Goal: Feedback & Contribution: Leave review/rating

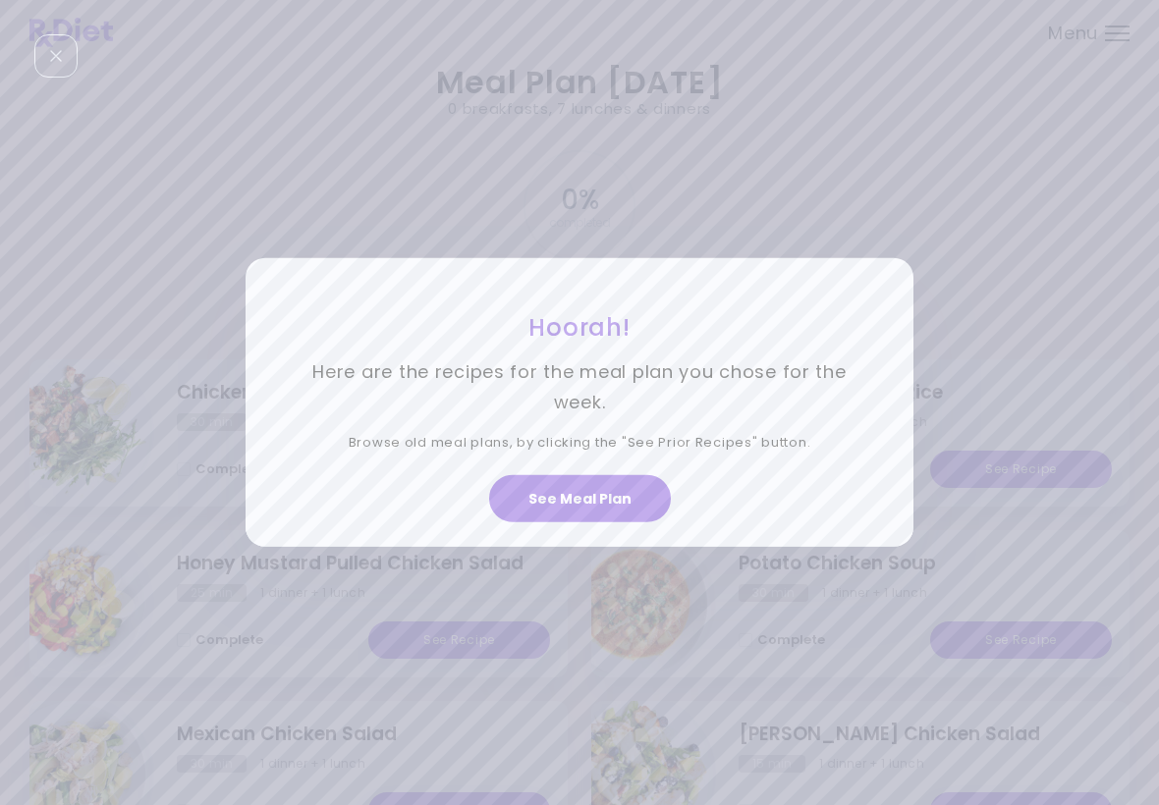
click at [609, 484] on button "See Meal Plan" at bounding box center [580, 498] width 182 height 47
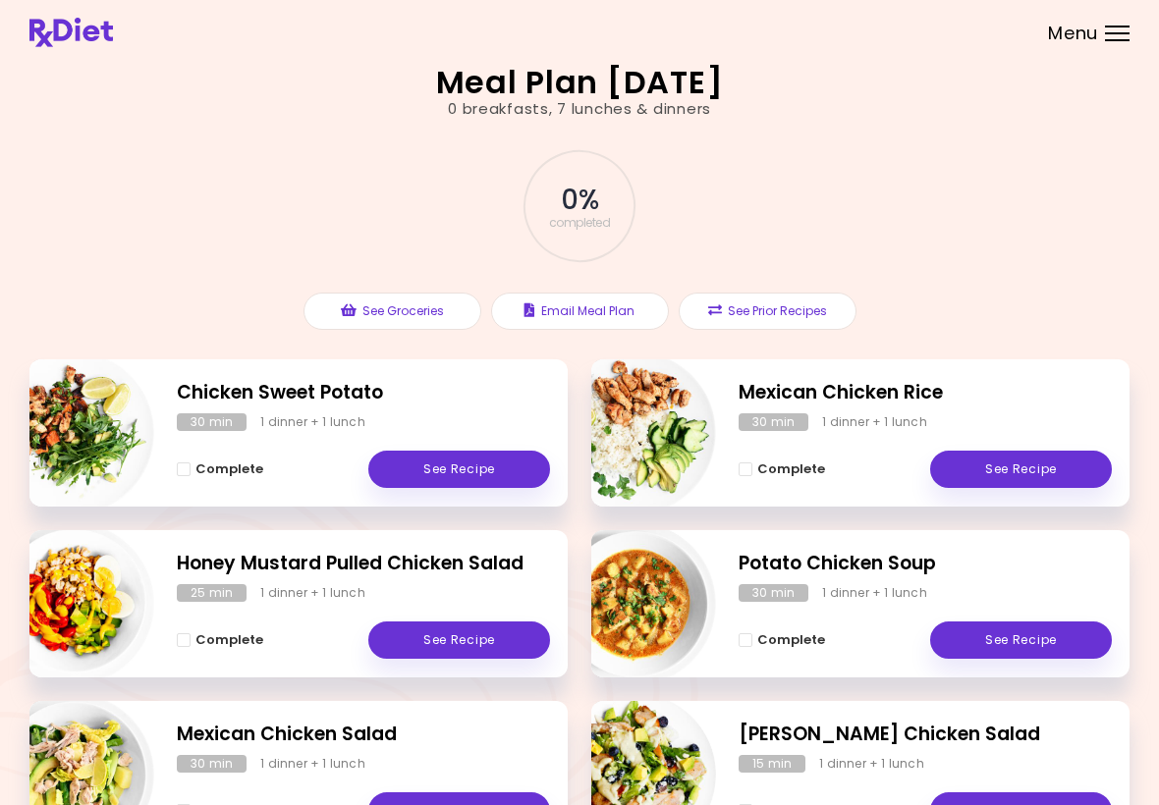
click at [476, 465] on link "See Recipe" at bounding box center [459, 469] width 182 height 37
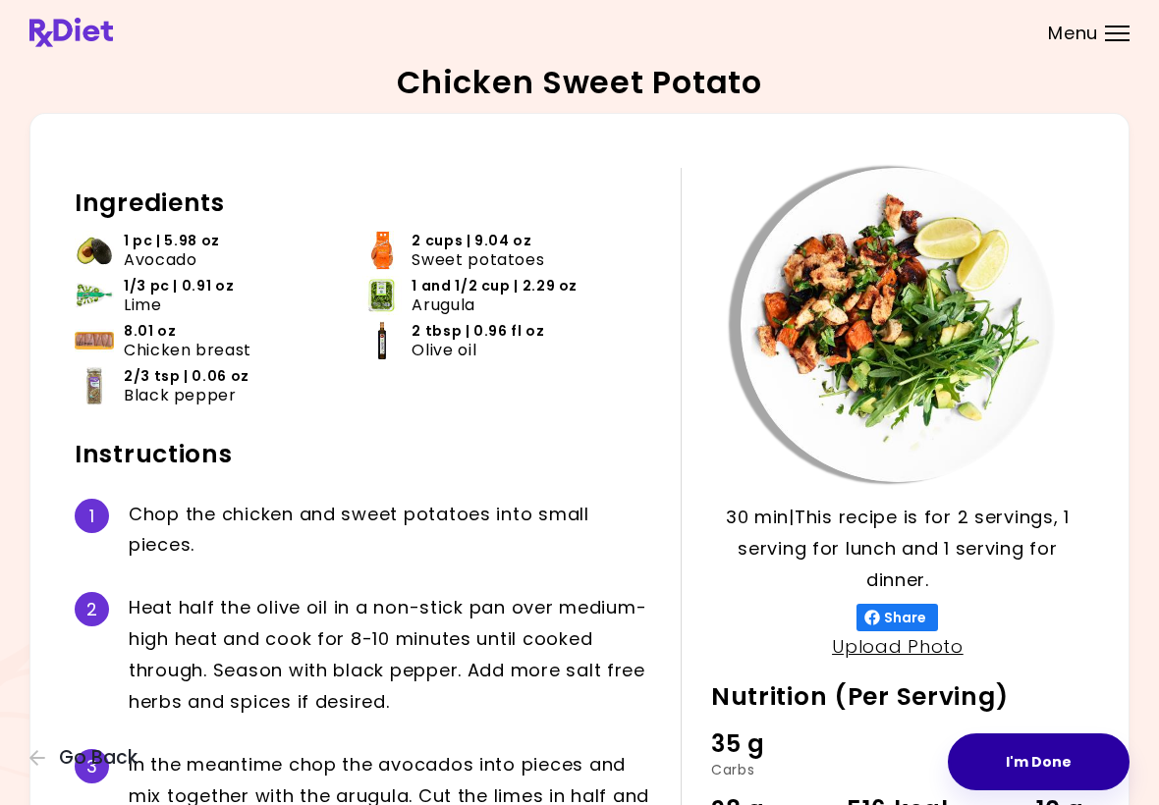
click at [1055, 772] on button "I'm Done" at bounding box center [1039, 762] width 182 height 57
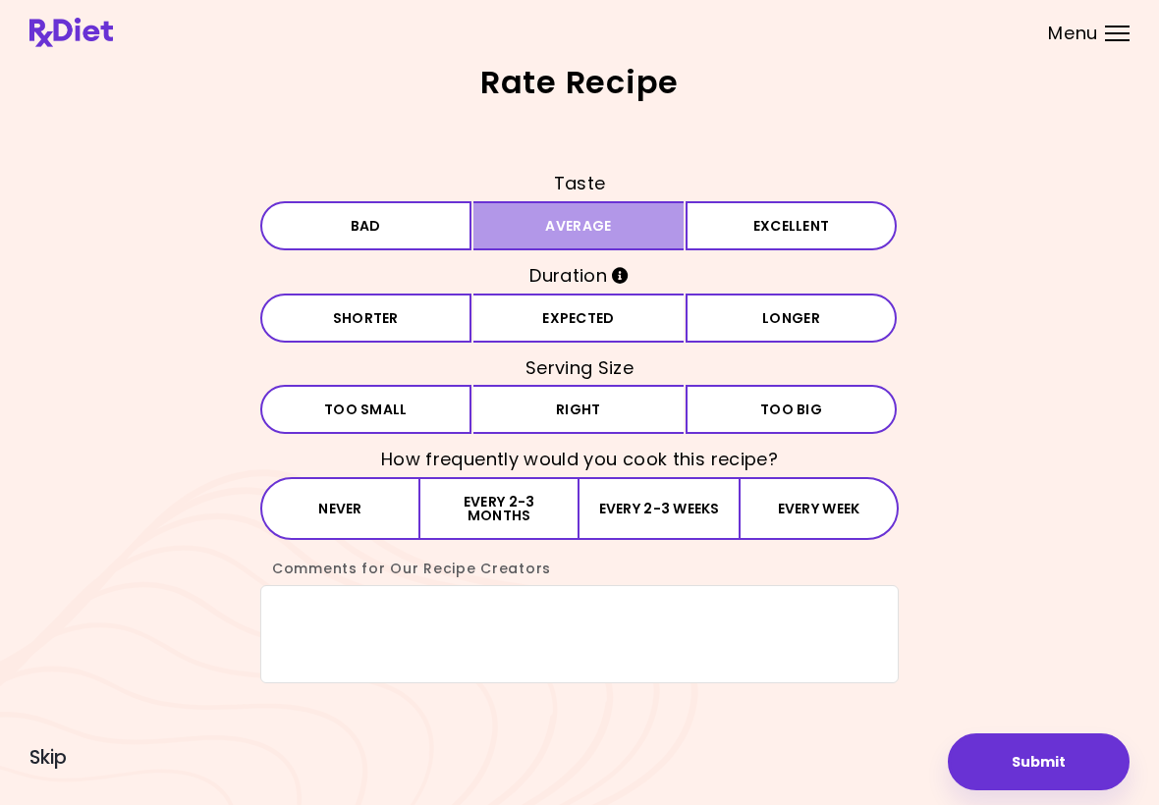
click at [610, 244] on button "Average" at bounding box center [578, 225] width 211 height 49
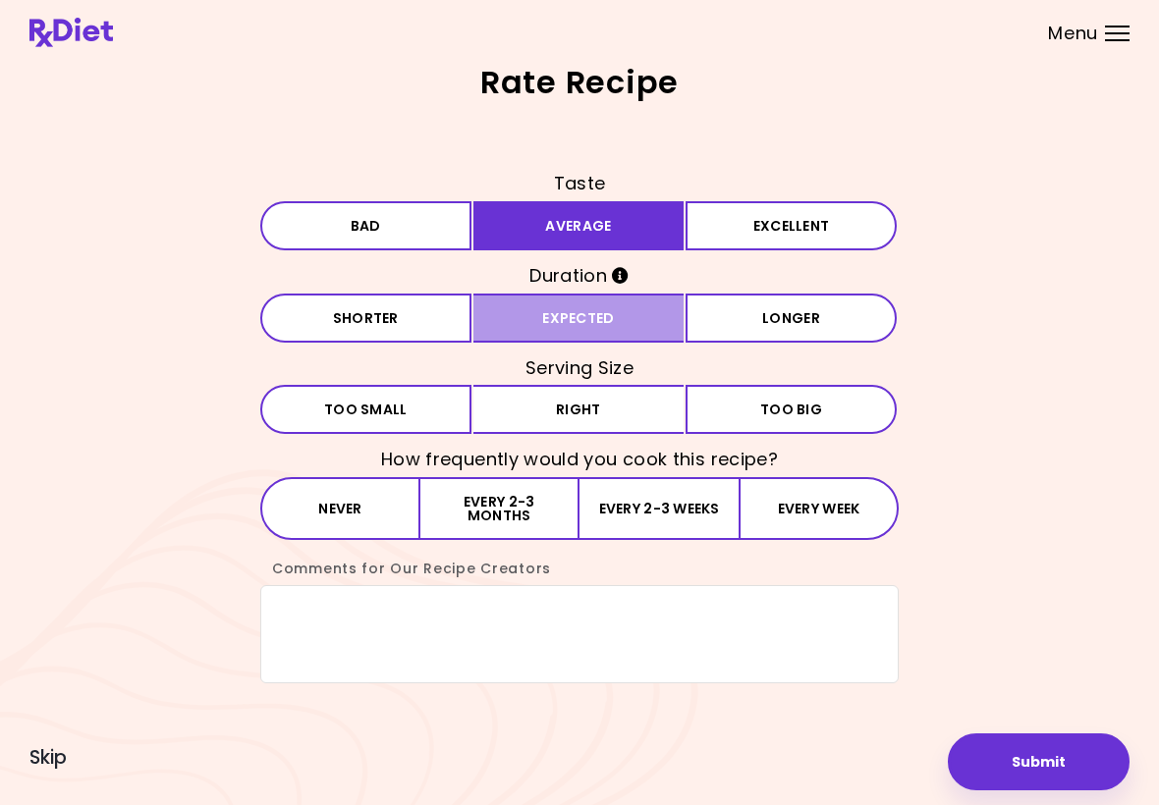
click at [617, 327] on button "Expected" at bounding box center [578, 318] width 211 height 49
click at [604, 375] on h3 "Serving Size" at bounding box center [579, 368] width 638 height 31
click at [594, 410] on button "Right" at bounding box center [578, 409] width 211 height 49
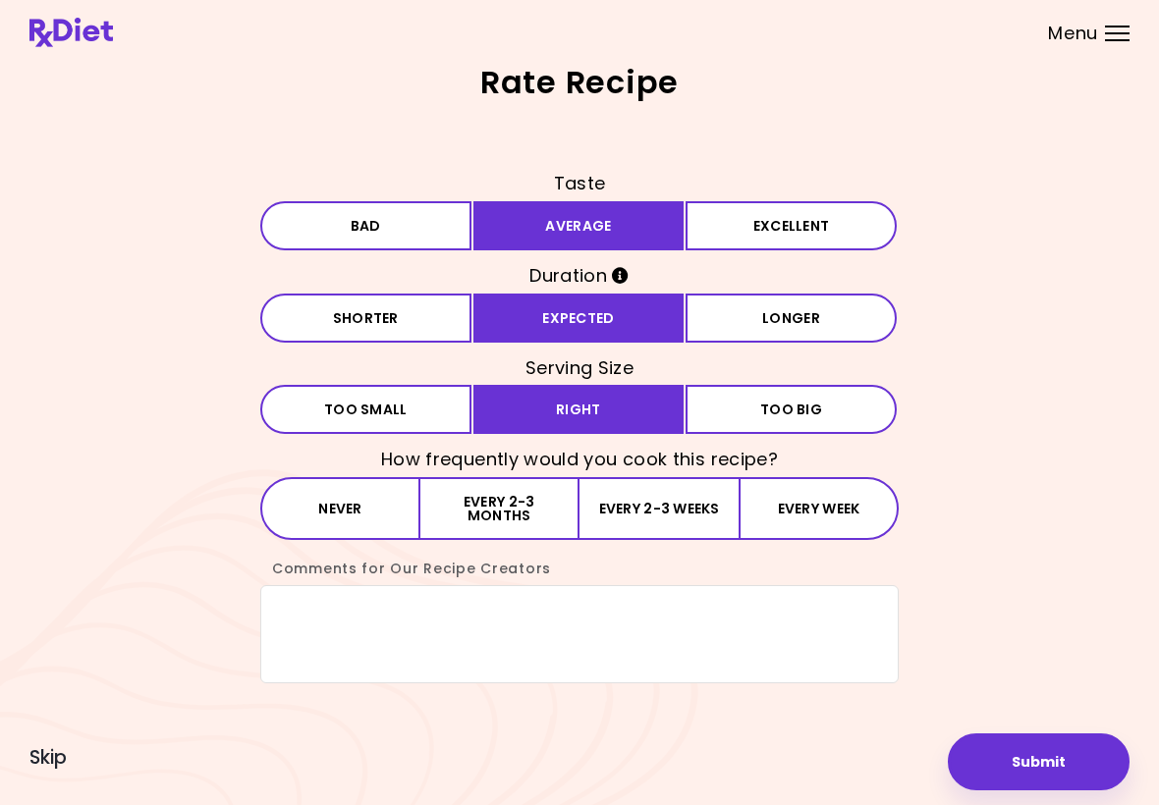
click at [635, 515] on button "Every 2-3 weeks" at bounding box center [659, 508] width 159 height 63
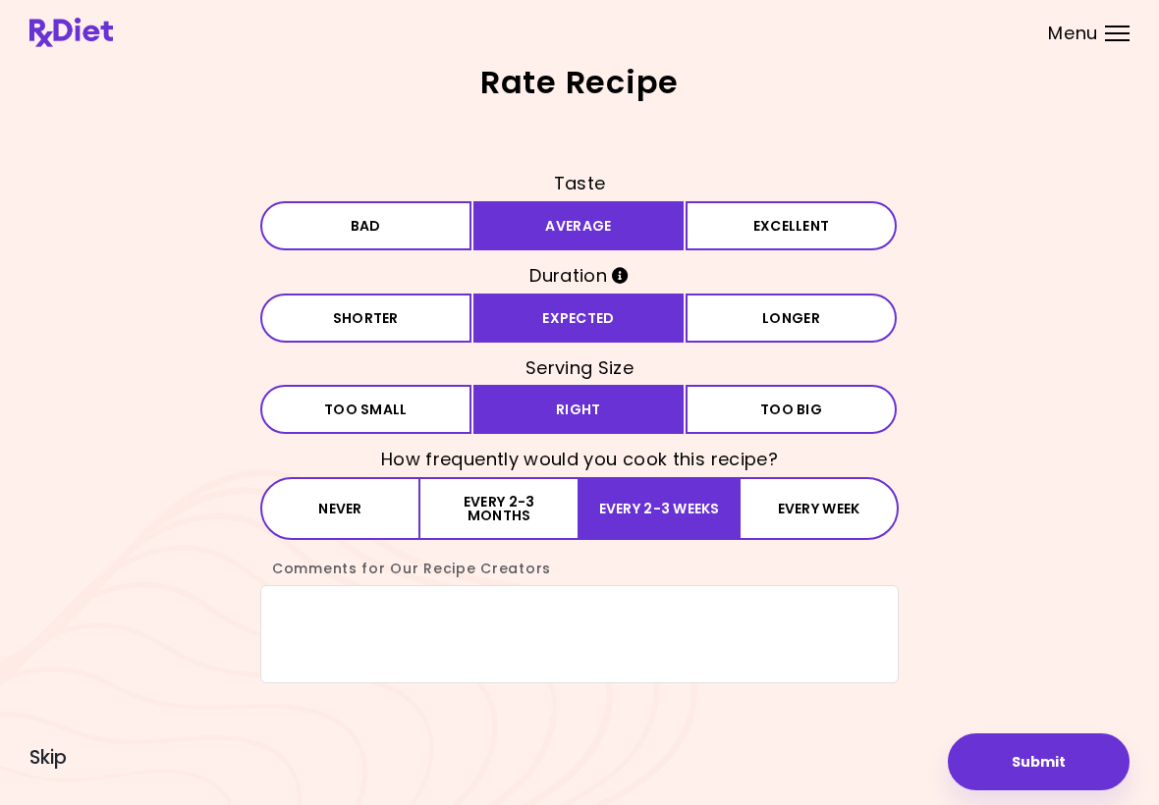
click at [1063, 758] on button "Submit" at bounding box center [1039, 762] width 182 height 57
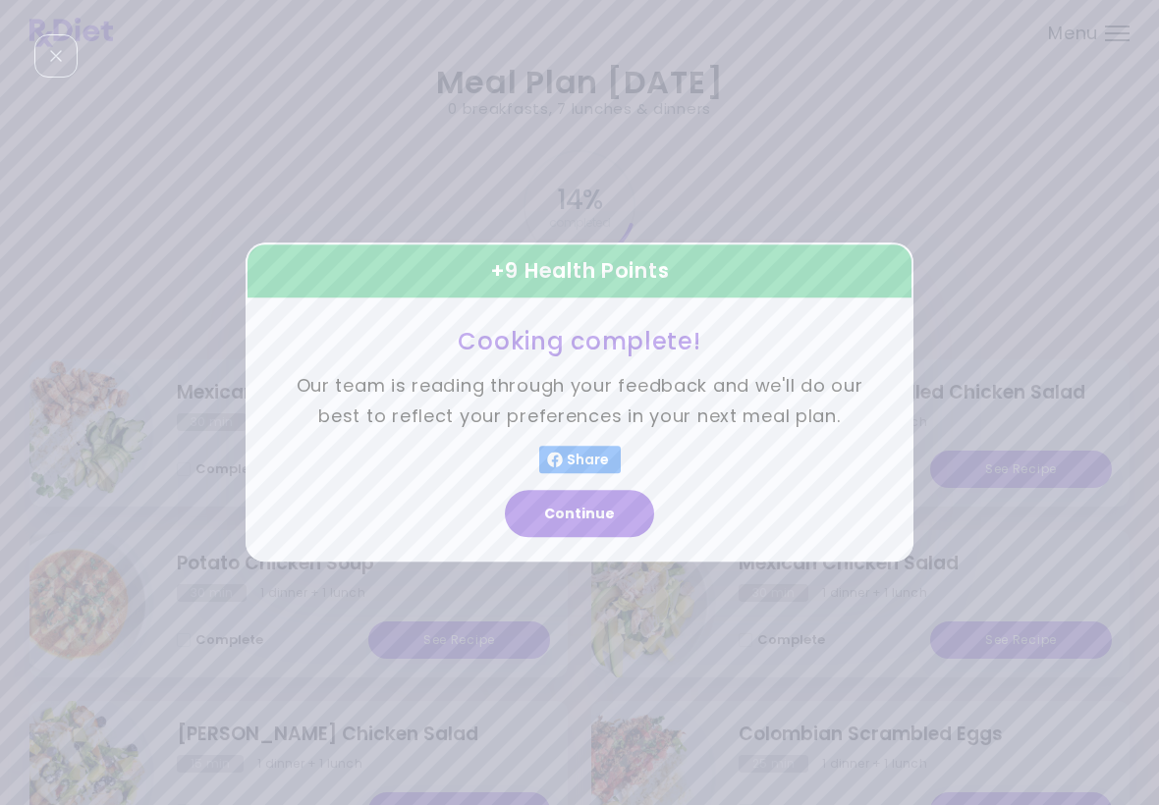
click at [581, 522] on button "Continue" at bounding box center [579, 514] width 149 height 47
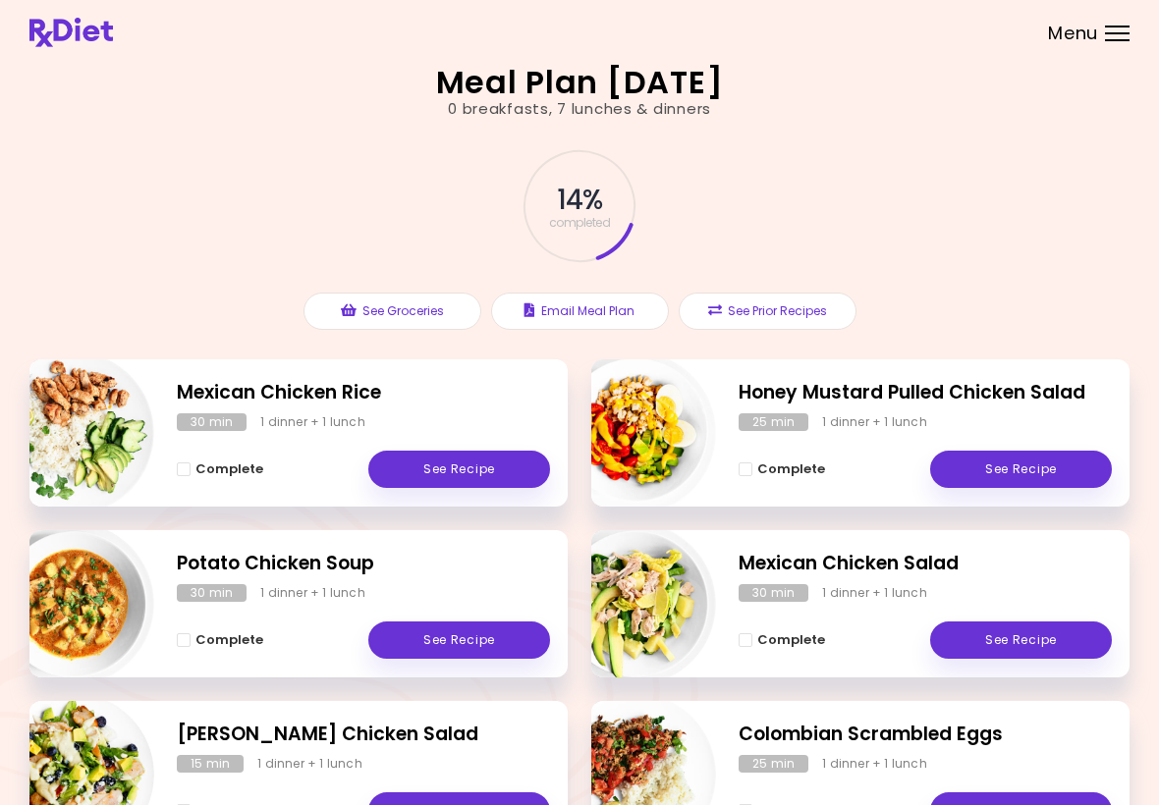
click at [1035, 470] on link "See Recipe" at bounding box center [1021, 469] width 182 height 37
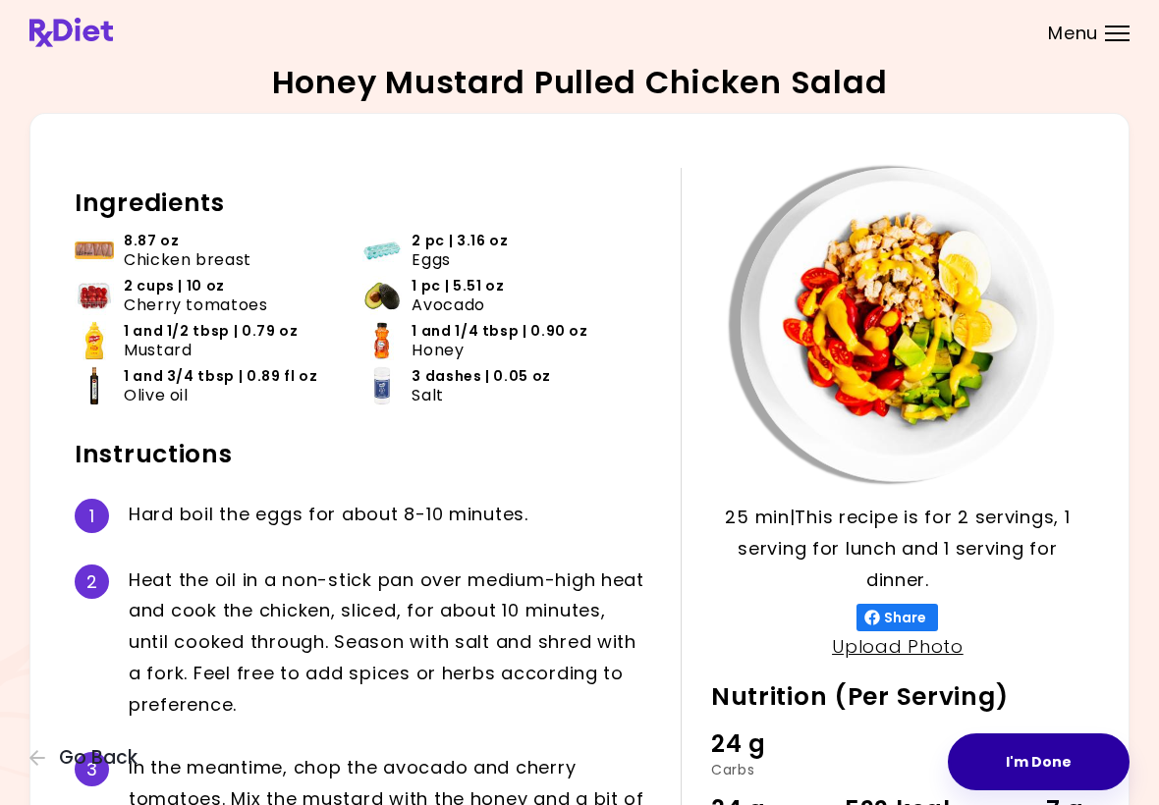
click at [1032, 764] on button "I'm Done" at bounding box center [1039, 762] width 182 height 57
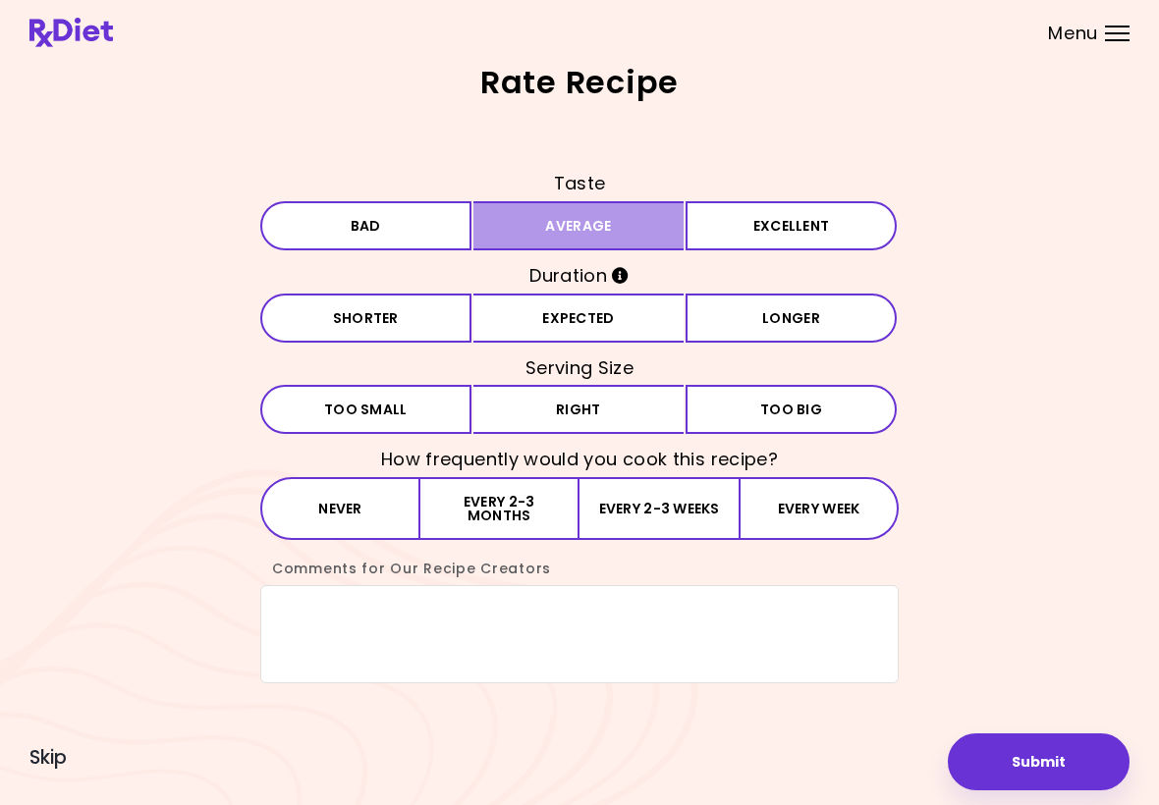
click at [593, 237] on button "Average" at bounding box center [578, 225] width 211 height 49
click at [584, 335] on button "Expected" at bounding box center [578, 318] width 211 height 49
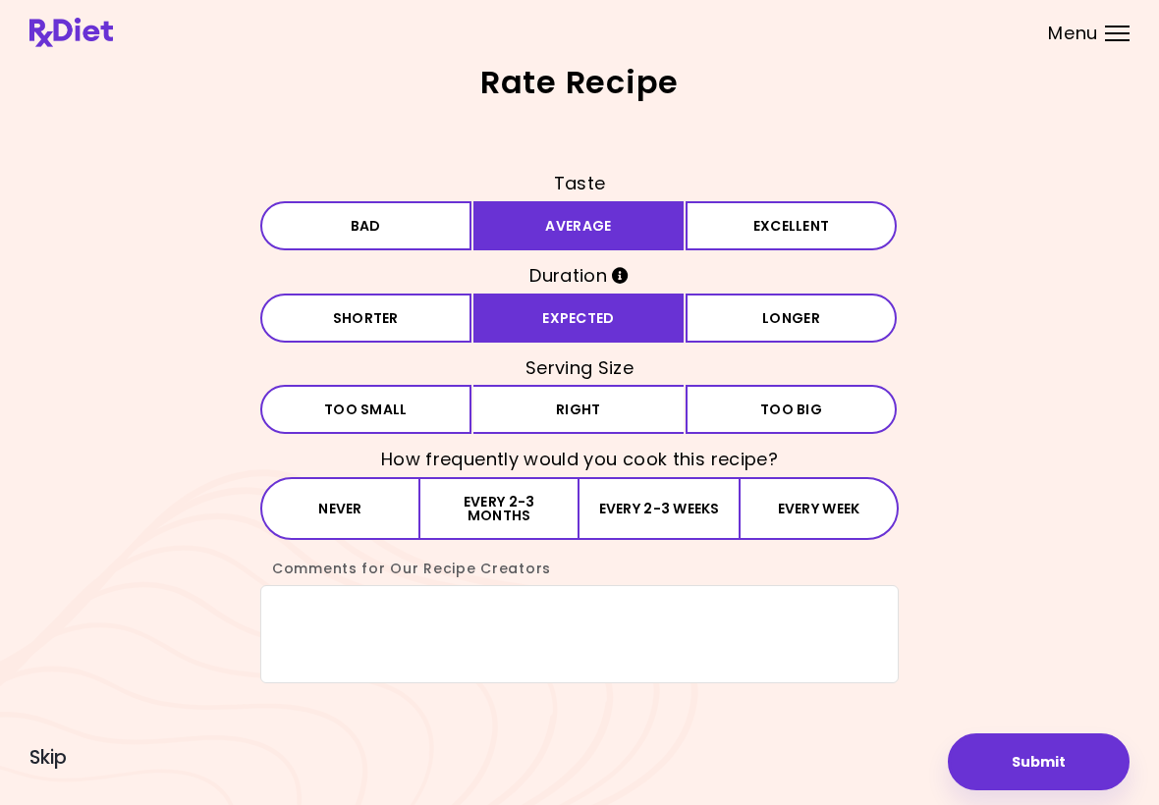
click at [594, 423] on button "Right" at bounding box center [578, 409] width 211 height 49
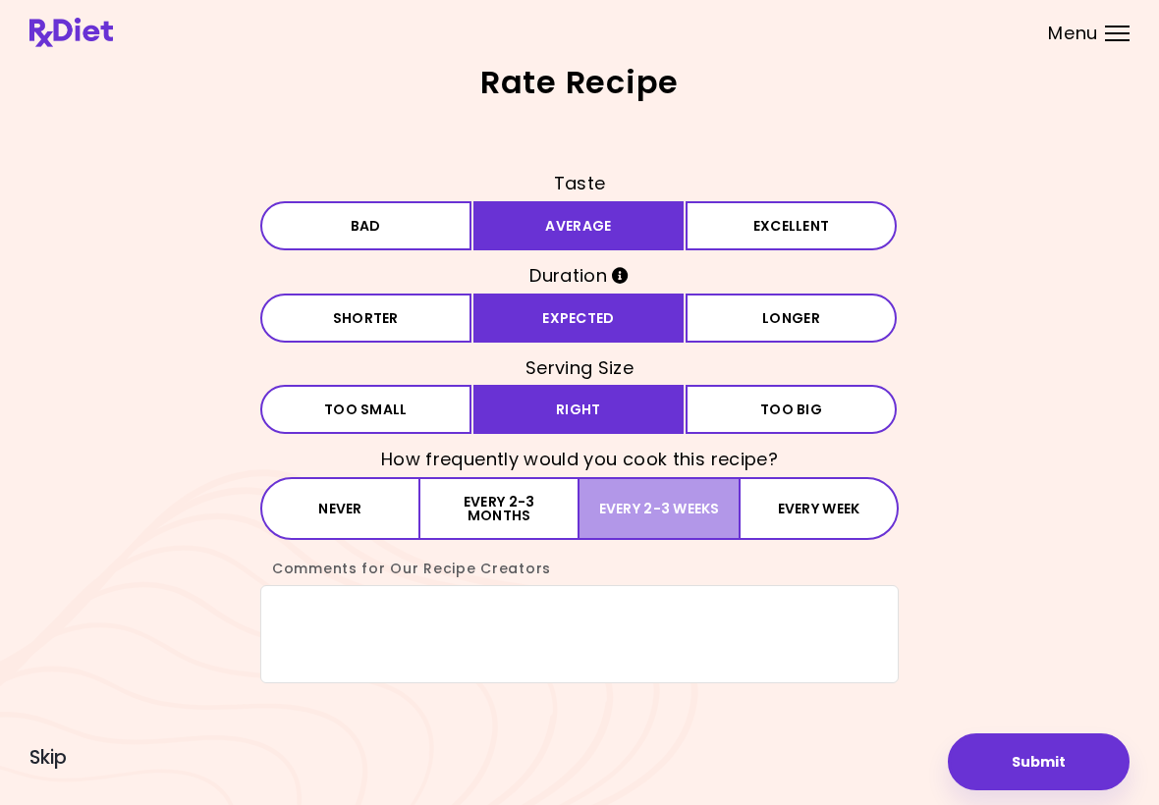
click at [635, 506] on button "Every 2-3 weeks" at bounding box center [659, 508] width 159 height 63
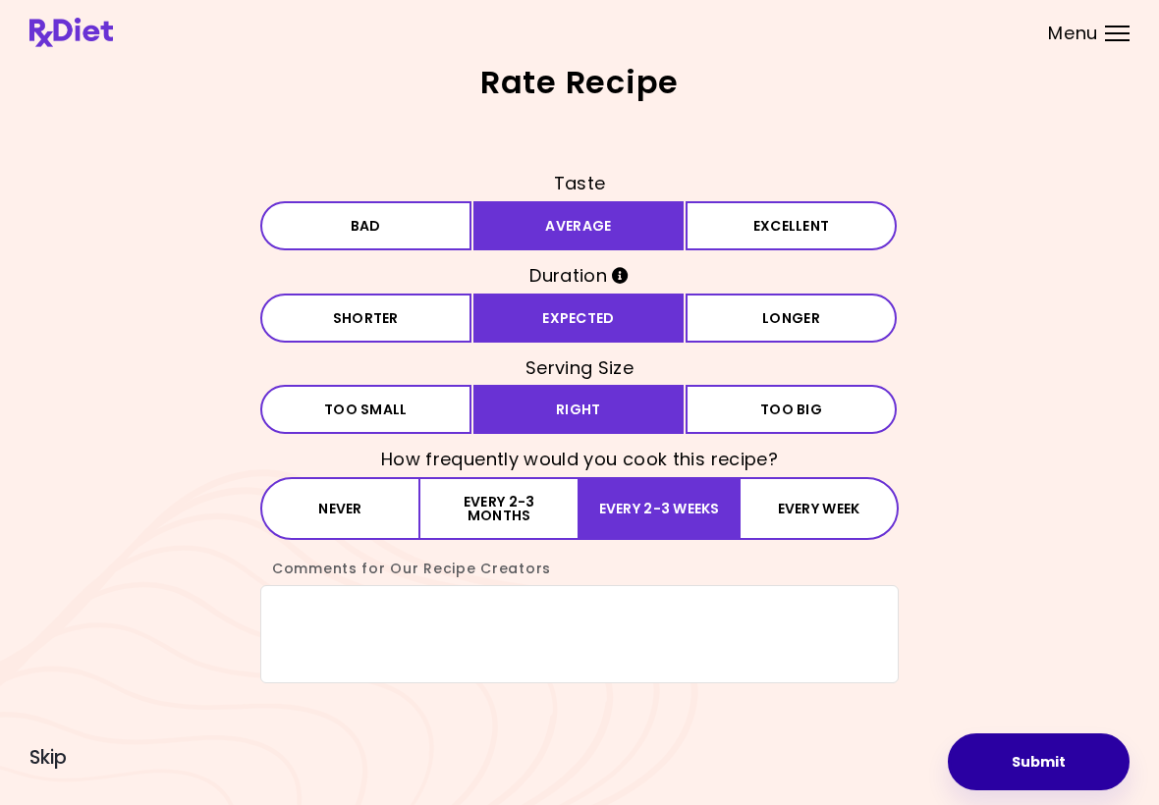
click at [1081, 769] on button "Submit" at bounding box center [1039, 762] width 182 height 57
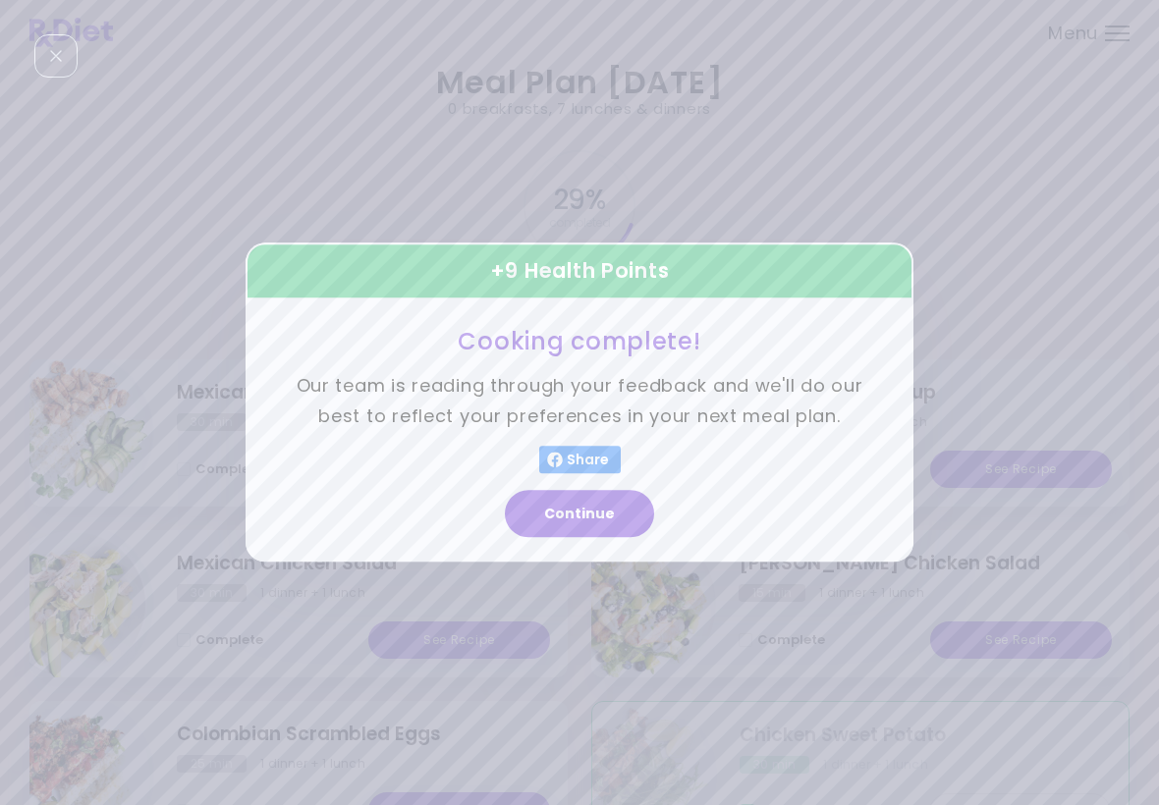
click at [611, 522] on button "Continue" at bounding box center [579, 514] width 149 height 47
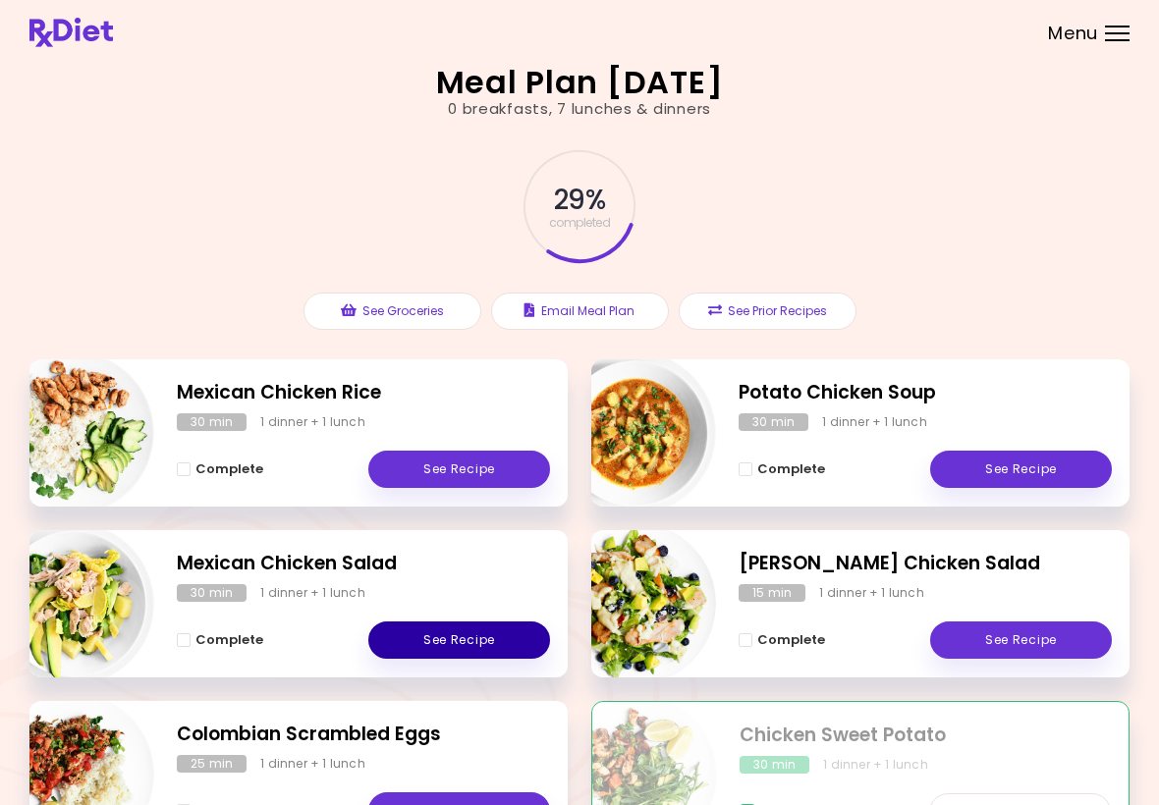
click at [415, 654] on link "See Recipe" at bounding box center [459, 640] width 182 height 37
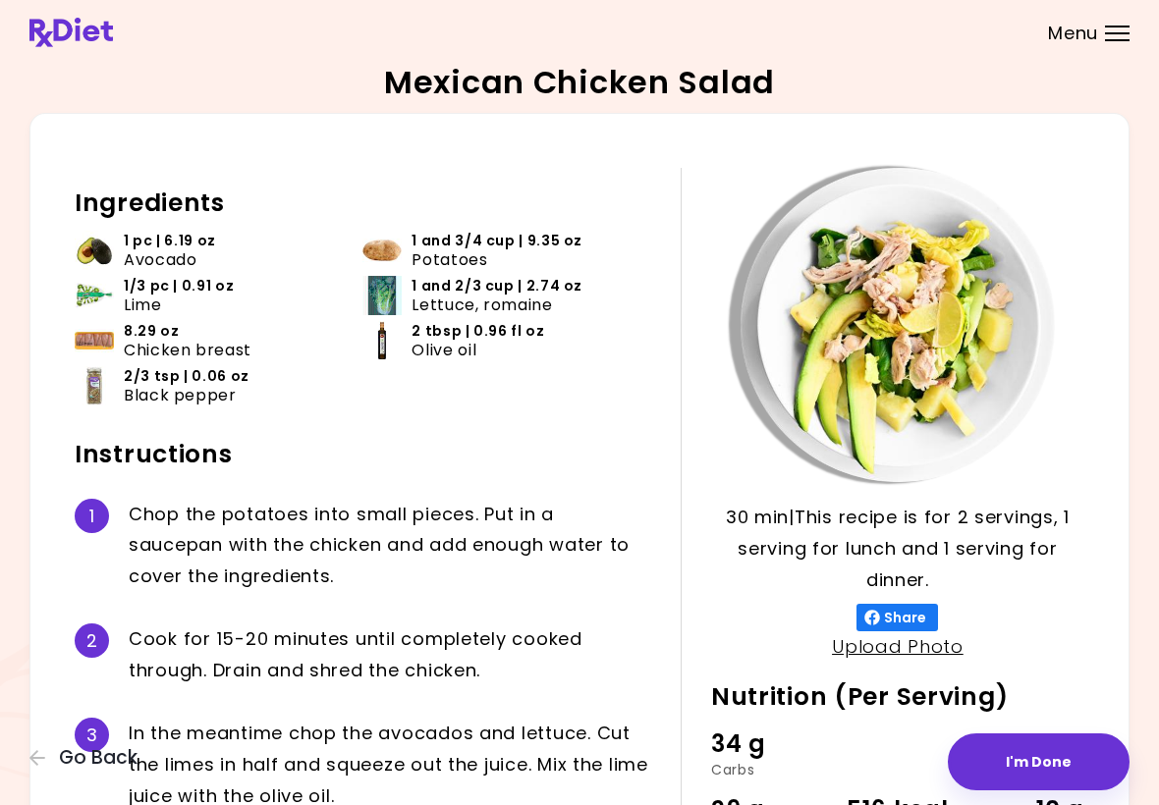
click at [1052, 761] on button "I'm Done" at bounding box center [1039, 762] width 182 height 57
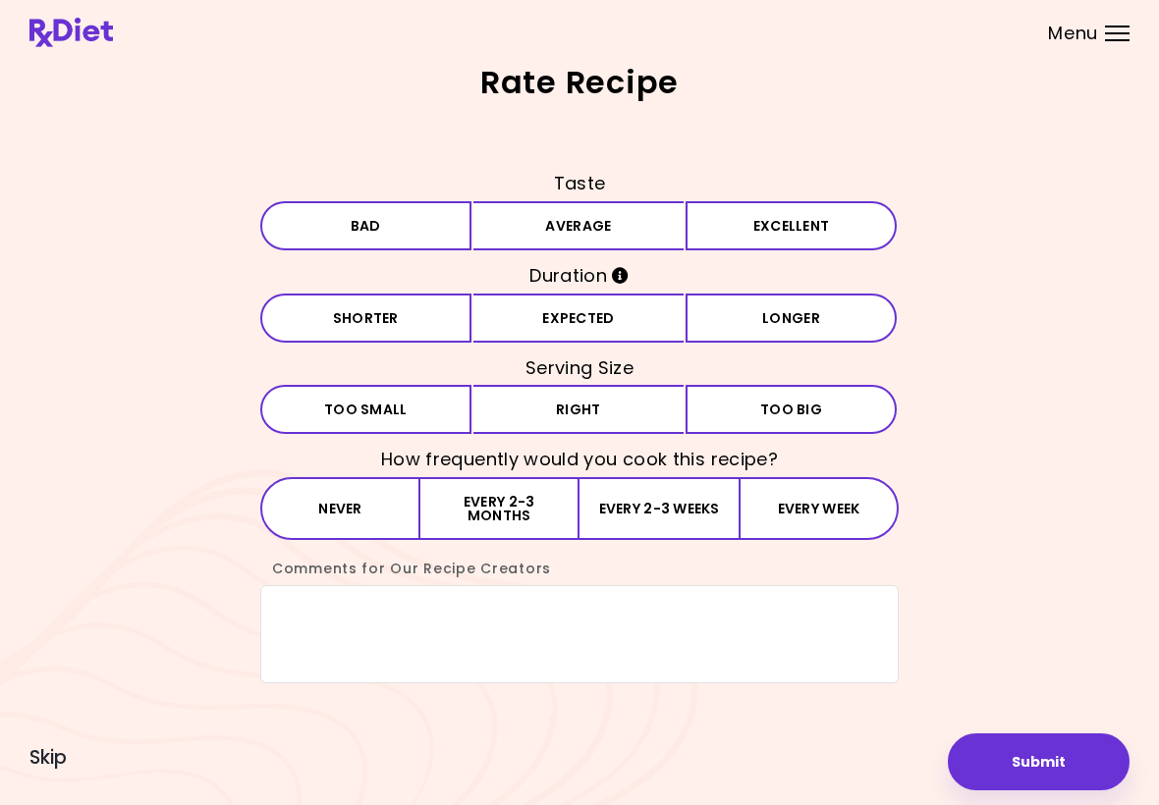
click at [584, 249] on button "Average" at bounding box center [578, 225] width 211 height 49
click at [598, 339] on button "Expected" at bounding box center [578, 318] width 211 height 49
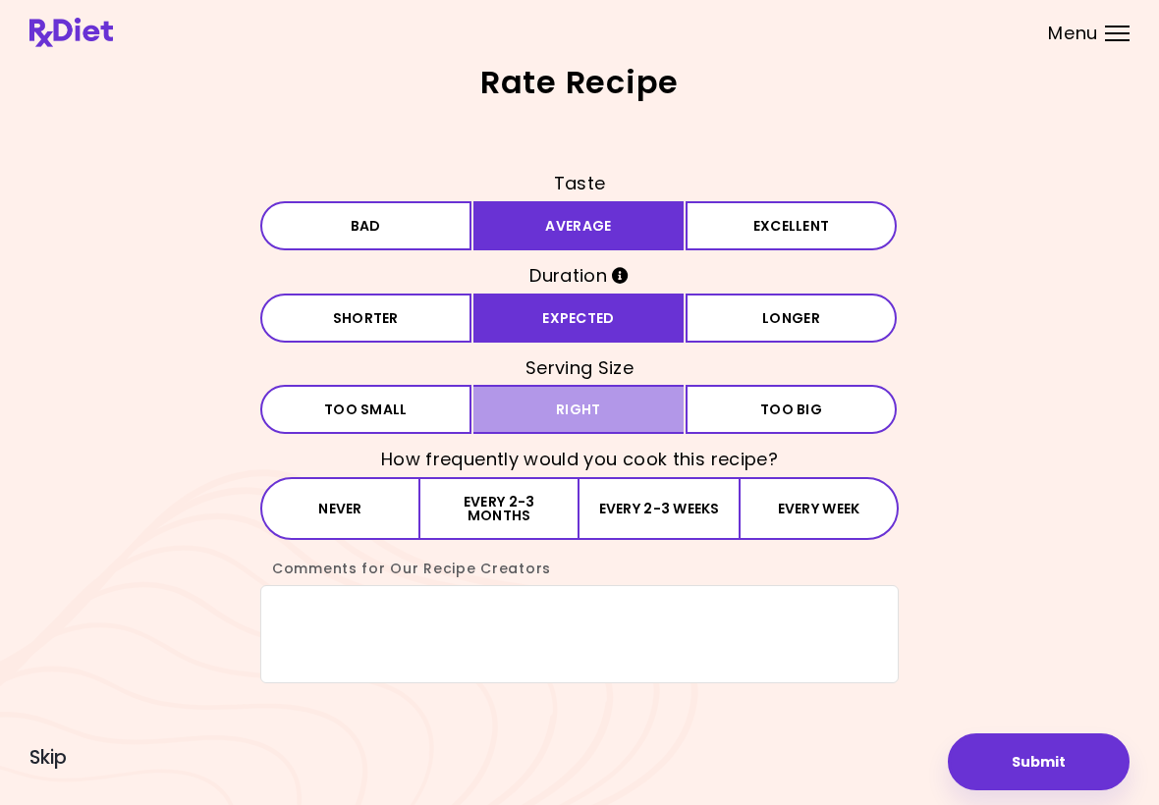
click at [592, 429] on button "Right" at bounding box center [578, 409] width 211 height 49
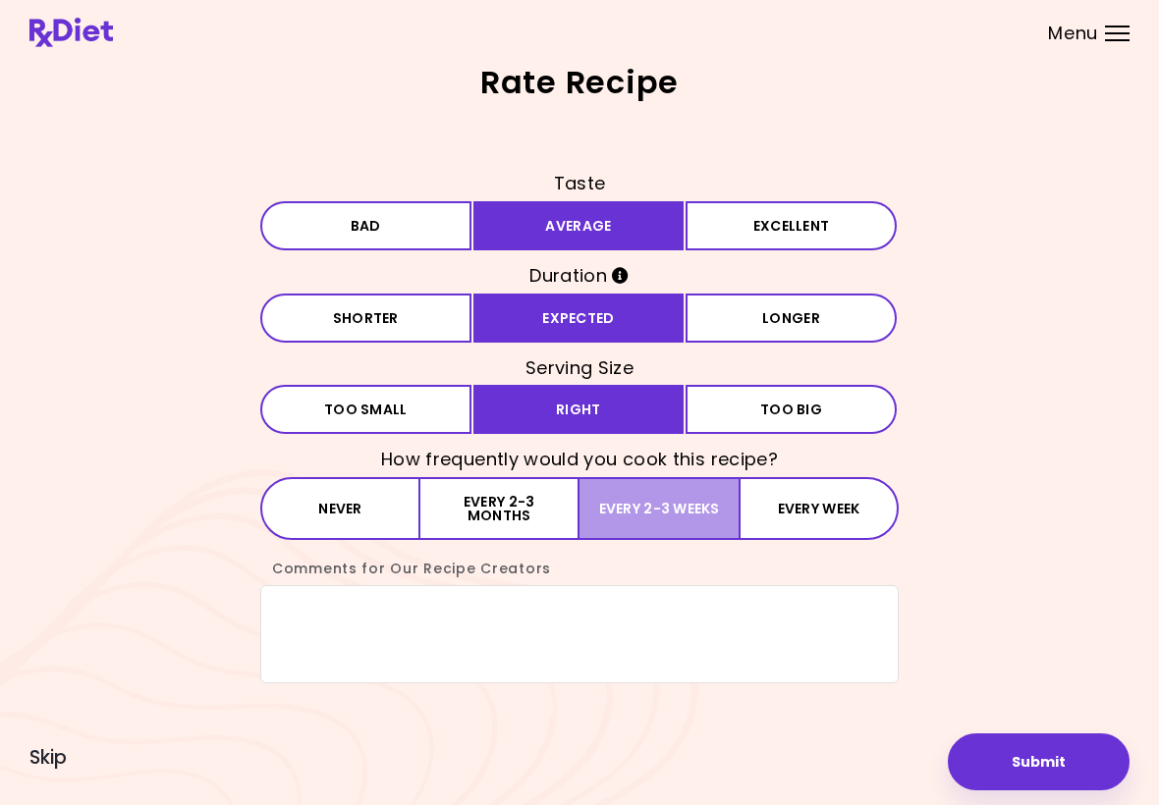
click at [636, 513] on button "Every 2-3 weeks" at bounding box center [659, 508] width 159 height 63
click at [1072, 765] on button "Submit" at bounding box center [1039, 762] width 182 height 57
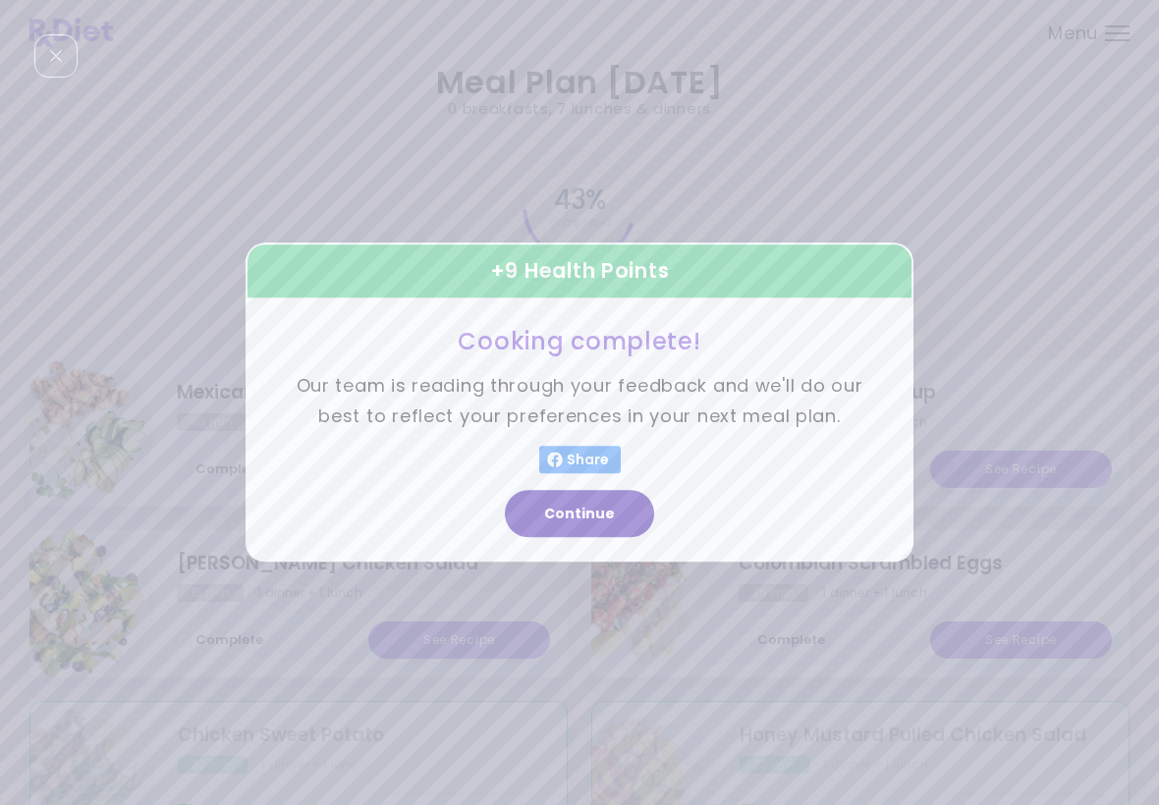
click at [608, 526] on button "Continue" at bounding box center [579, 514] width 149 height 47
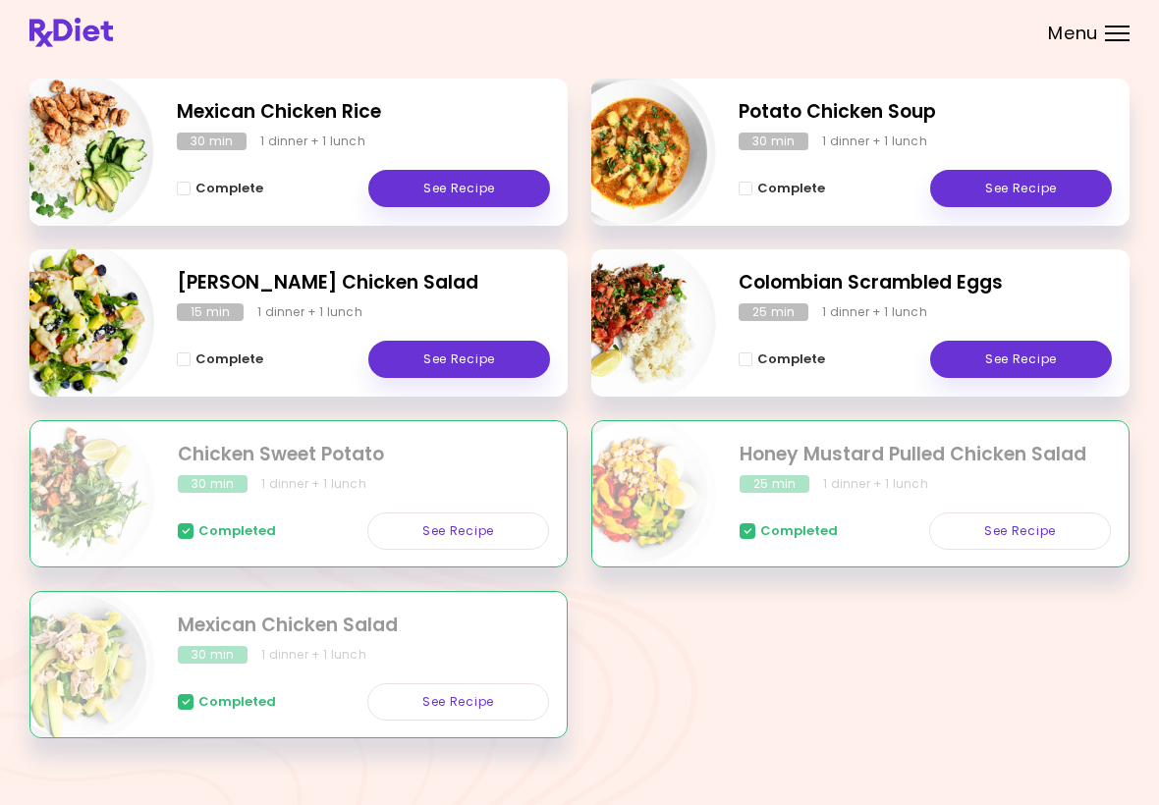
scroll to position [304, 0]
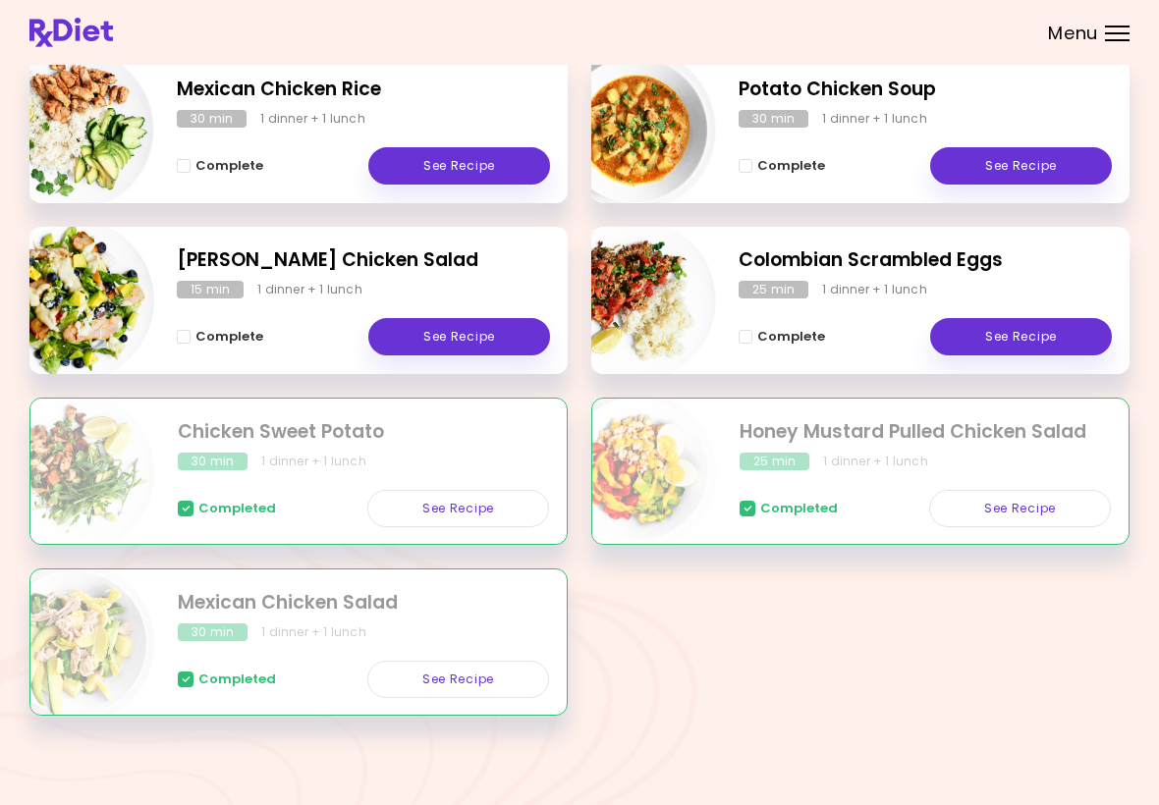
click at [475, 690] on link "See Recipe" at bounding box center [458, 679] width 182 height 37
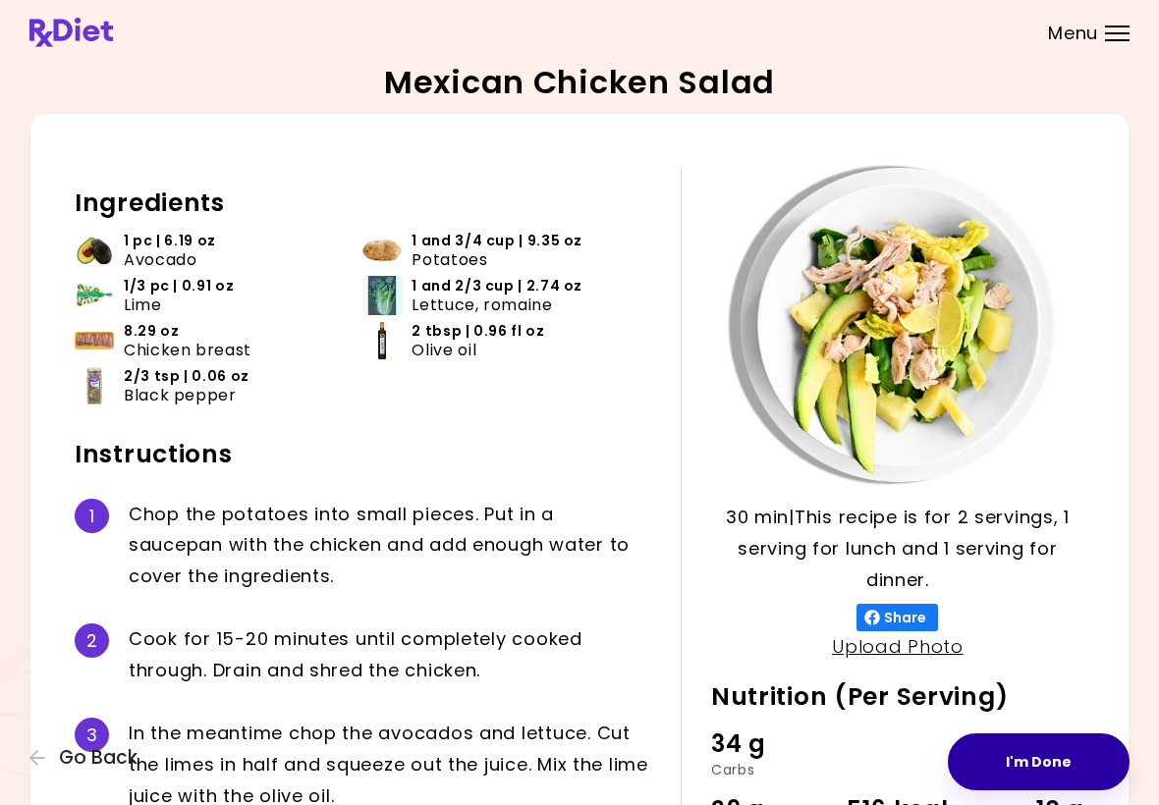
click at [1058, 754] on button "I'm Done" at bounding box center [1039, 762] width 182 height 57
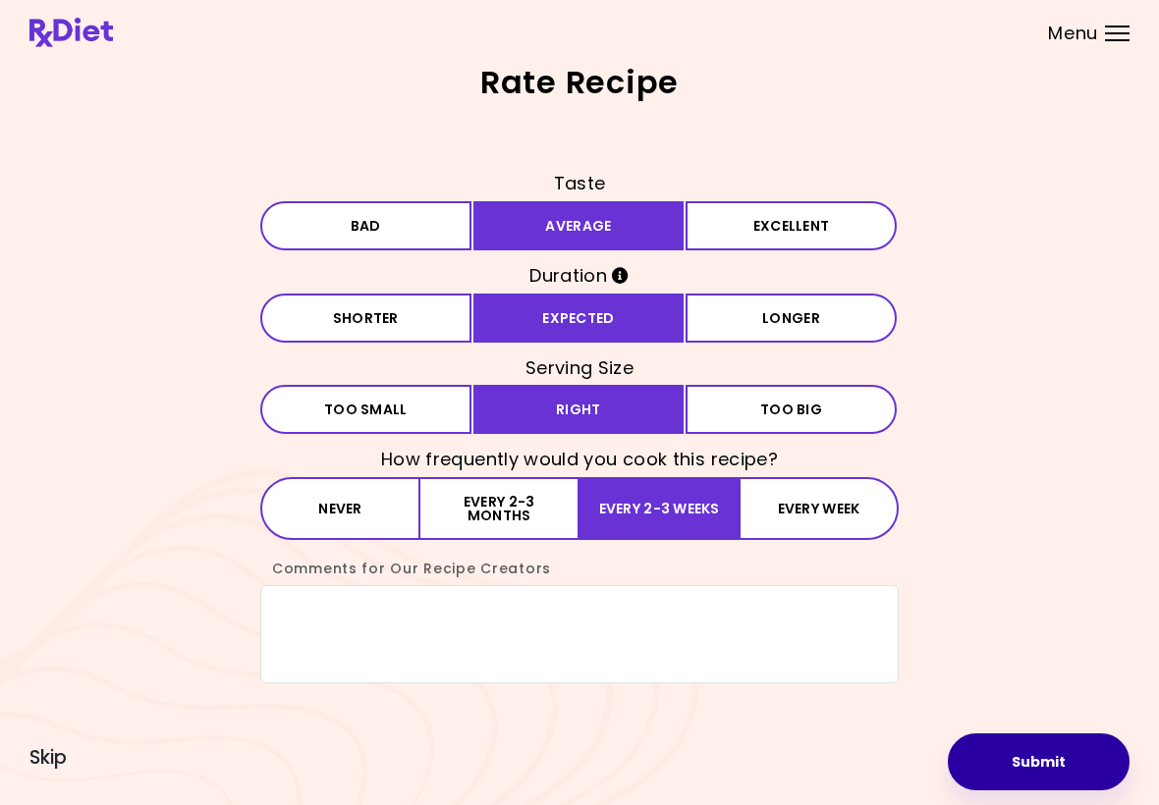
click at [1063, 770] on button "Submit" at bounding box center [1039, 762] width 182 height 57
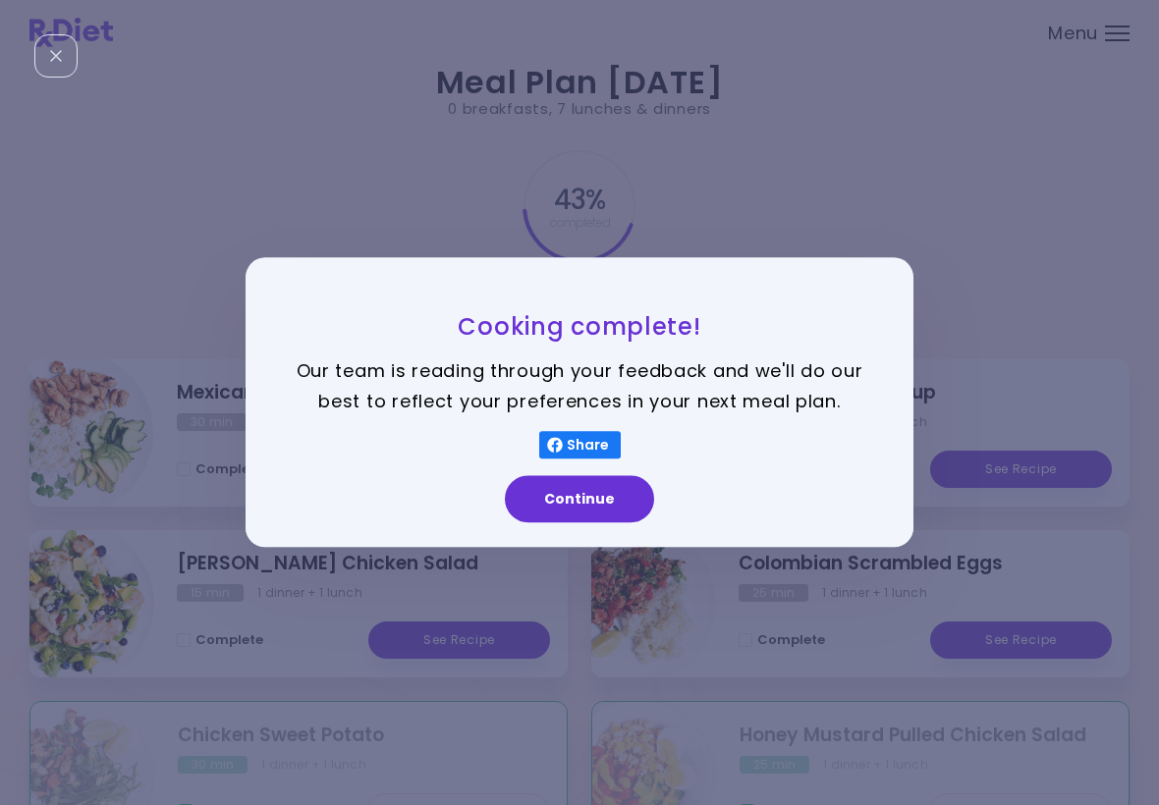
click at [582, 502] on button "Continue" at bounding box center [579, 499] width 149 height 47
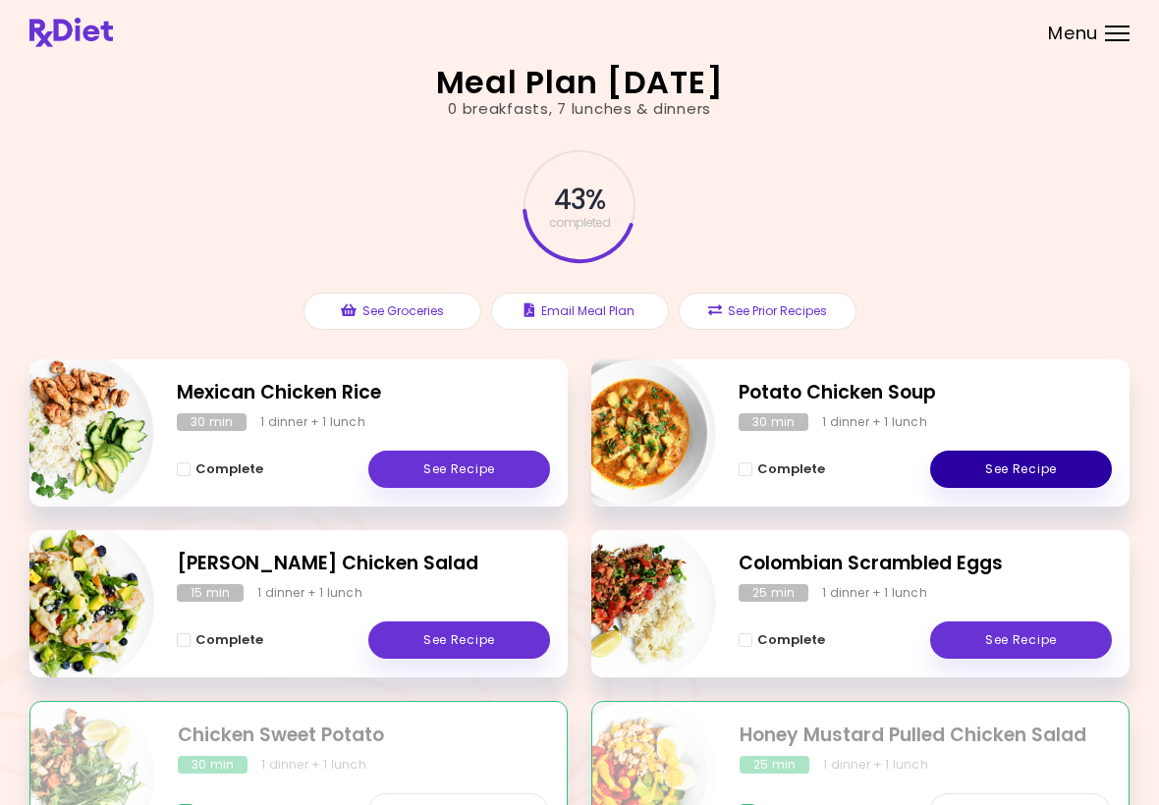
click at [1045, 474] on link "See Recipe" at bounding box center [1021, 469] width 182 height 37
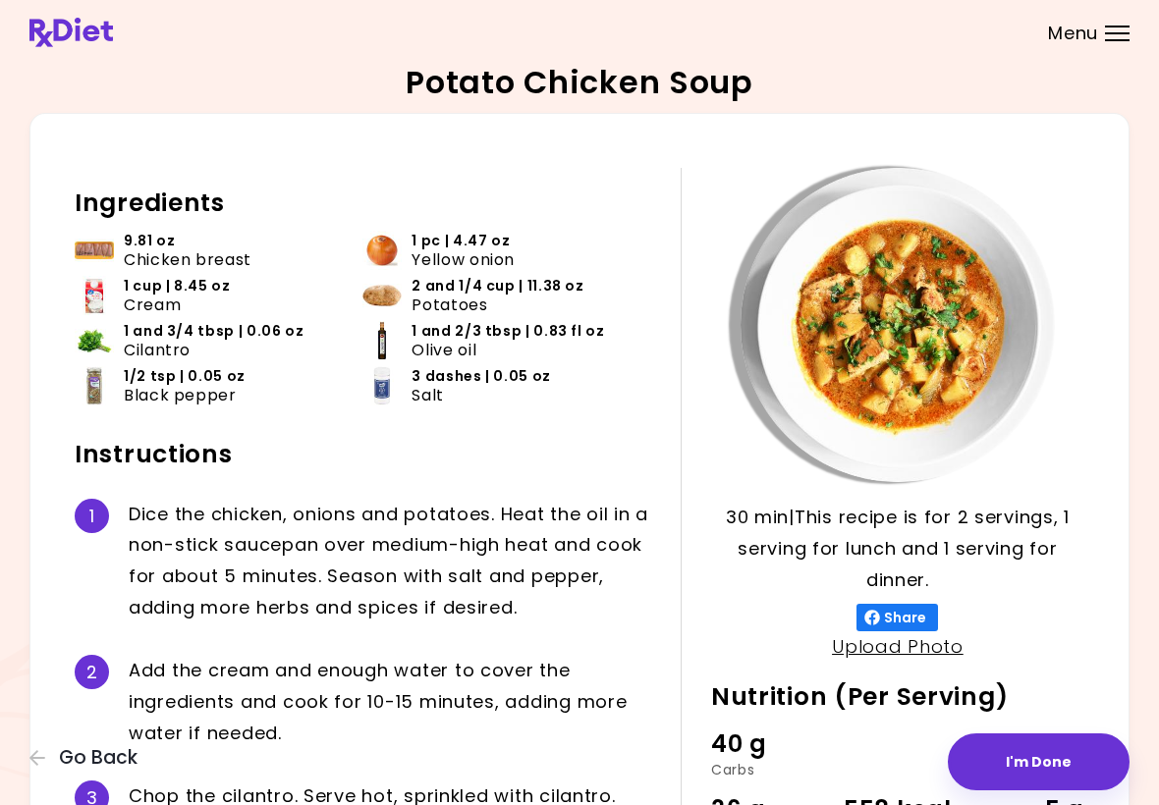
click at [1060, 750] on button "I'm Done" at bounding box center [1039, 762] width 182 height 57
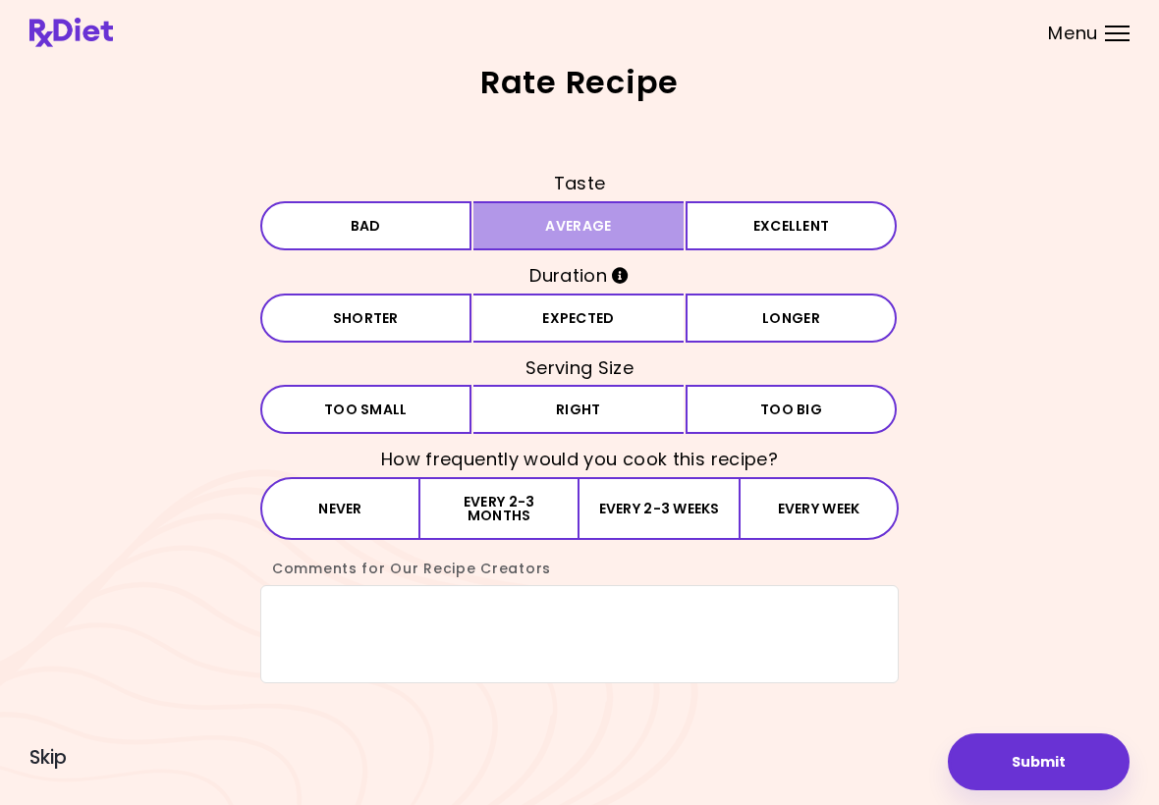
click at [622, 231] on button "Average" at bounding box center [578, 225] width 211 height 49
click at [613, 328] on button "Expected" at bounding box center [578, 318] width 211 height 49
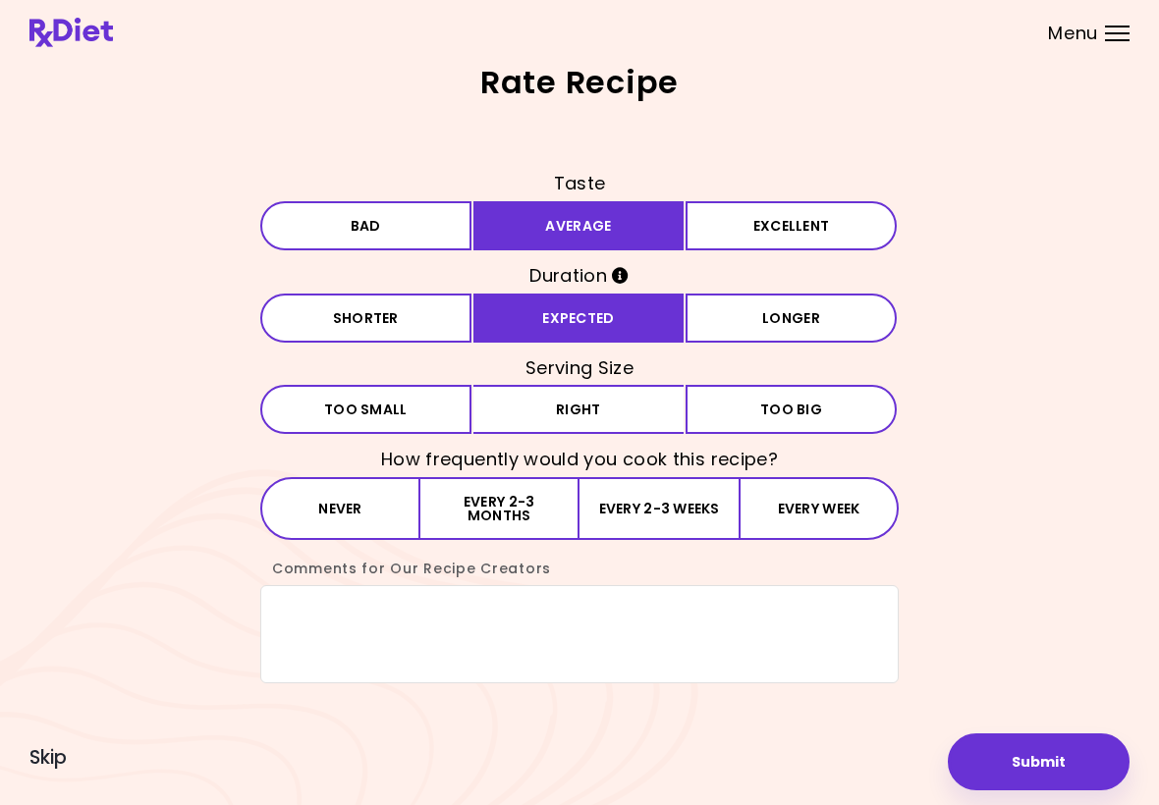
click at [620, 408] on button "Right" at bounding box center [578, 409] width 211 height 49
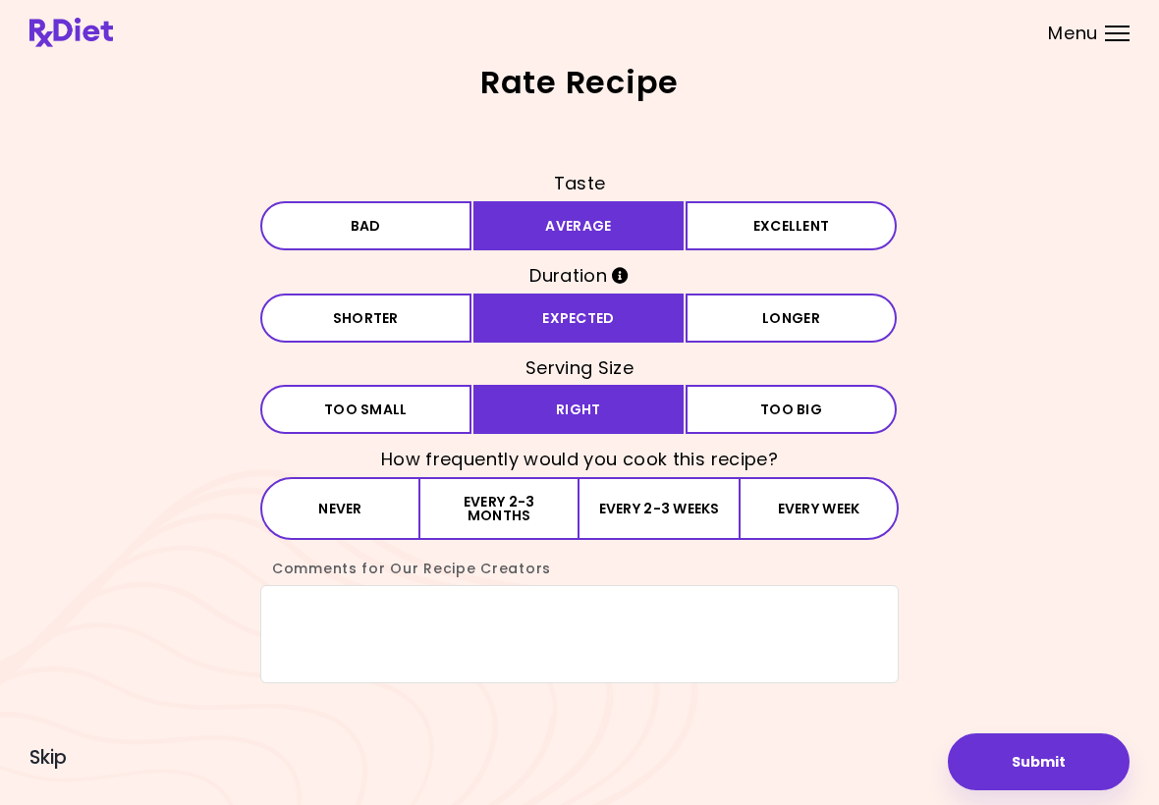
click at [747, 529] on button "Every week" at bounding box center [819, 508] width 160 height 63
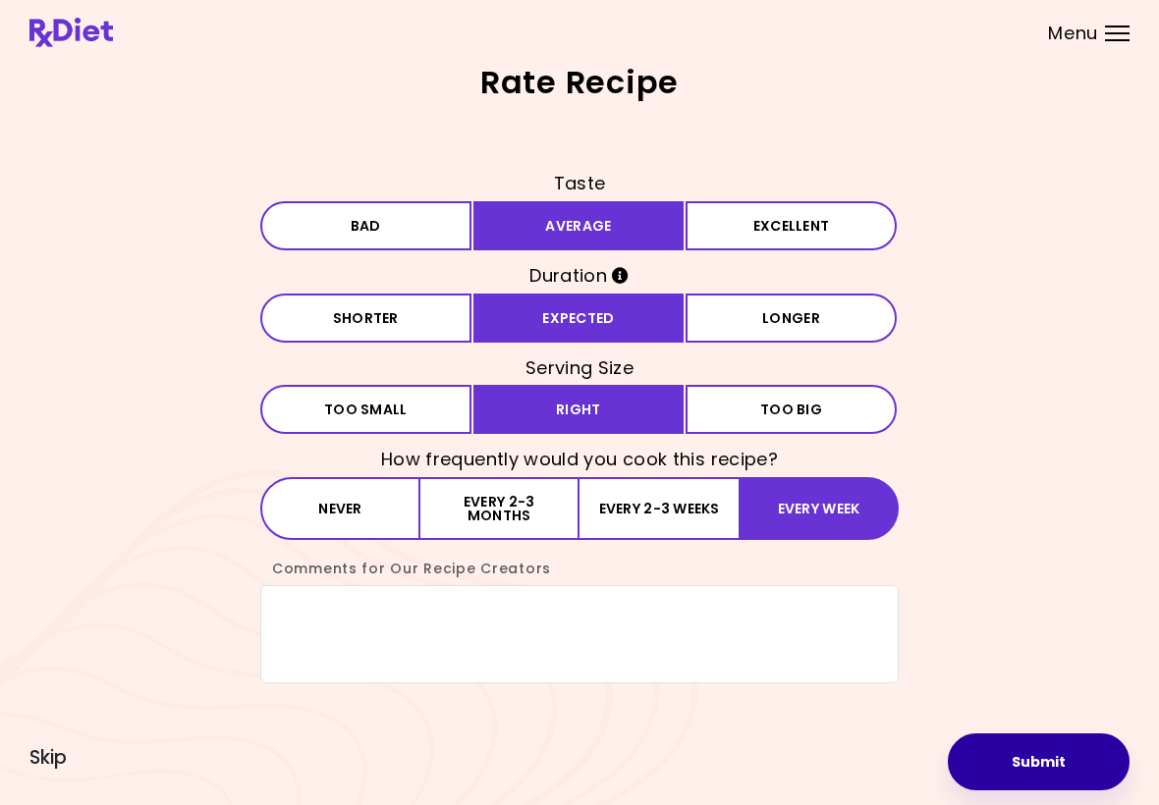
click at [1057, 767] on button "Submit" at bounding box center [1039, 762] width 182 height 57
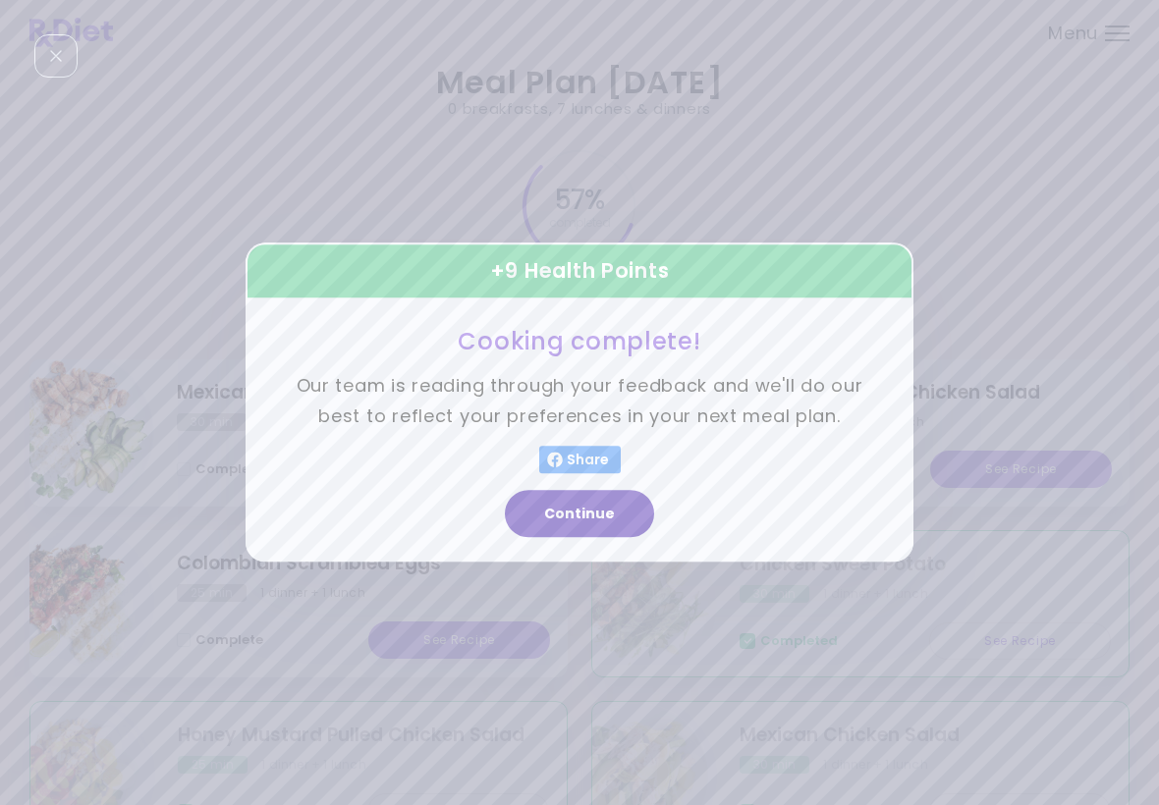
click at [608, 529] on button "Continue" at bounding box center [579, 514] width 149 height 47
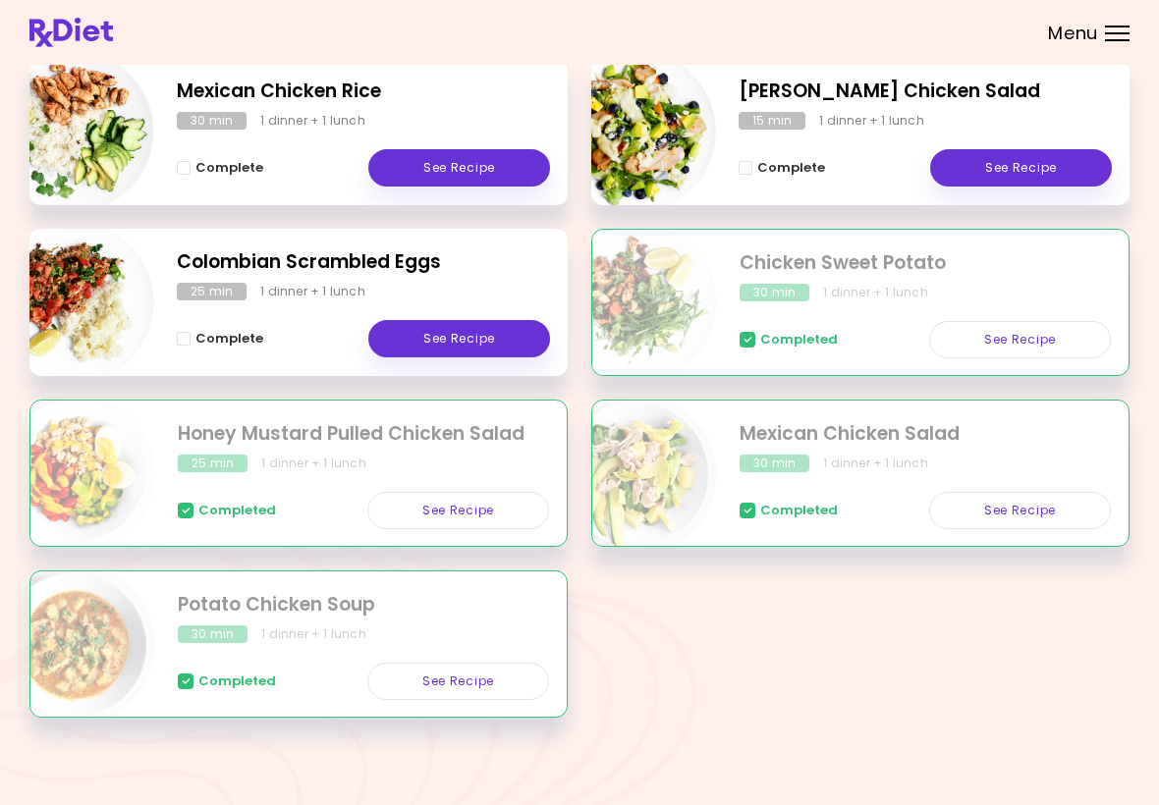
scroll to position [304, 0]
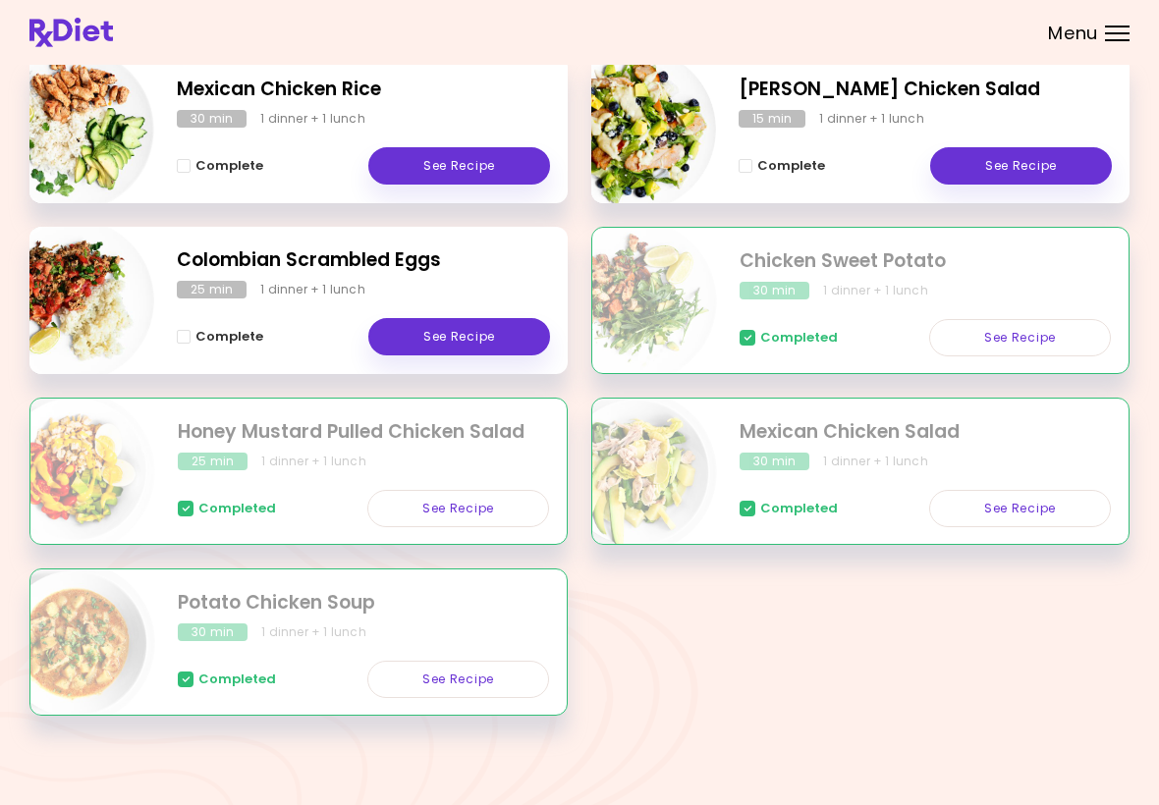
click at [818, 480] on div "Completed See Recipe" at bounding box center [925, 498] width 371 height 57
click at [792, 466] on div "30 min" at bounding box center [775, 462] width 70 height 18
click at [1044, 520] on link "See Recipe" at bounding box center [1020, 508] width 182 height 37
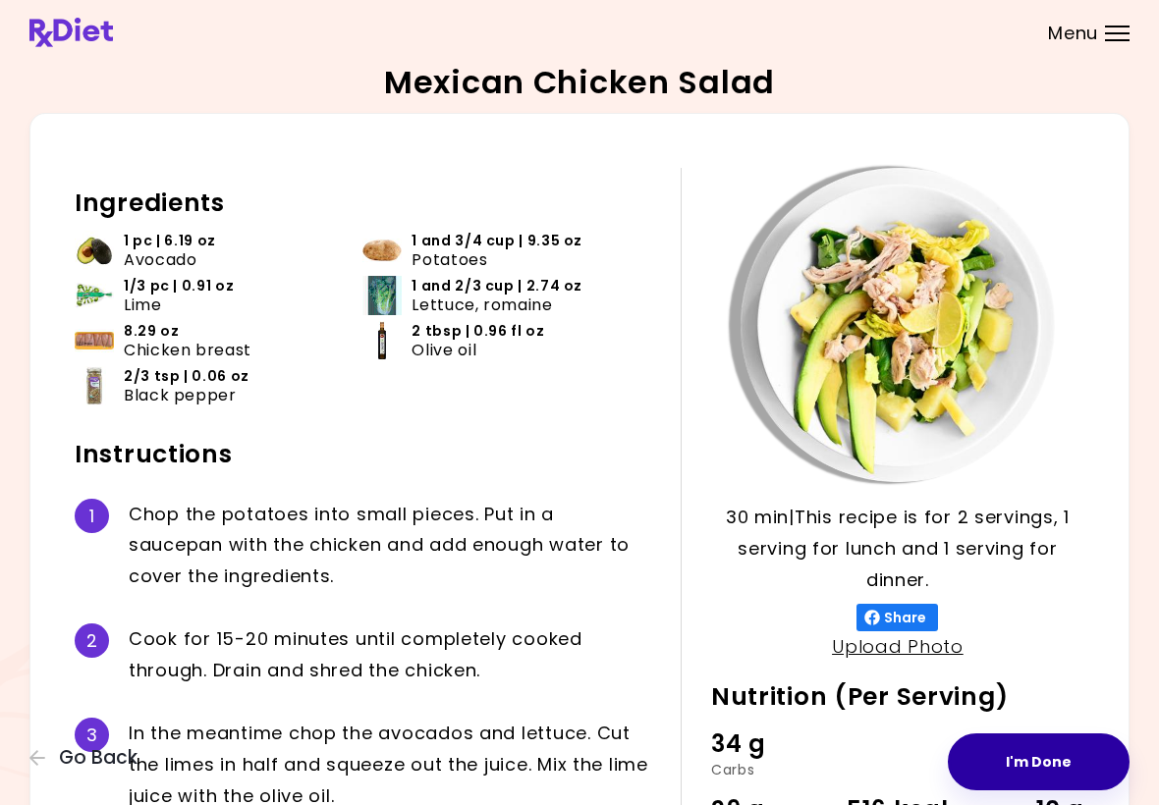
click at [1066, 762] on button "I'm Done" at bounding box center [1039, 762] width 182 height 57
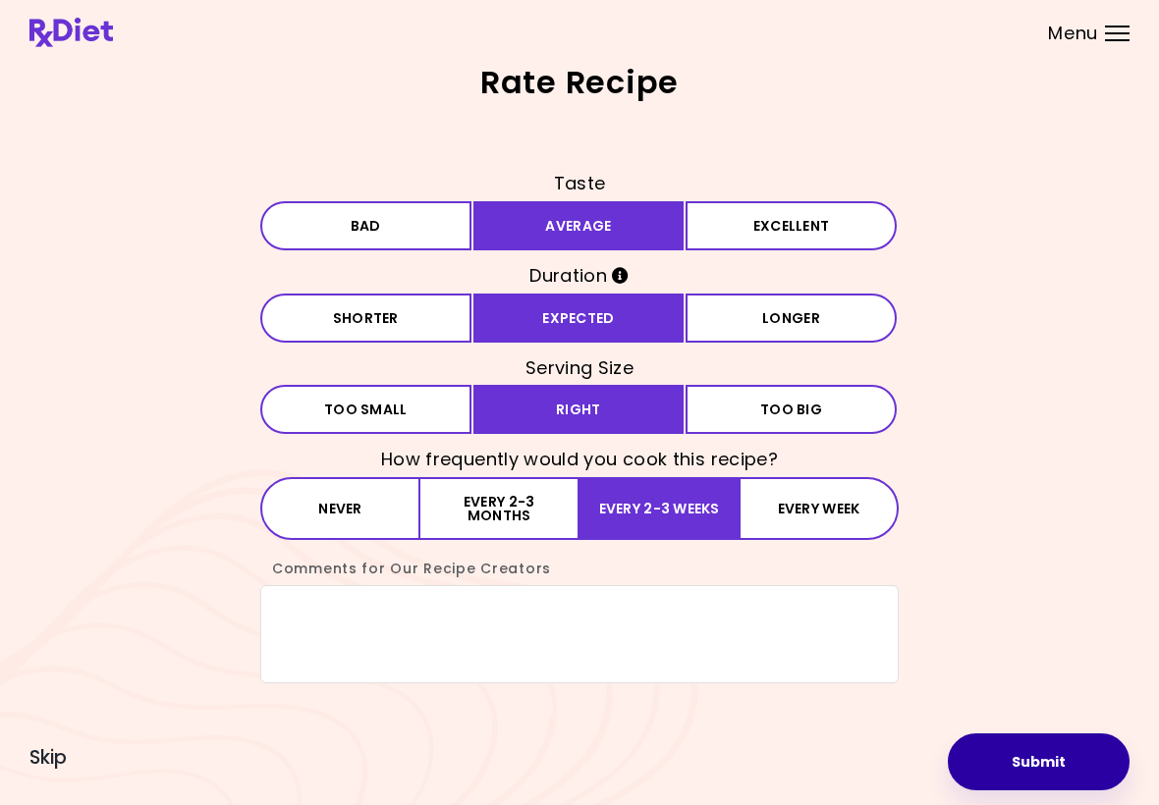
click at [1050, 765] on button "Submit" at bounding box center [1039, 762] width 182 height 57
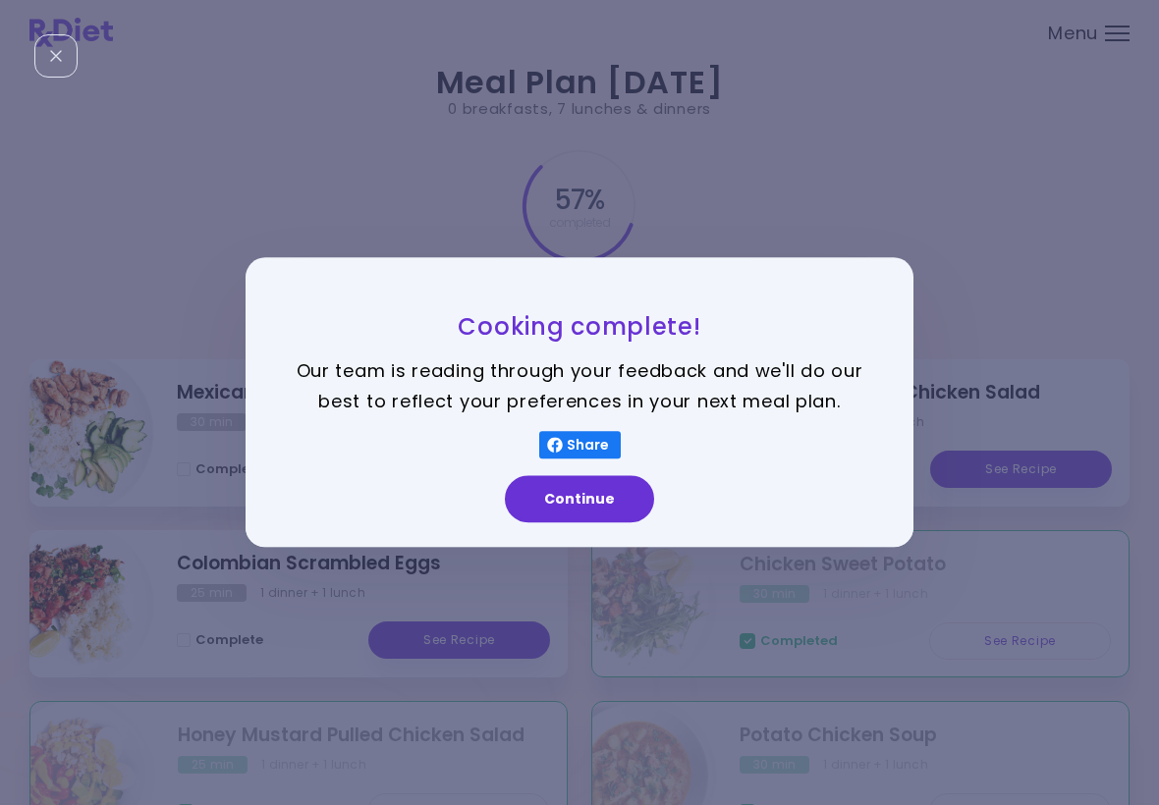
click at [587, 503] on button "Continue" at bounding box center [579, 499] width 149 height 47
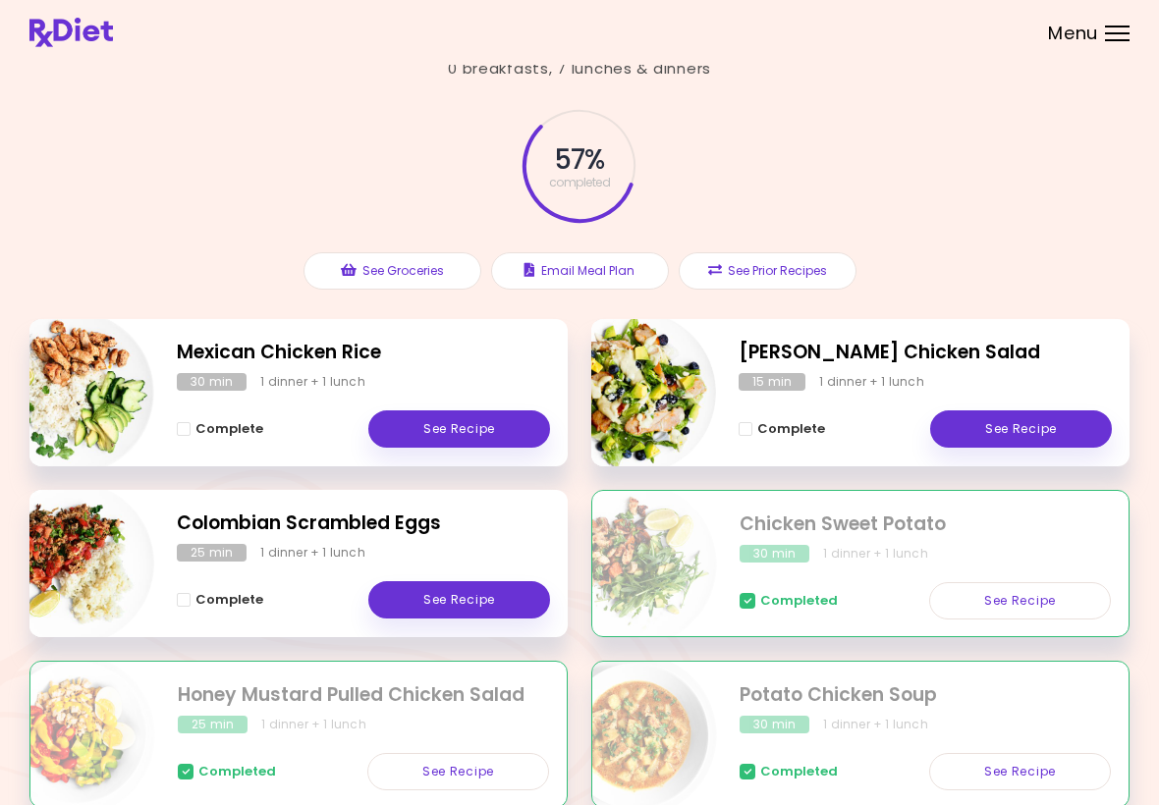
scroll to position [304, 0]
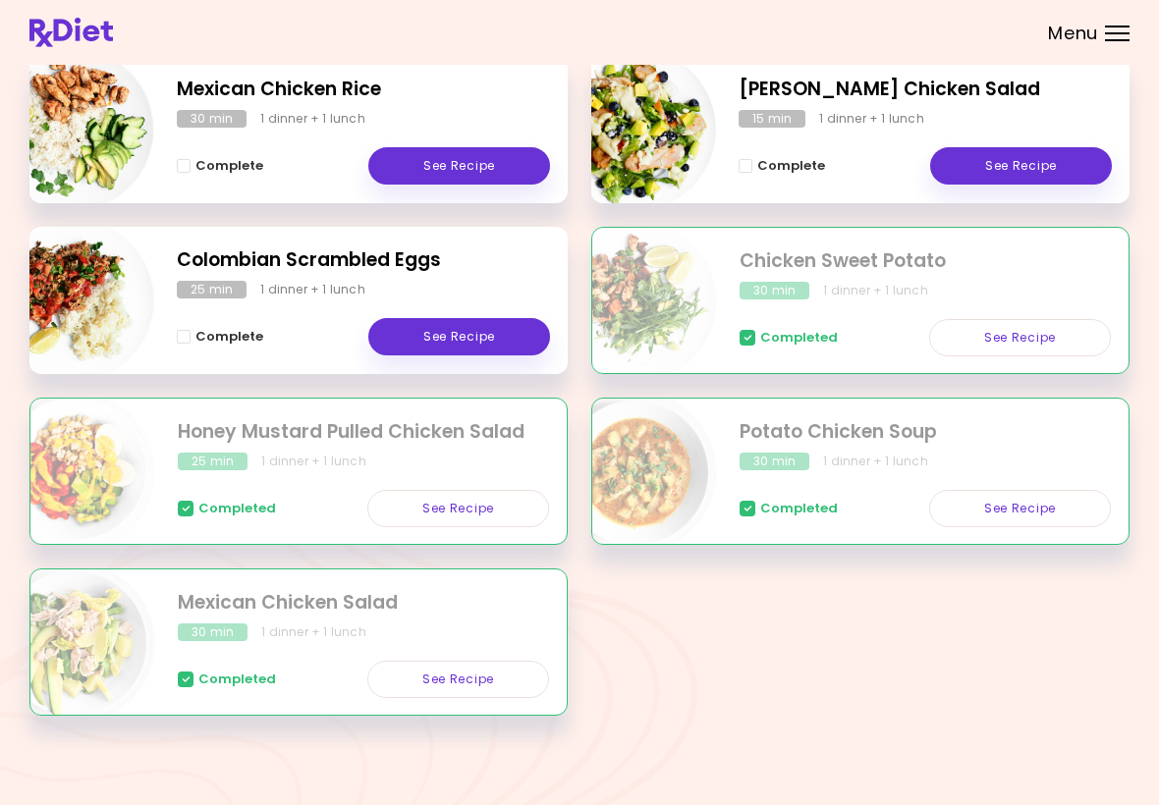
click at [409, 650] on div "Completed See Recipe" at bounding box center [363, 669] width 371 height 57
click at [483, 666] on link "See Recipe" at bounding box center [458, 679] width 182 height 37
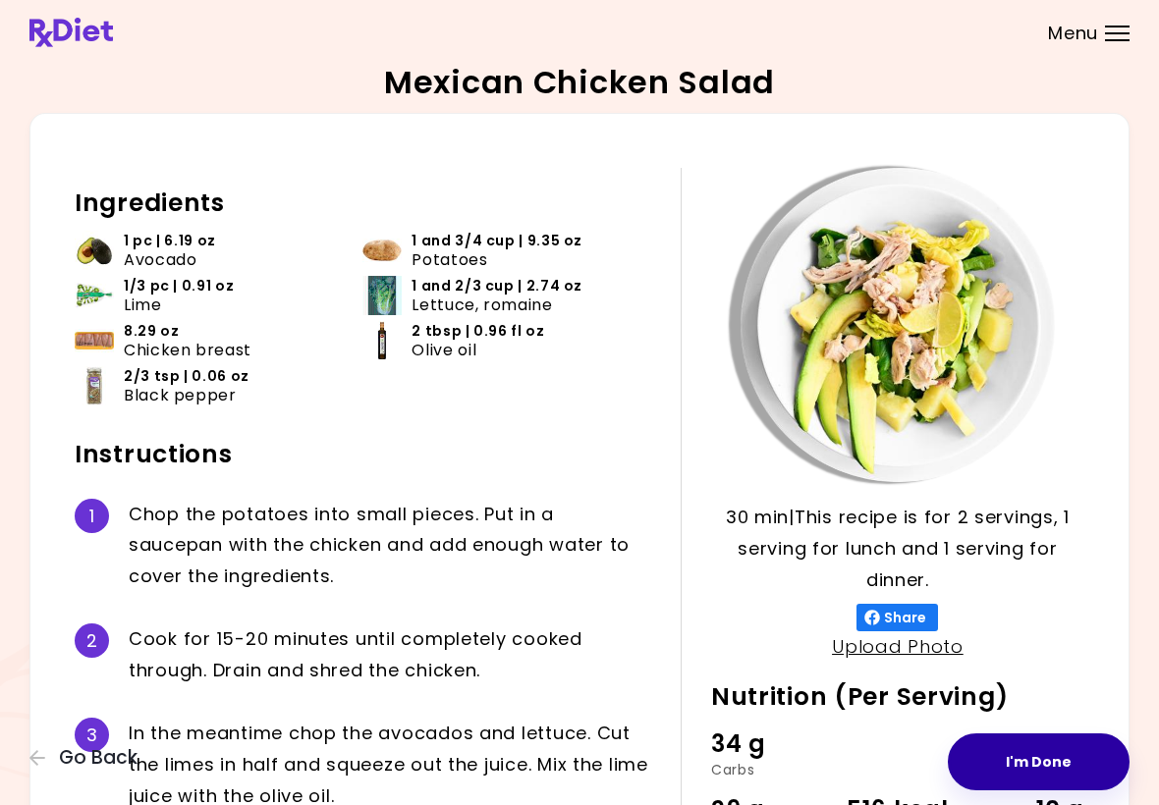
click at [1054, 769] on button "I'm Done" at bounding box center [1039, 762] width 182 height 57
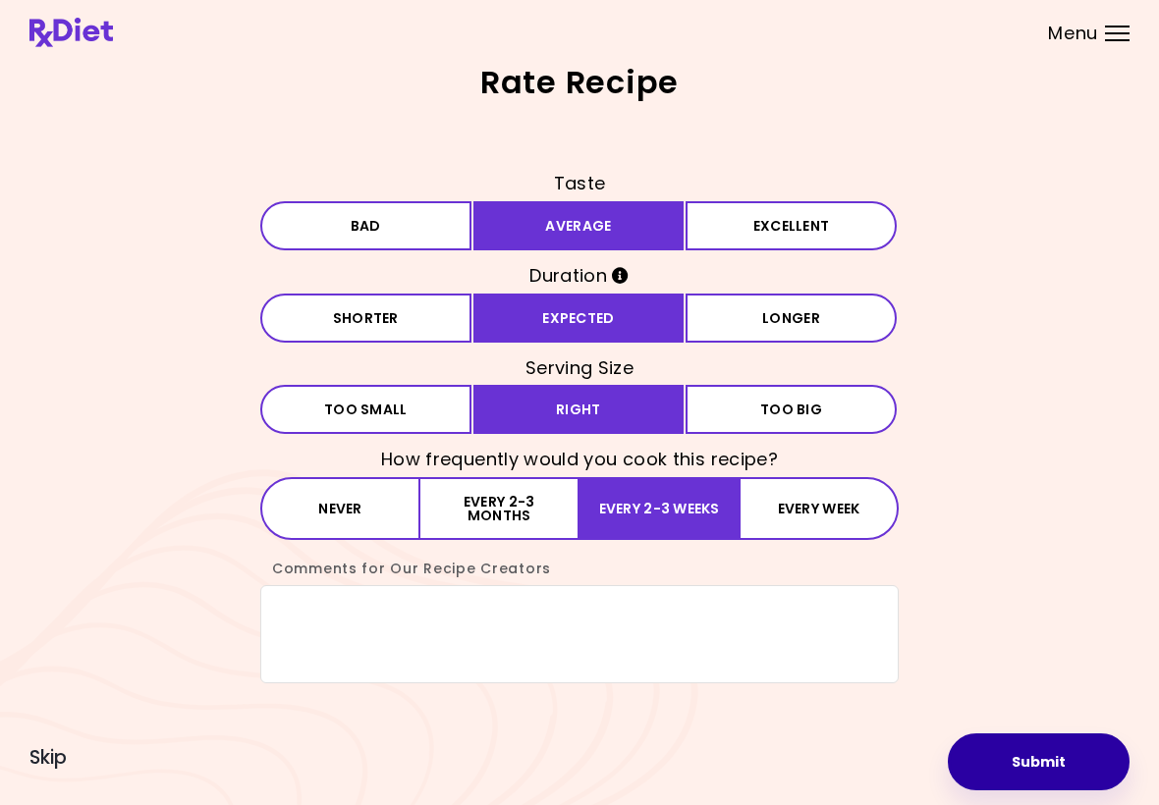
click at [1058, 787] on button "Submit" at bounding box center [1039, 762] width 182 height 57
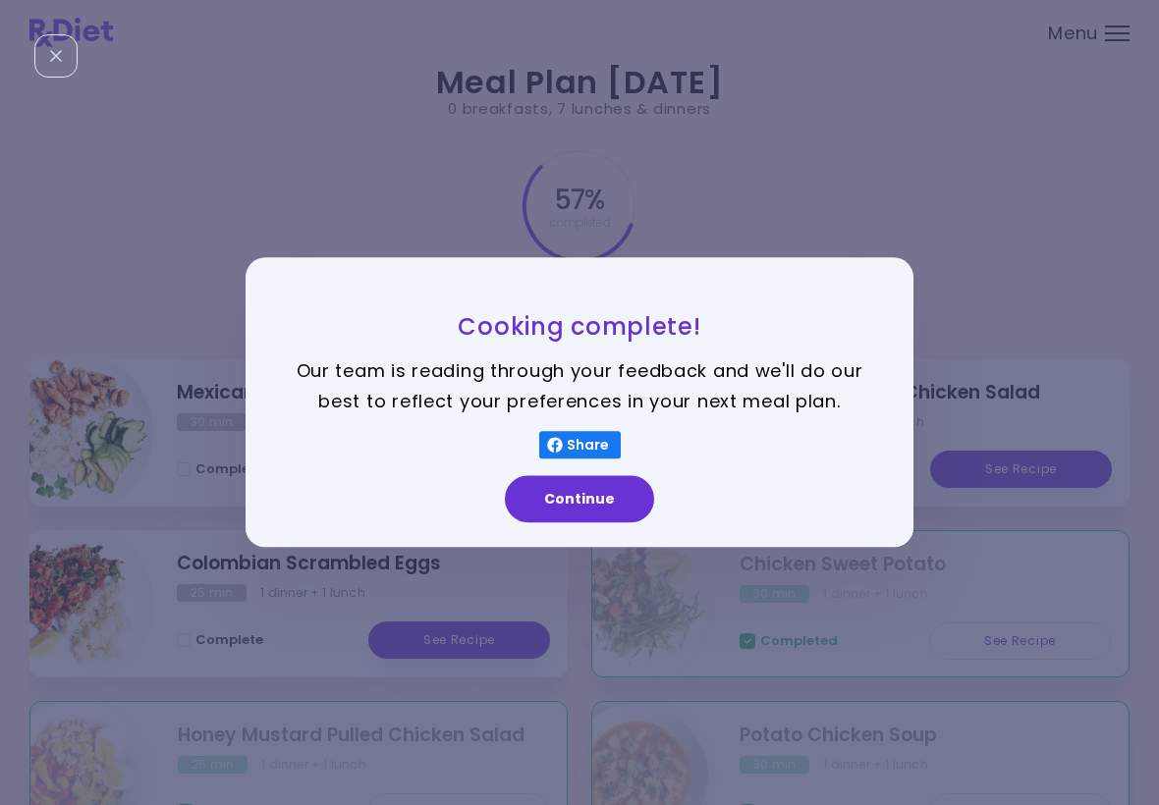
click at [601, 499] on button "Continue" at bounding box center [579, 499] width 149 height 47
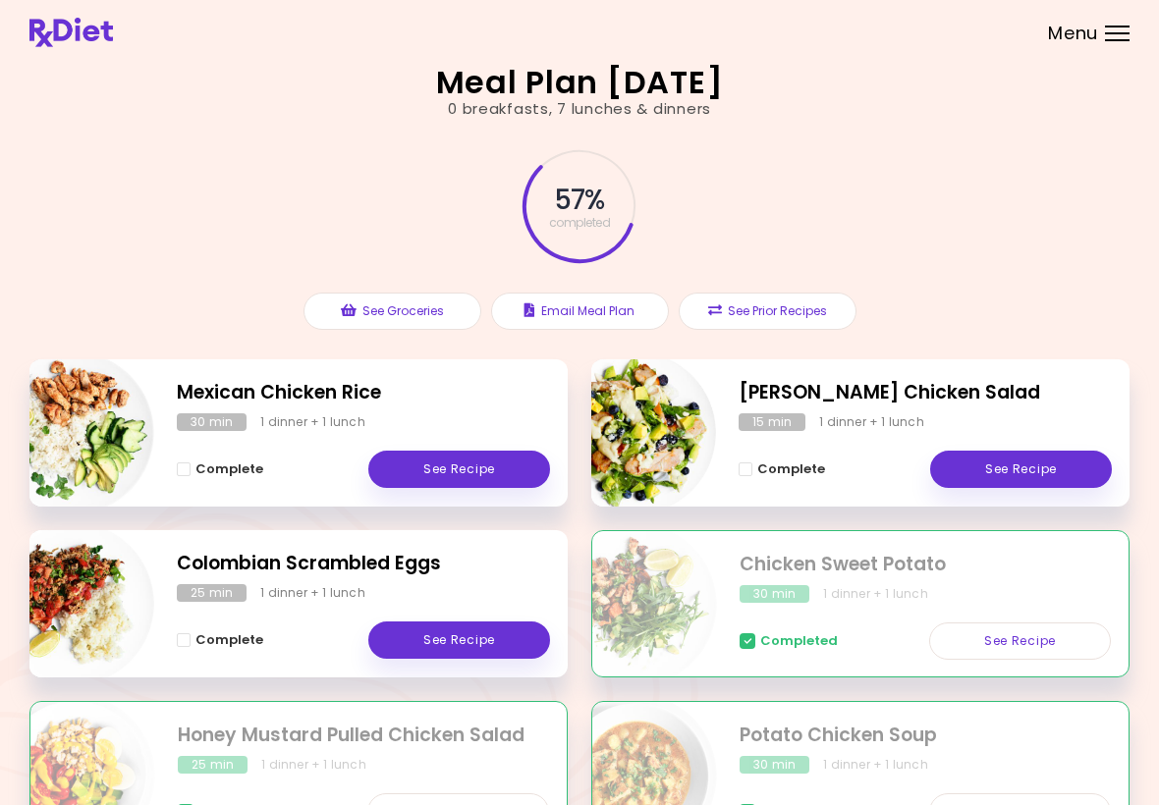
click at [668, 597] on img "Info - Chicken Sweet Potato" at bounding box center [635, 605] width 163 height 163
select select "*"
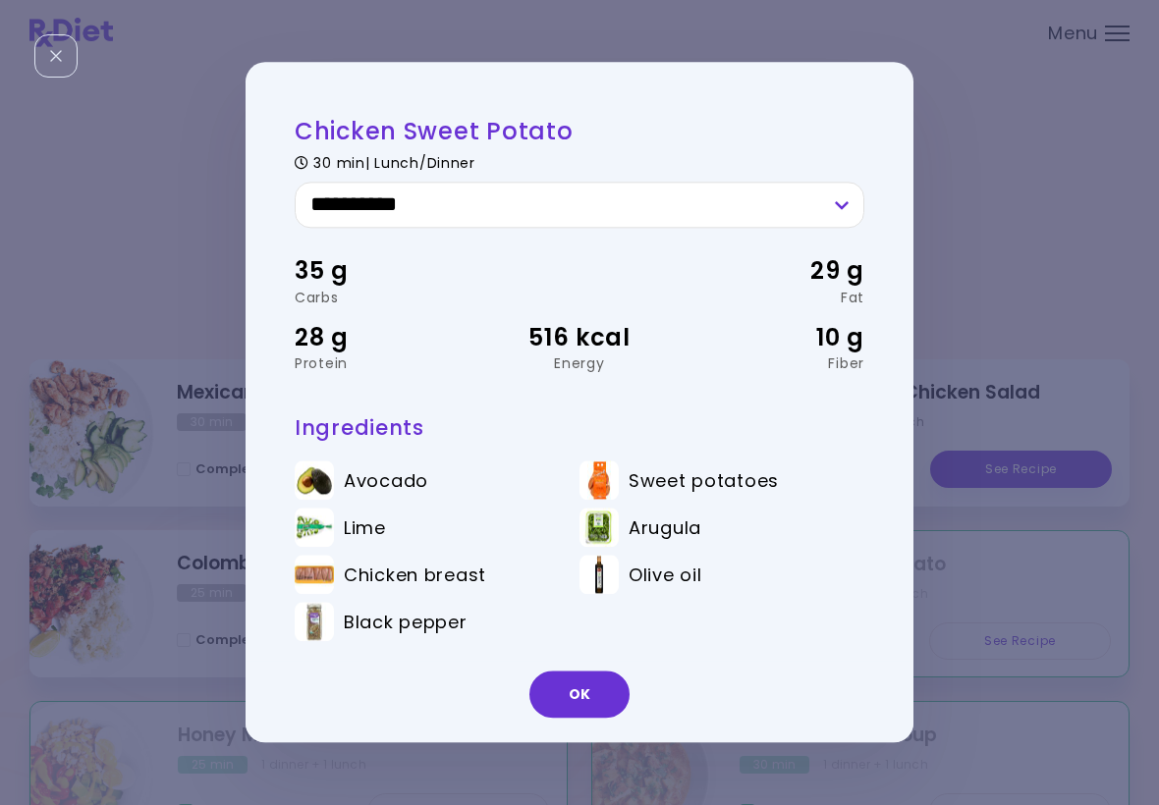
click at [599, 693] on button "OK" at bounding box center [579, 695] width 100 height 47
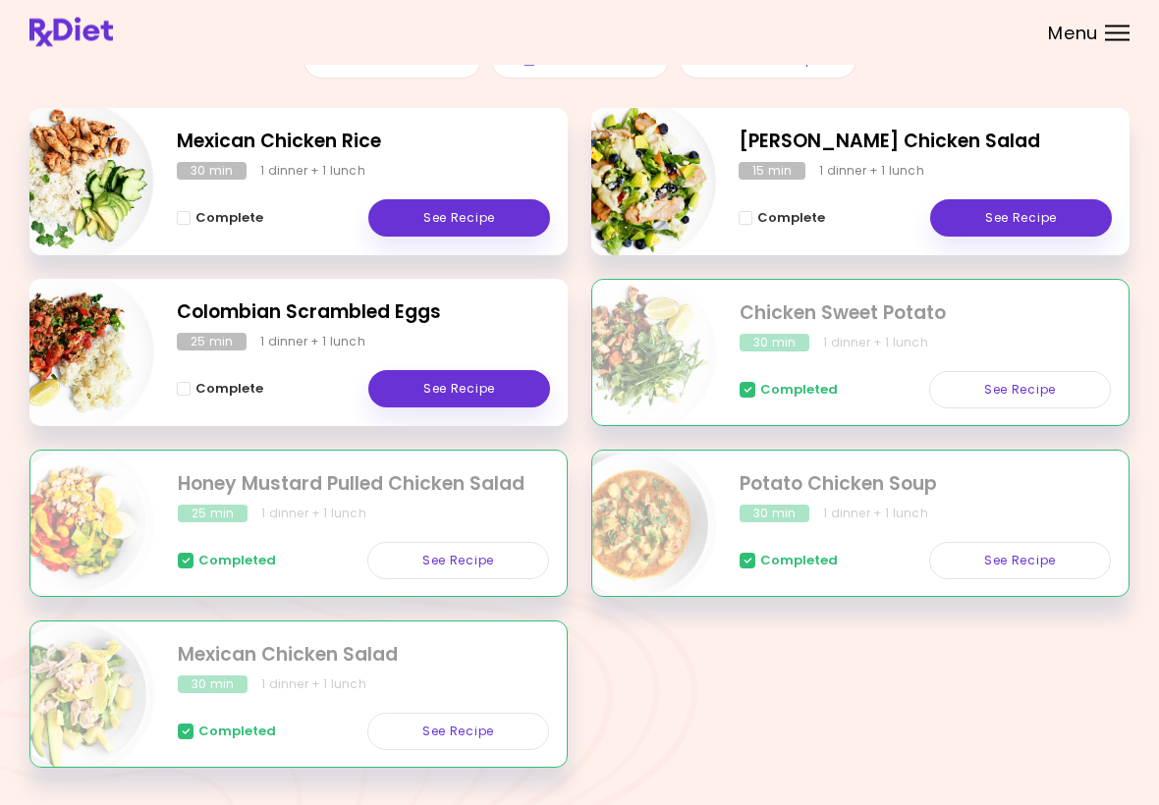
scroll to position [252, 0]
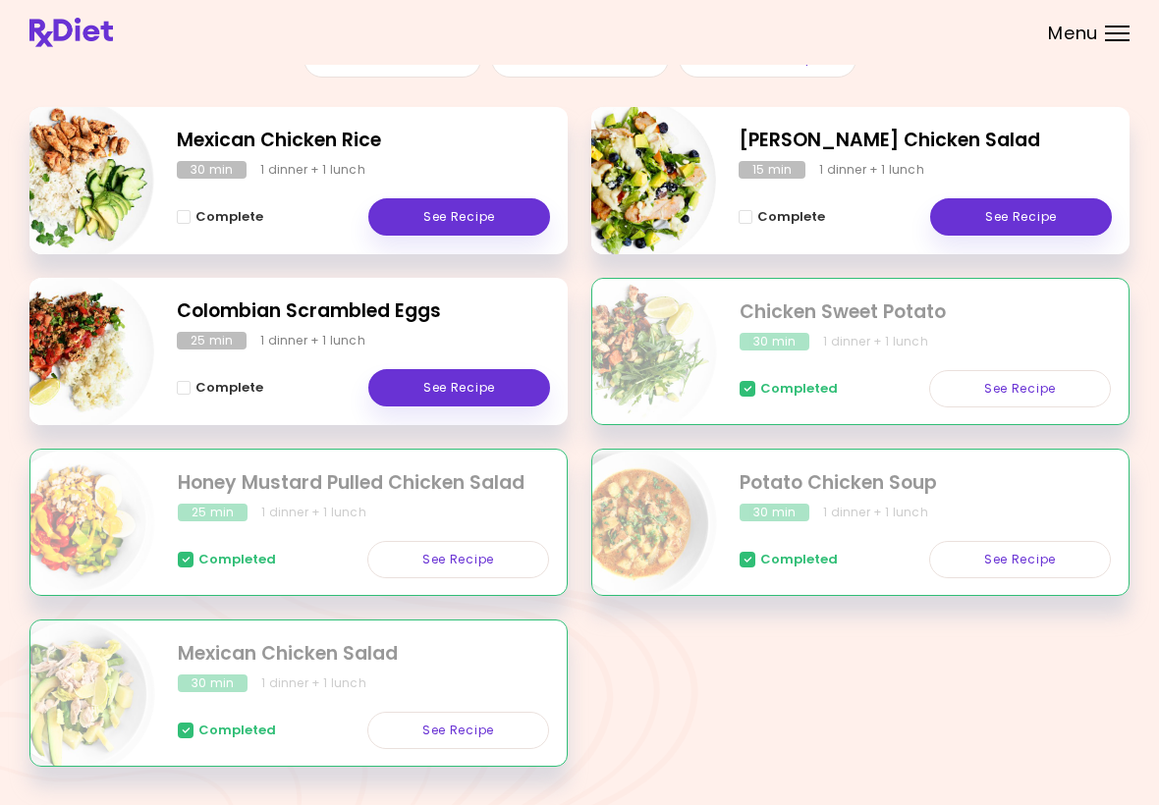
click at [484, 554] on link "See Recipe" at bounding box center [458, 559] width 182 height 37
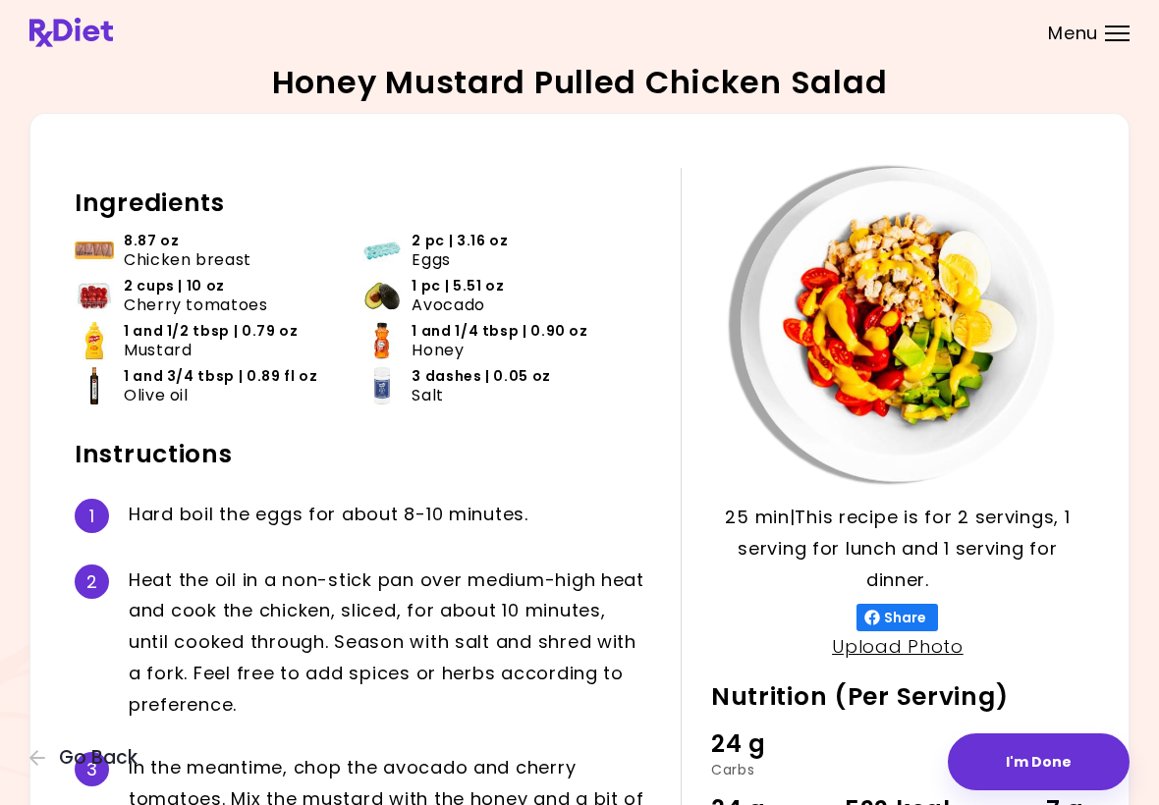
click at [1060, 766] on button "I'm Done" at bounding box center [1039, 762] width 182 height 57
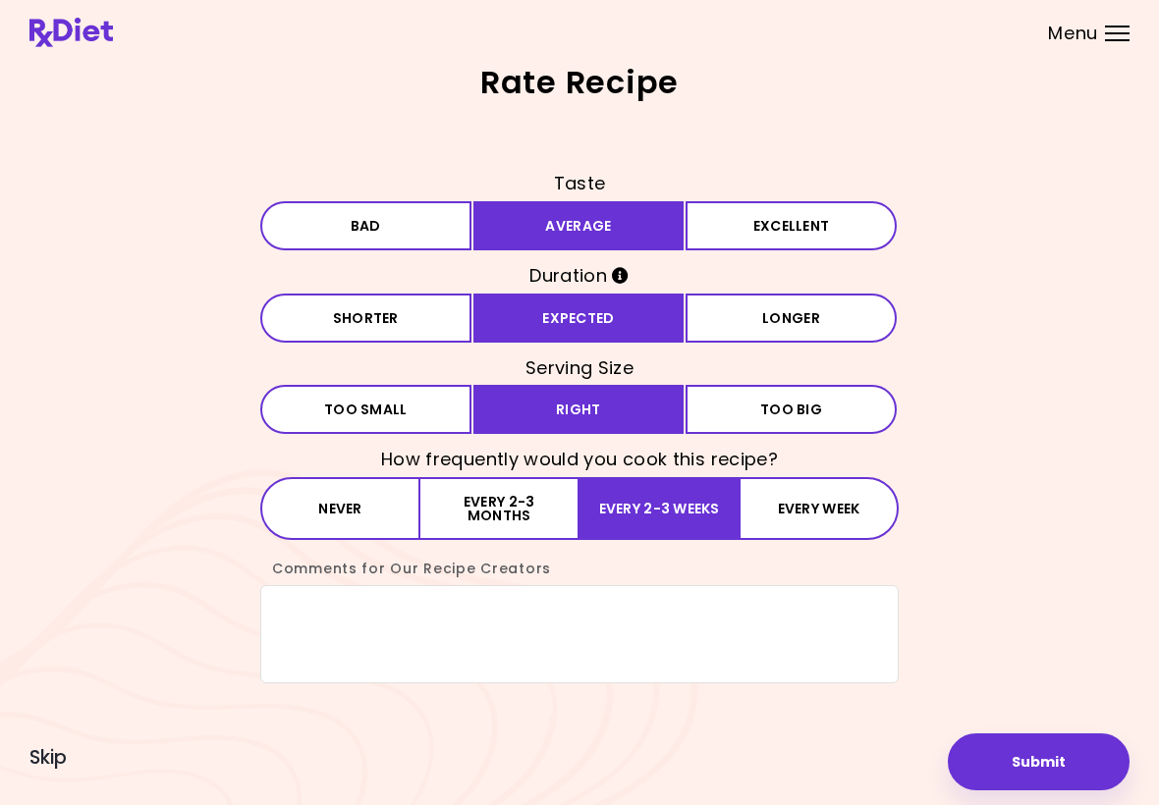
click at [1058, 764] on button "Submit" at bounding box center [1039, 762] width 182 height 57
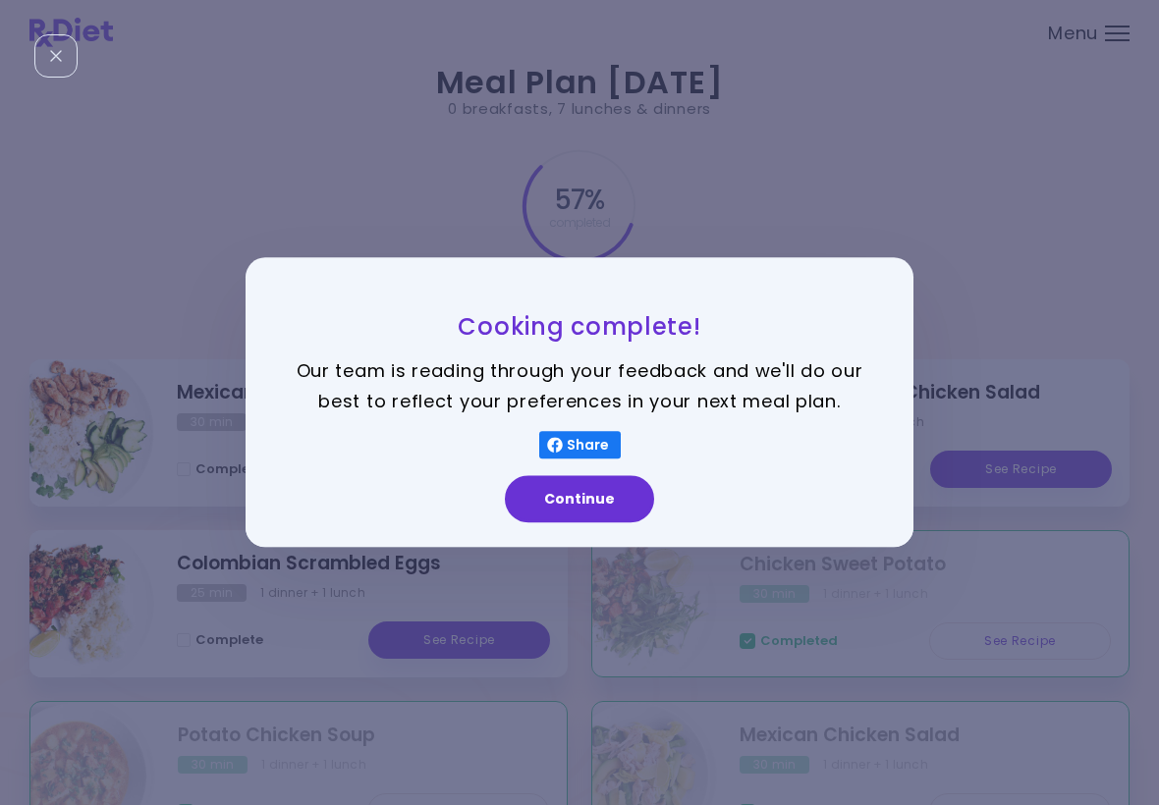
click at [594, 504] on button "Continue" at bounding box center [579, 499] width 149 height 47
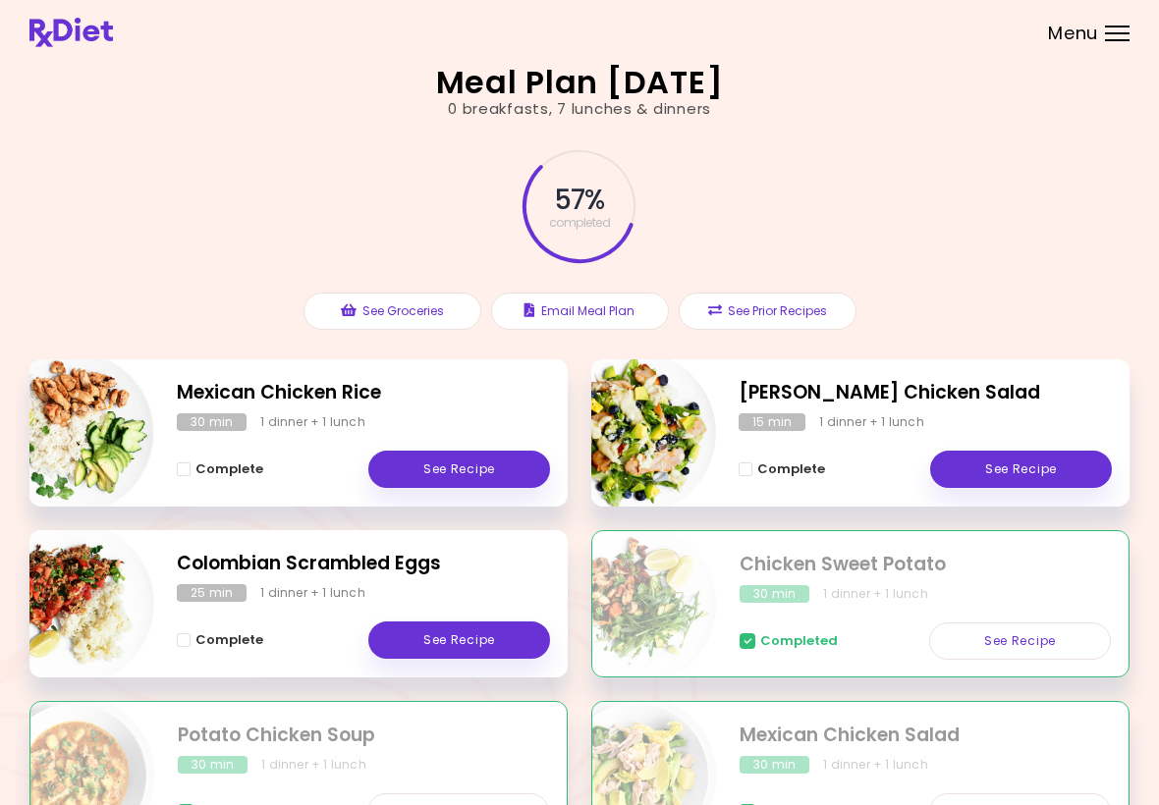
click at [654, 615] on img "Info - Chicken Sweet Potato" at bounding box center [635, 605] width 163 height 163
select select "*"
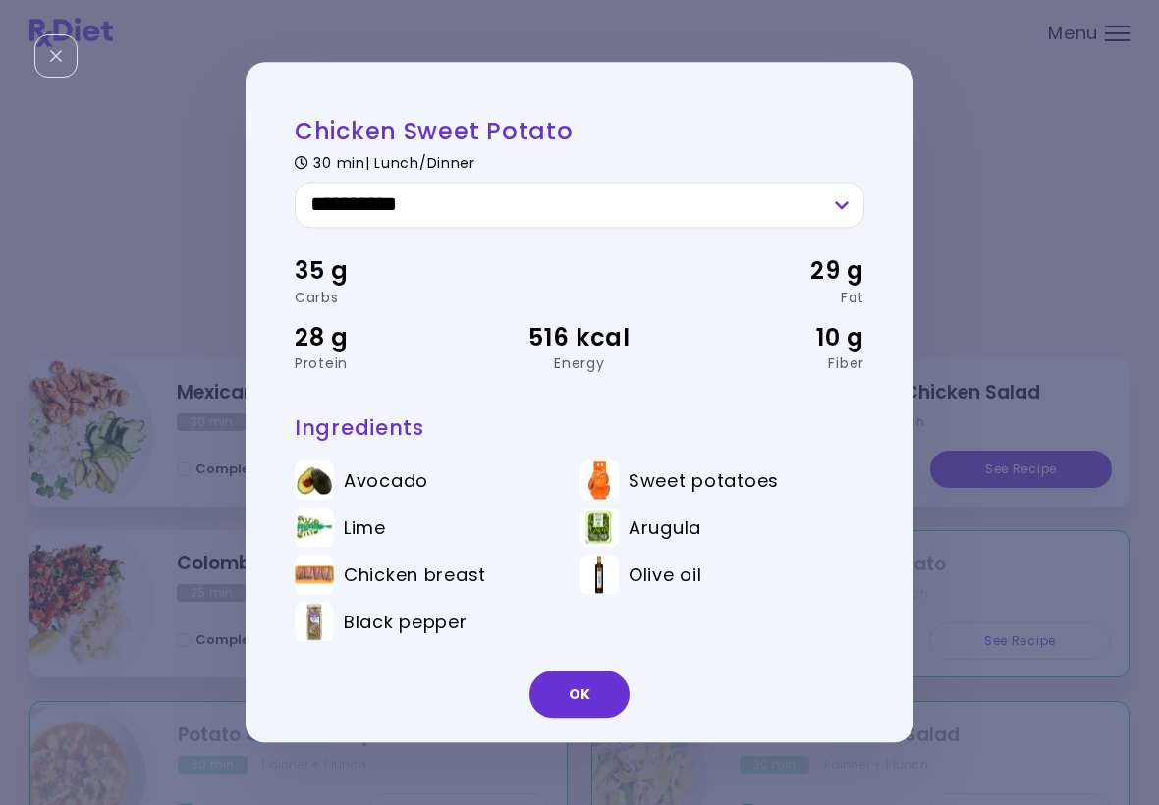
click at [589, 695] on button "OK" at bounding box center [579, 695] width 100 height 47
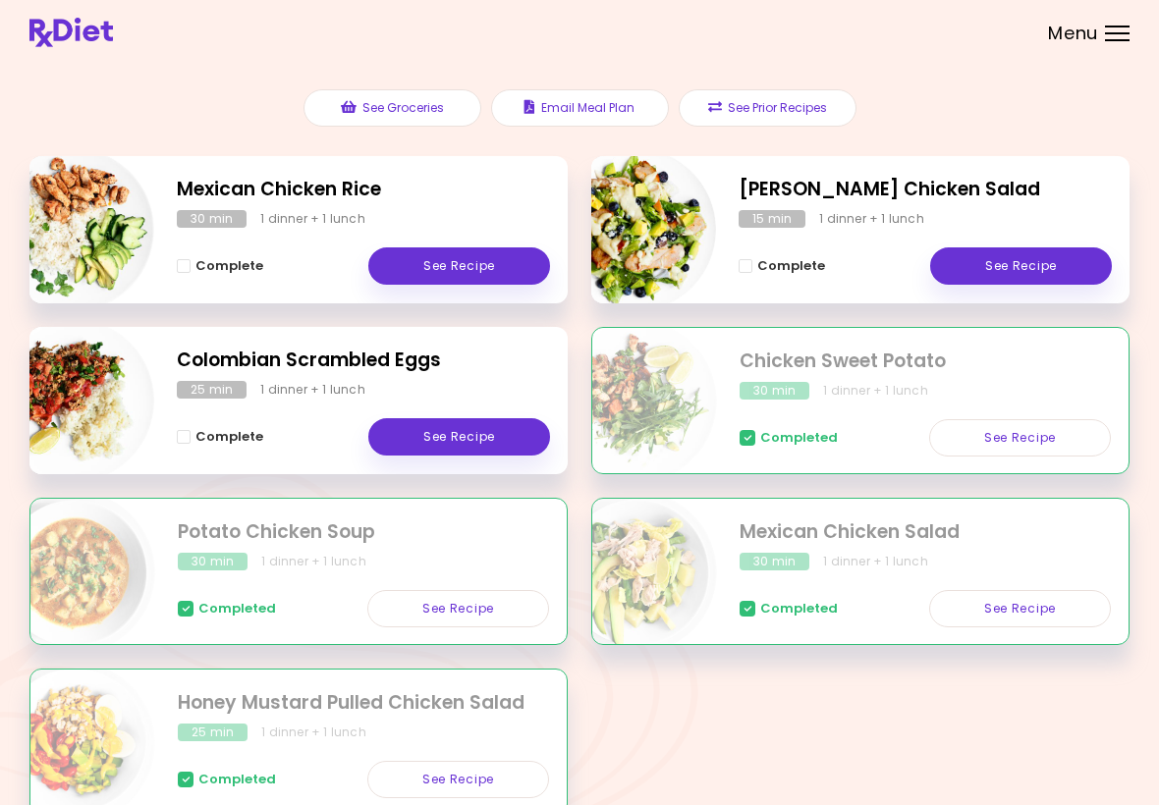
scroll to position [304, 0]
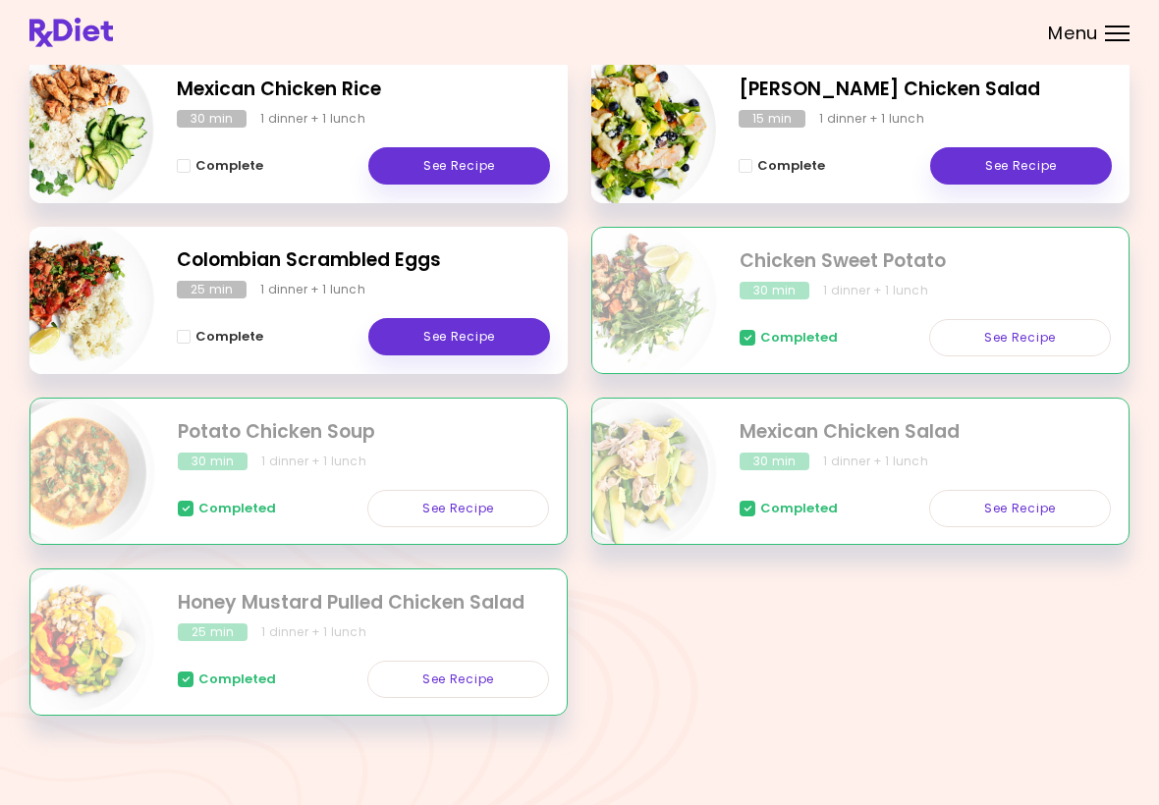
click at [792, 457] on div "30 min" at bounding box center [775, 462] width 70 height 18
click at [238, 649] on div "Completed See Recipe" at bounding box center [363, 669] width 371 height 57
click at [237, 641] on div "Completed See Recipe" at bounding box center [363, 669] width 371 height 57
click at [791, 468] on div "30 min" at bounding box center [775, 462] width 70 height 18
click at [1149, 563] on div "Meal Plan [DATE] 0 breakfasts , 7 lunches & dinners 57 % completed See Grocerie…" at bounding box center [579, 251] width 1159 height 1110
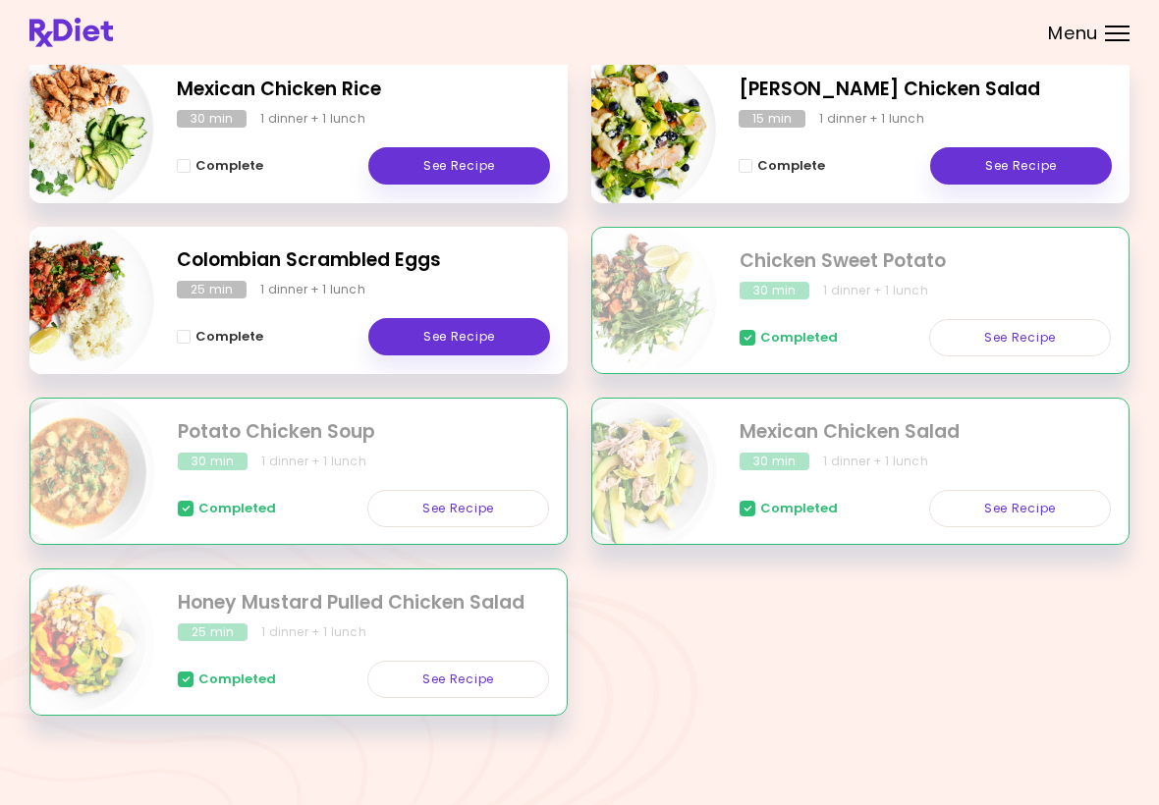
click at [1039, 503] on link "See Recipe" at bounding box center [1020, 508] width 182 height 37
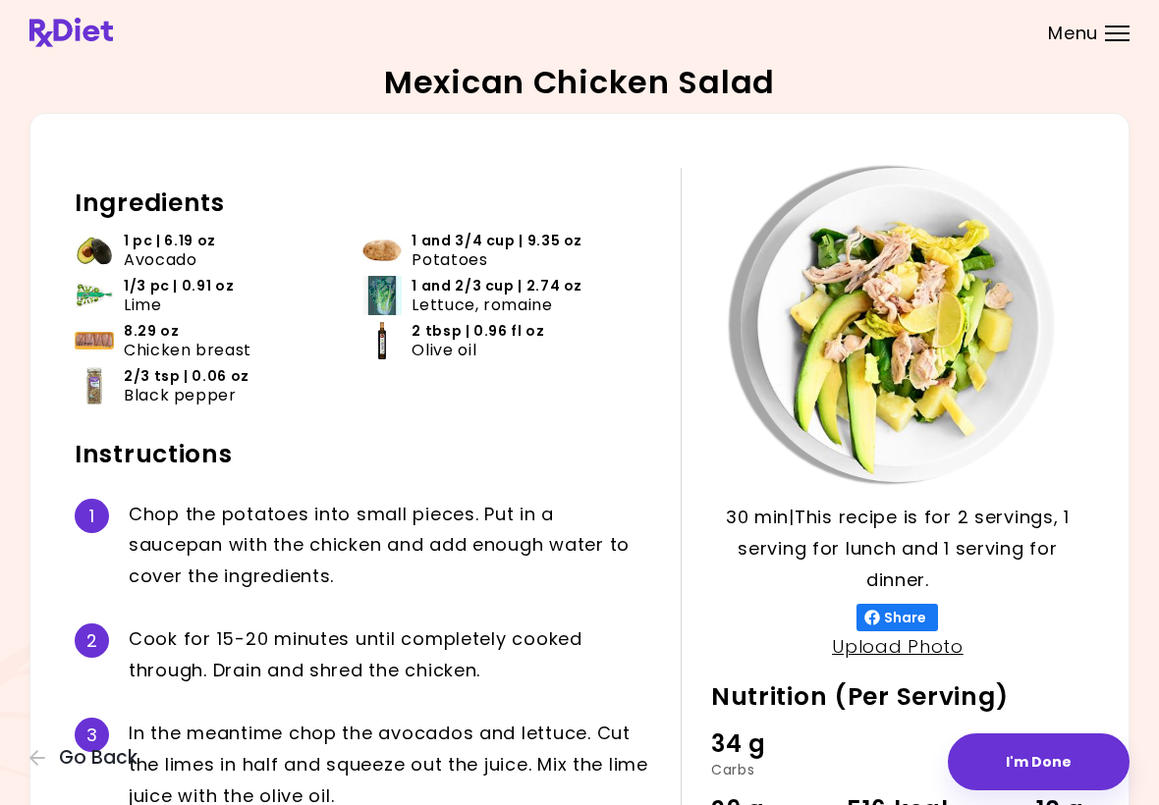
click at [1058, 768] on button "I'm Done" at bounding box center [1039, 762] width 182 height 57
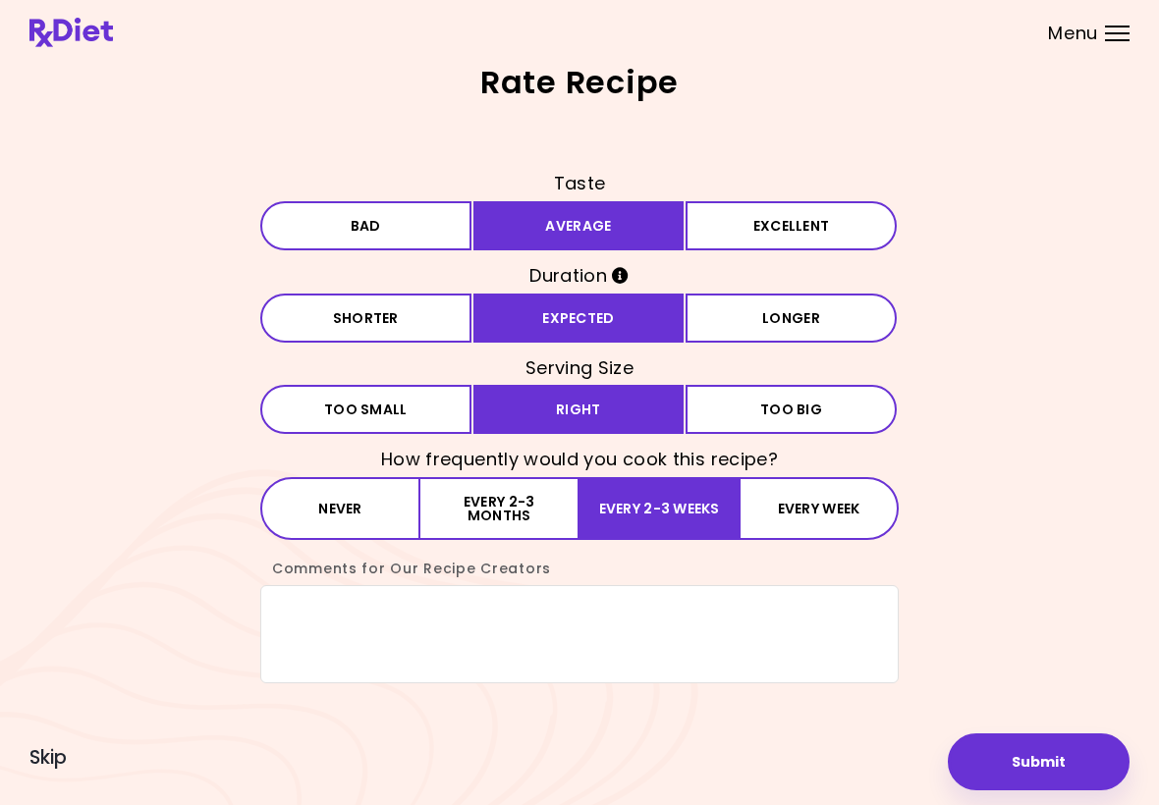
click at [1063, 764] on button "Submit" at bounding box center [1039, 762] width 182 height 57
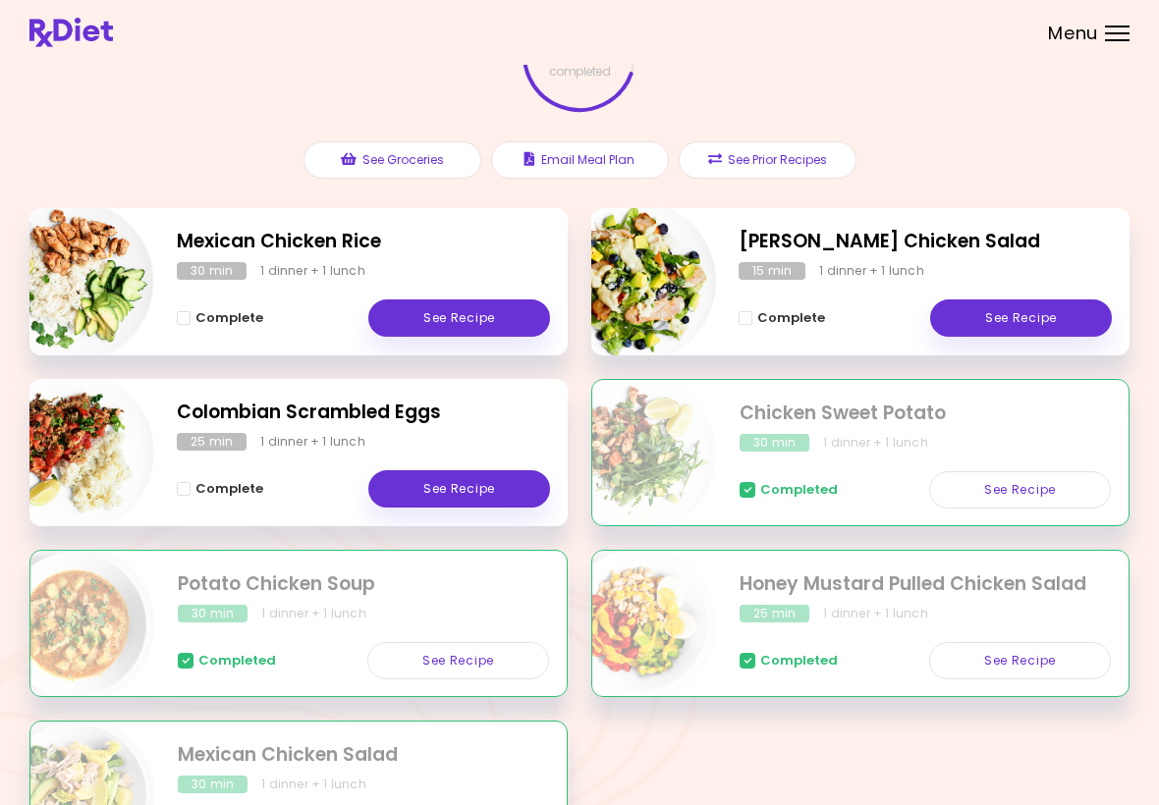
scroll to position [304, 0]
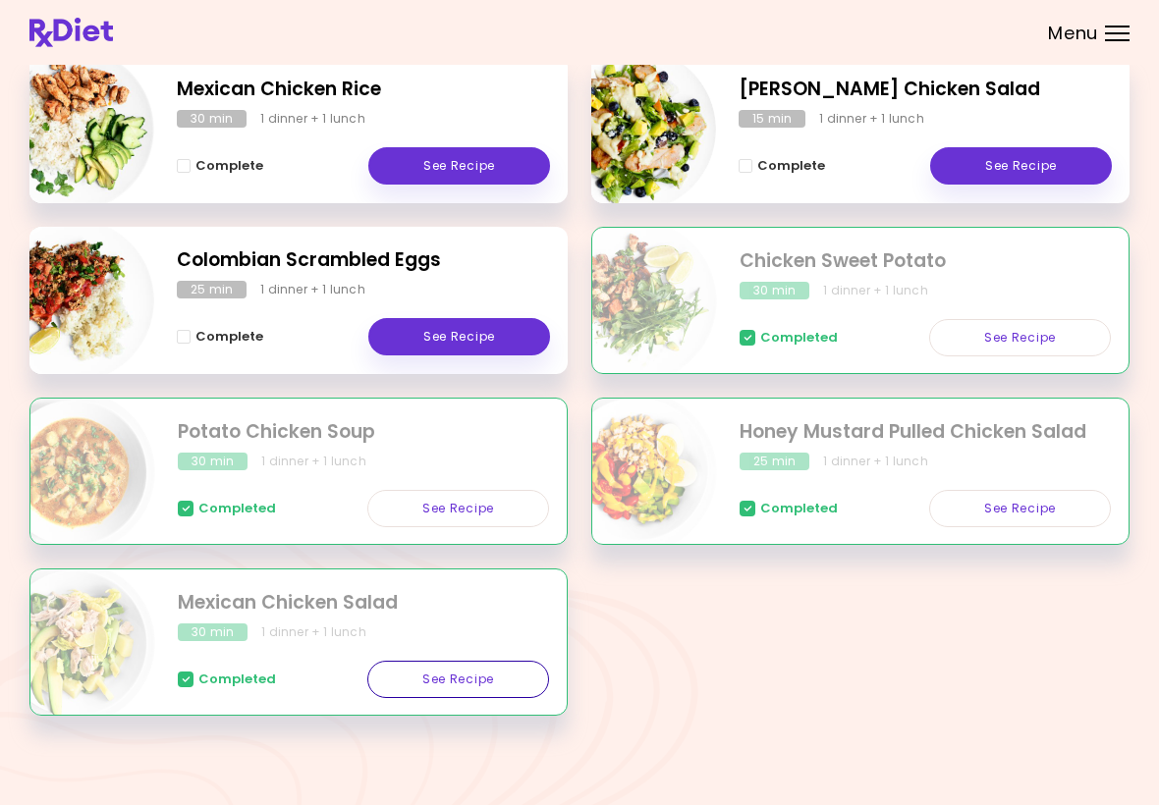
click at [473, 693] on link "See Recipe" at bounding box center [458, 679] width 182 height 37
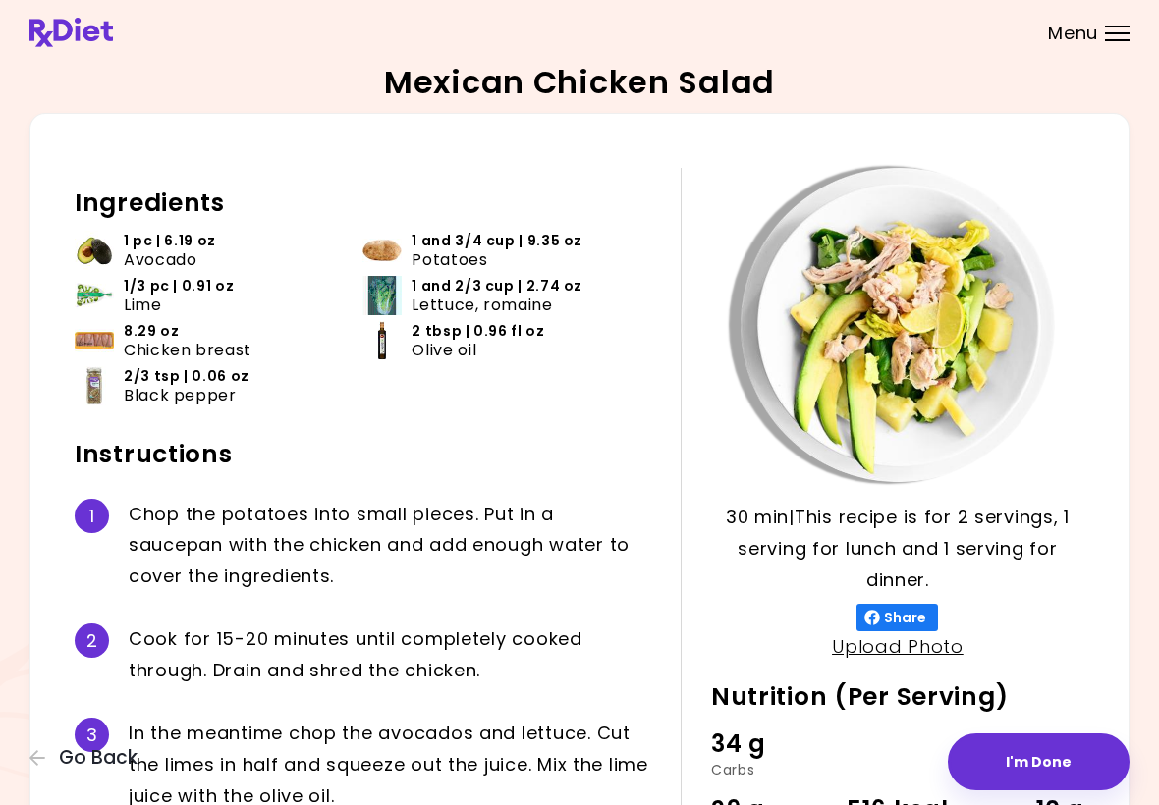
click at [1047, 761] on button "I'm Done" at bounding box center [1039, 762] width 182 height 57
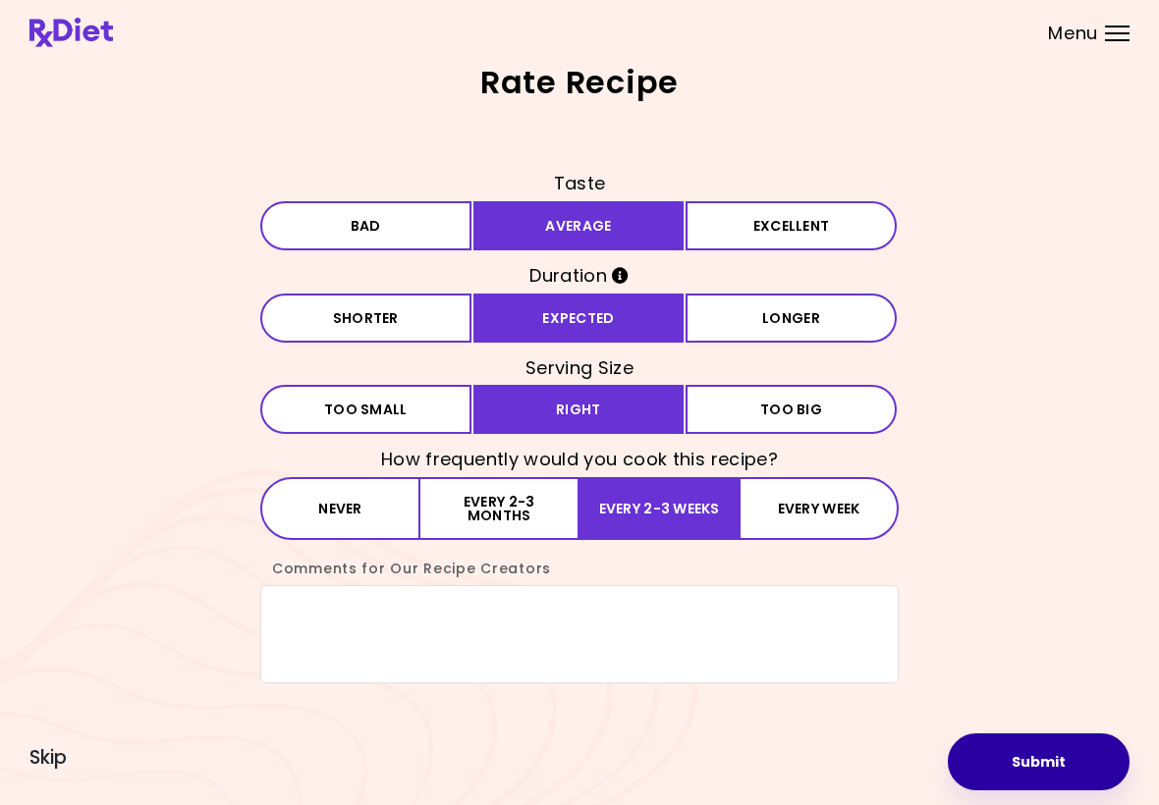
click at [1053, 760] on button "Submit" at bounding box center [1039, 762] width 182 height 57
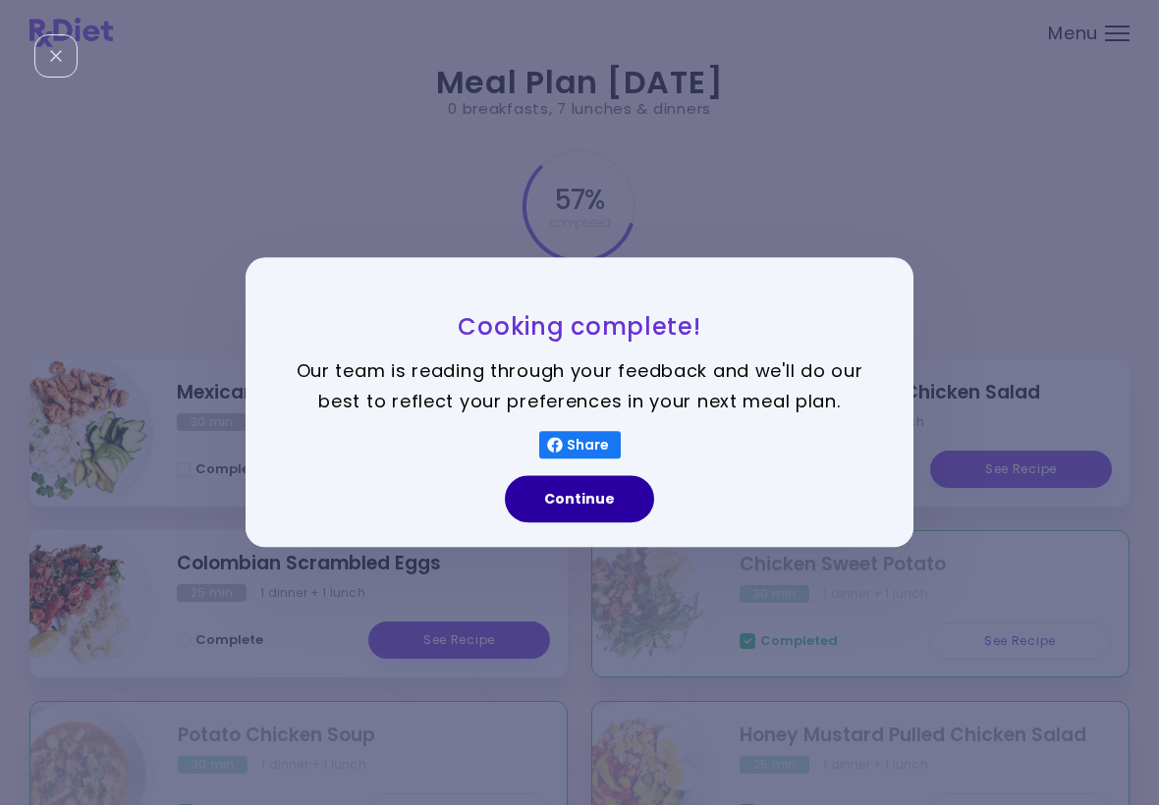
click at [584, 504] on button "Continue" at bounding box center [579, 499] width 149 height 47
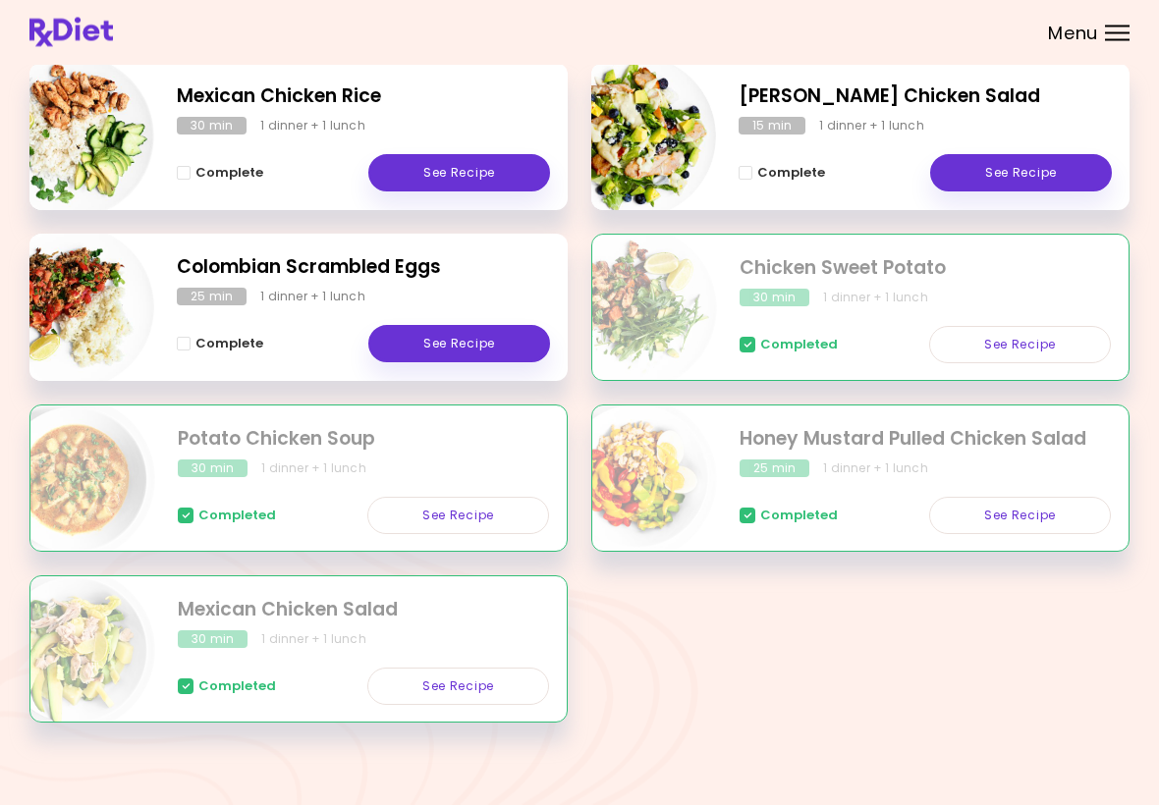
scroll to position [304, 0]
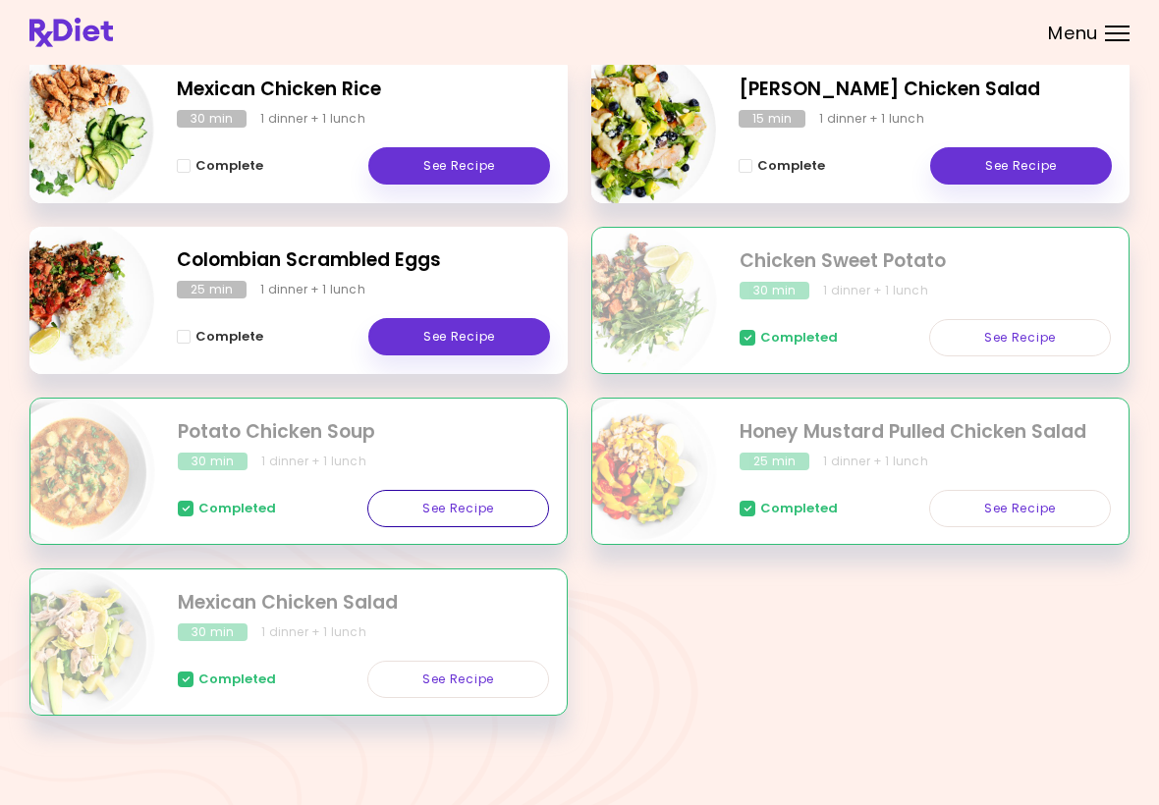
click at [473, 504] on link "See Recipe" at bounding box center [458, 508] width 182 height 37
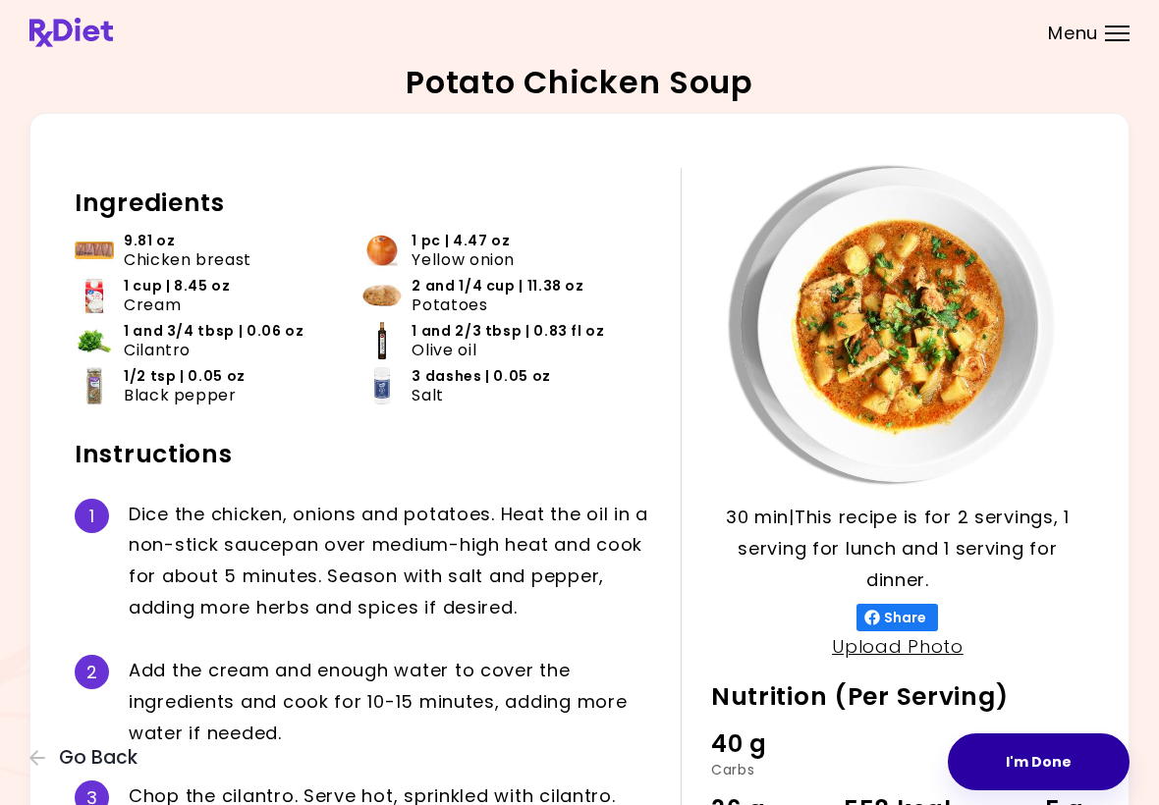
click at [1081, 751] on button "I'm Done" at bounding box center [1039, 762] width 182 height 57
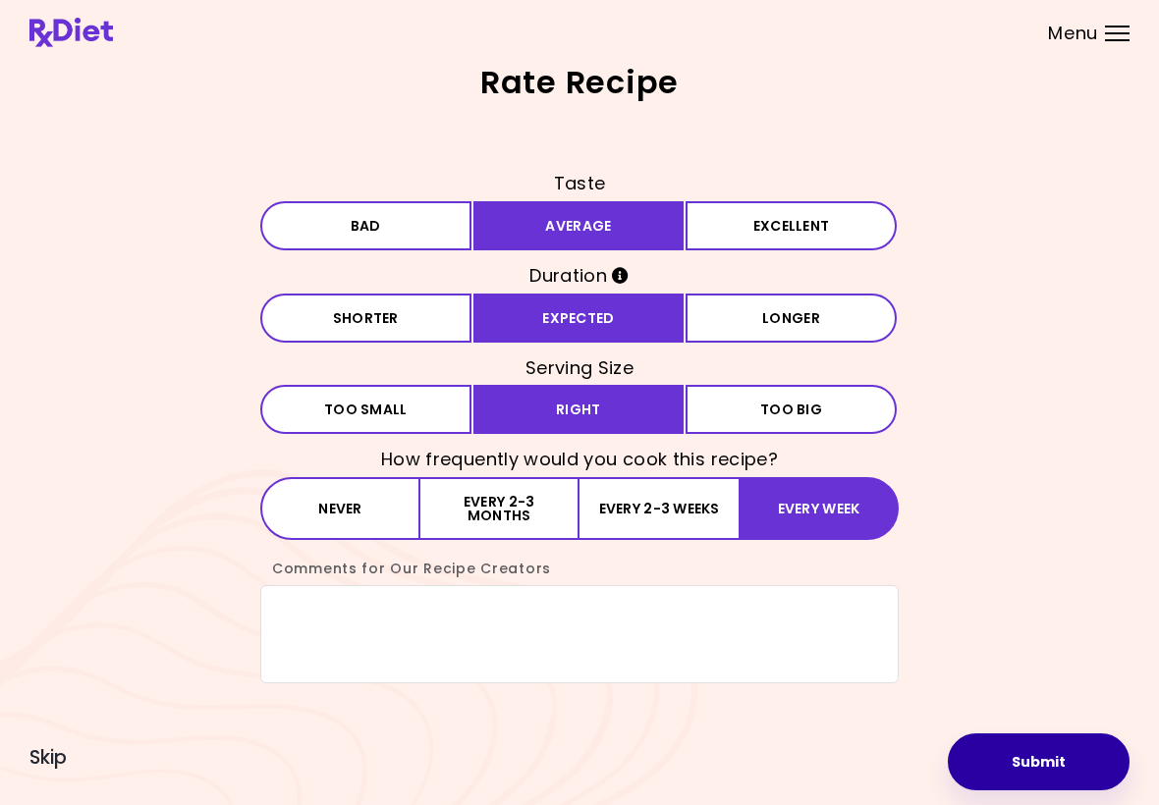
click at [1059, 759] on button "Submit" at bounding box center [1039, 762] width 182 height 57
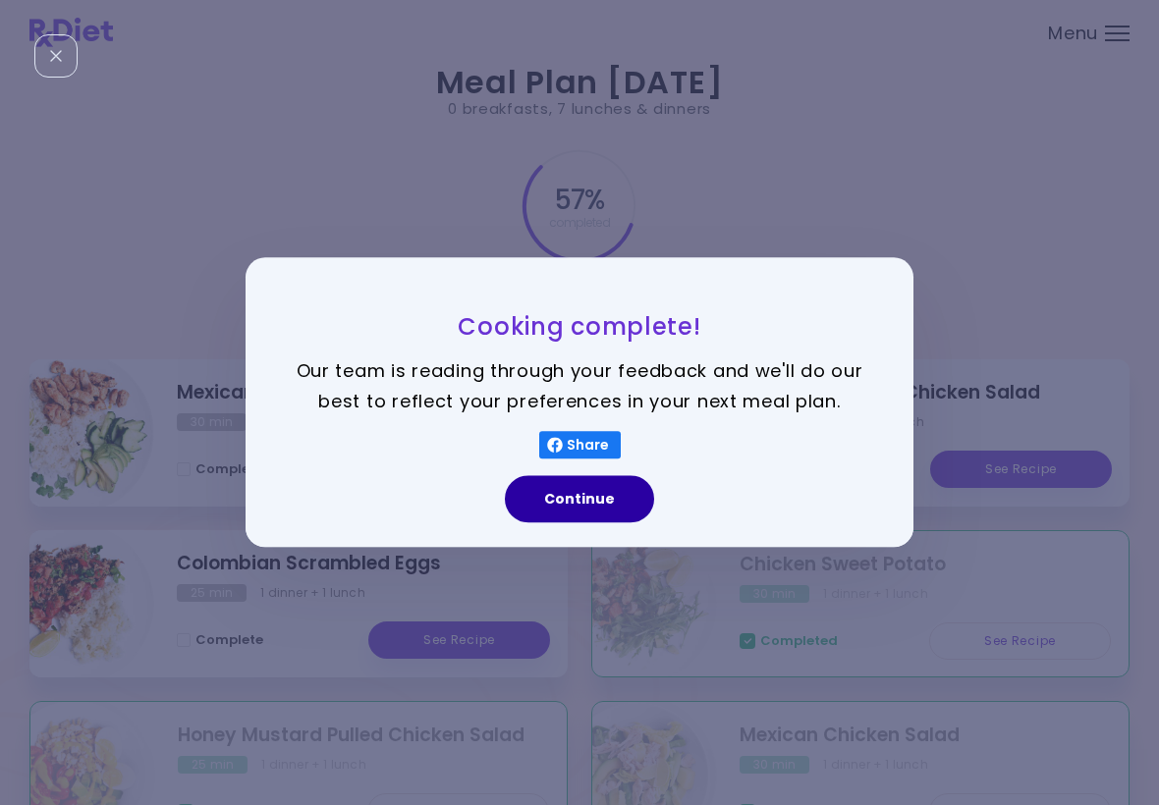
click at [604, 507] on button "Continue" at bounding box center [579, 499] width 149 height 47
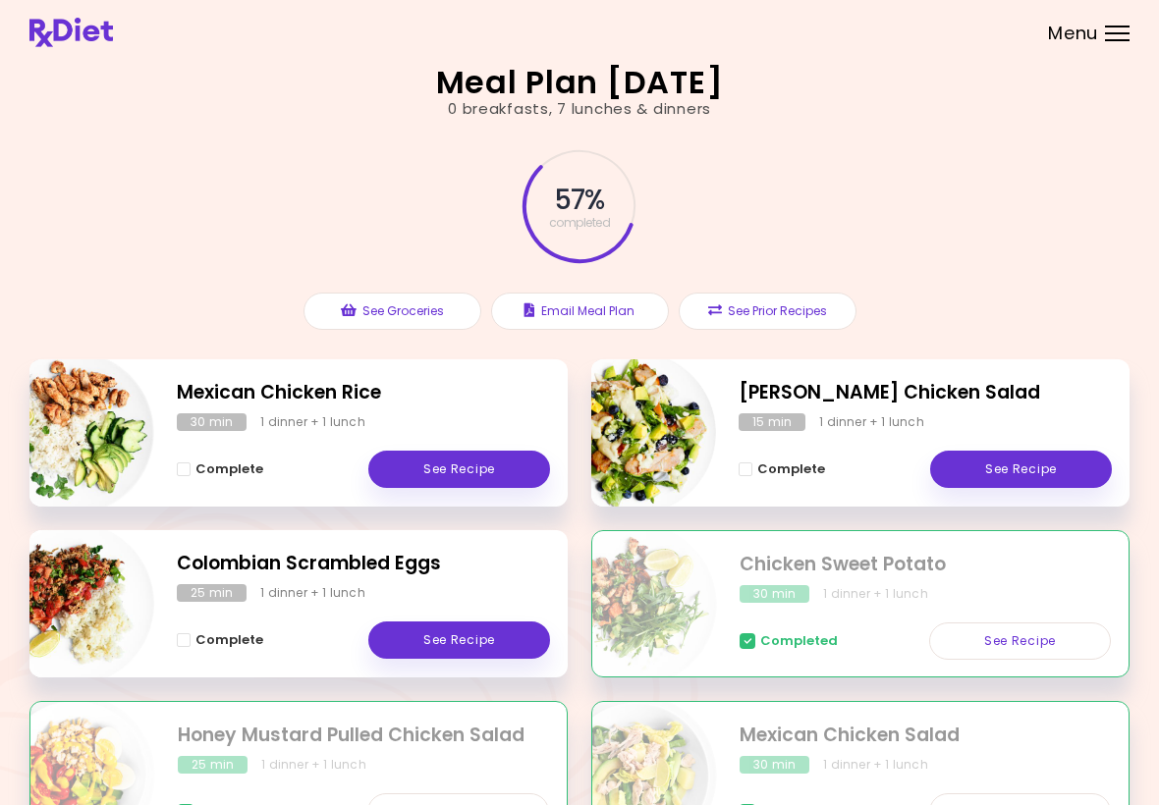
click at [484, 459] on link "See Recipe" at bounding box center [459, 469] width 182 height 37
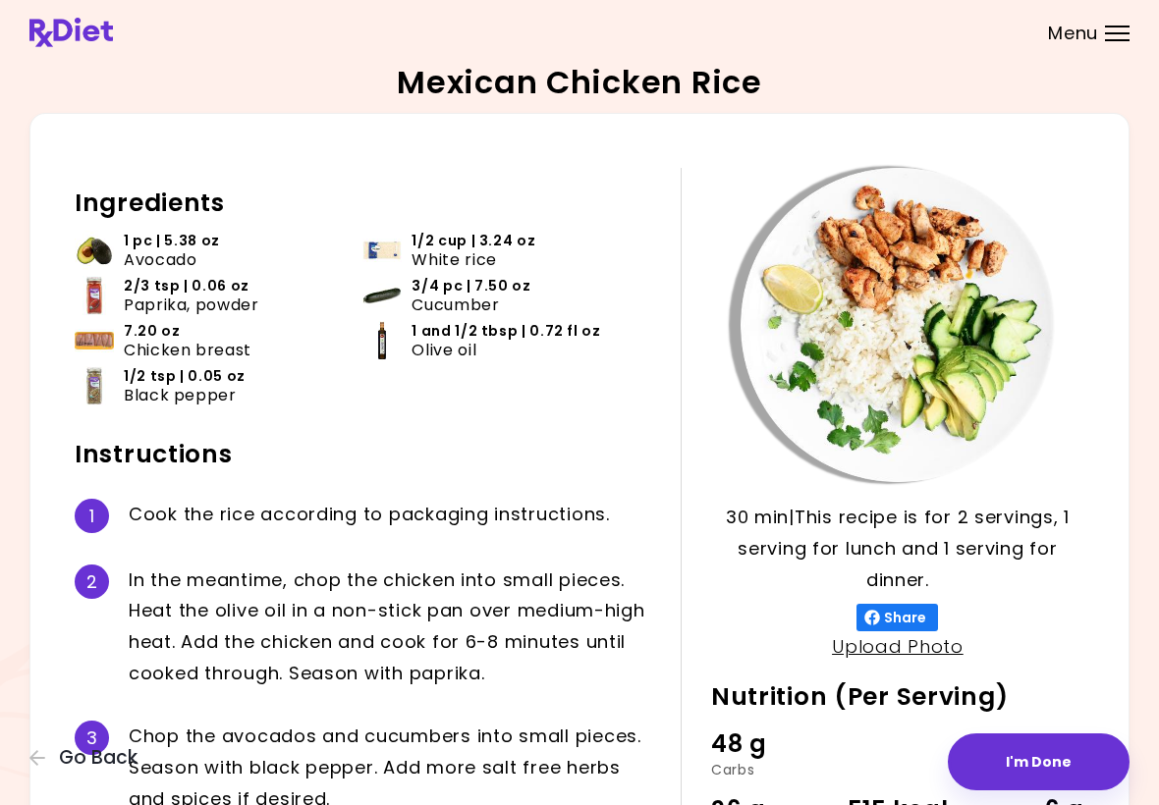
click at [1061, 760] on button "I'm Done" at bounding box center [1039, 762] width 182 height 57
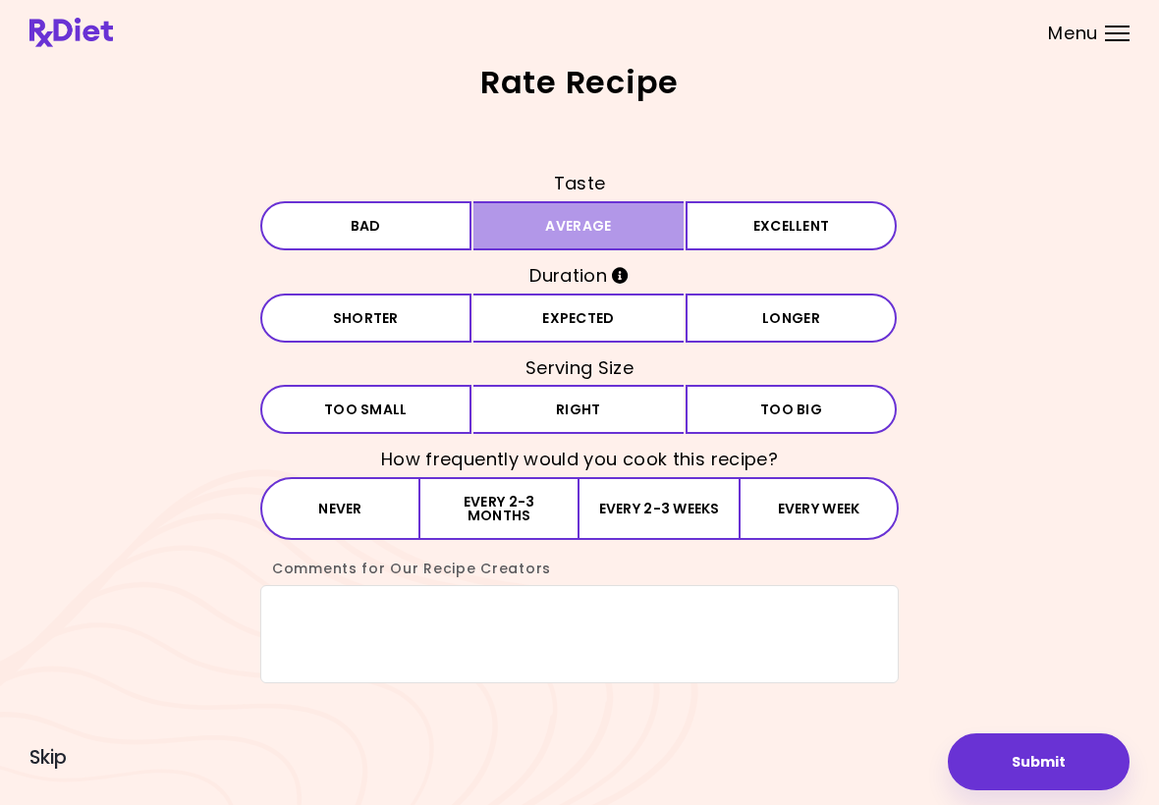
click at [622, 229] on button "Average" at bounding box center [578, 225] width 211 height 49
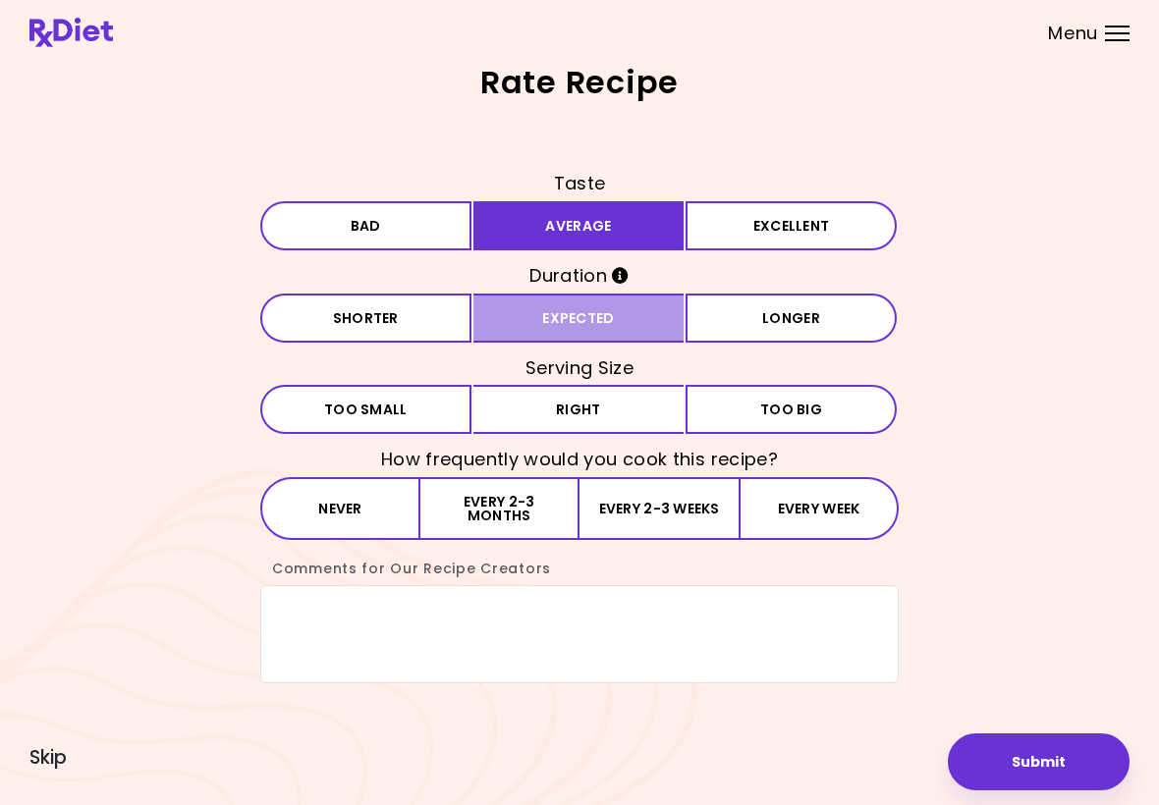
click at [582, 325] on button "Expected" at bounding box center [578, 318] width 211 height 49
click at [602, 421] on button "Right" at bounding box center [578, 409] width 211 height 49
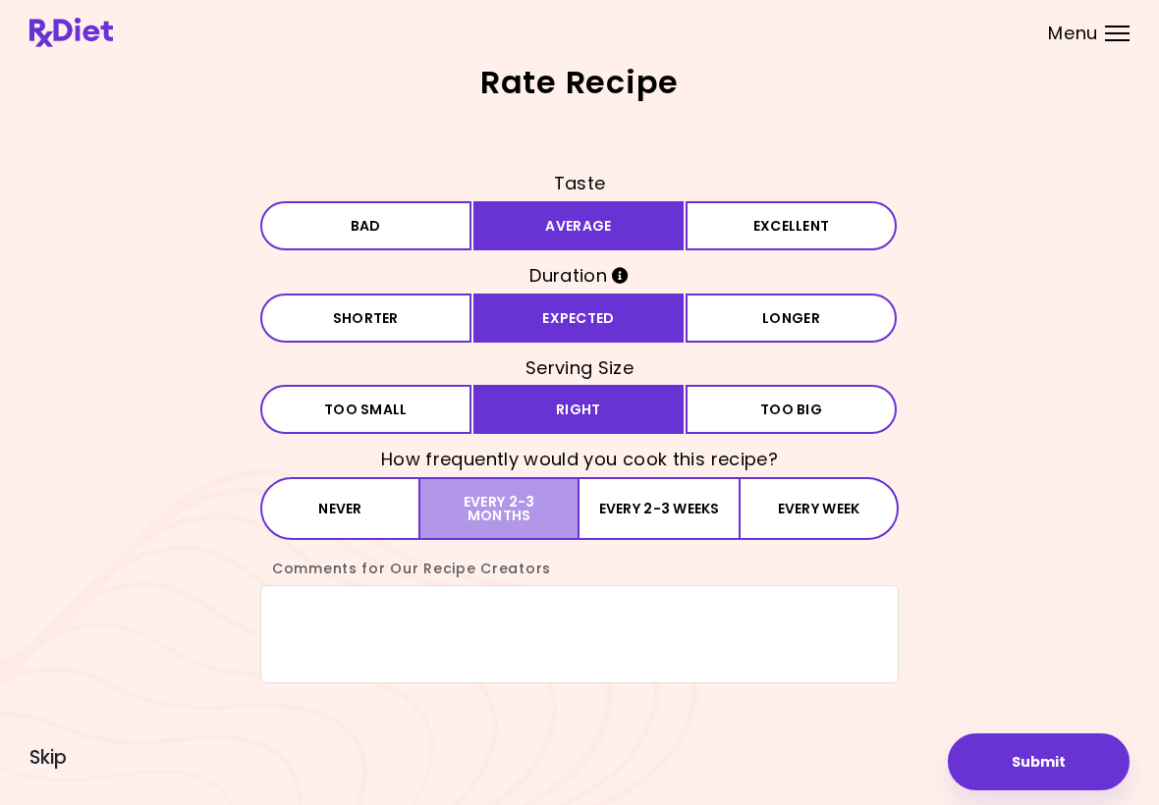
click at [535, 495] on button "Every 2-3 months" at bounding box center [499, 508] width 159 height 63
click at [1058, 766] on button "Submit" at bounding box center [1039, 762] width 182 height 57
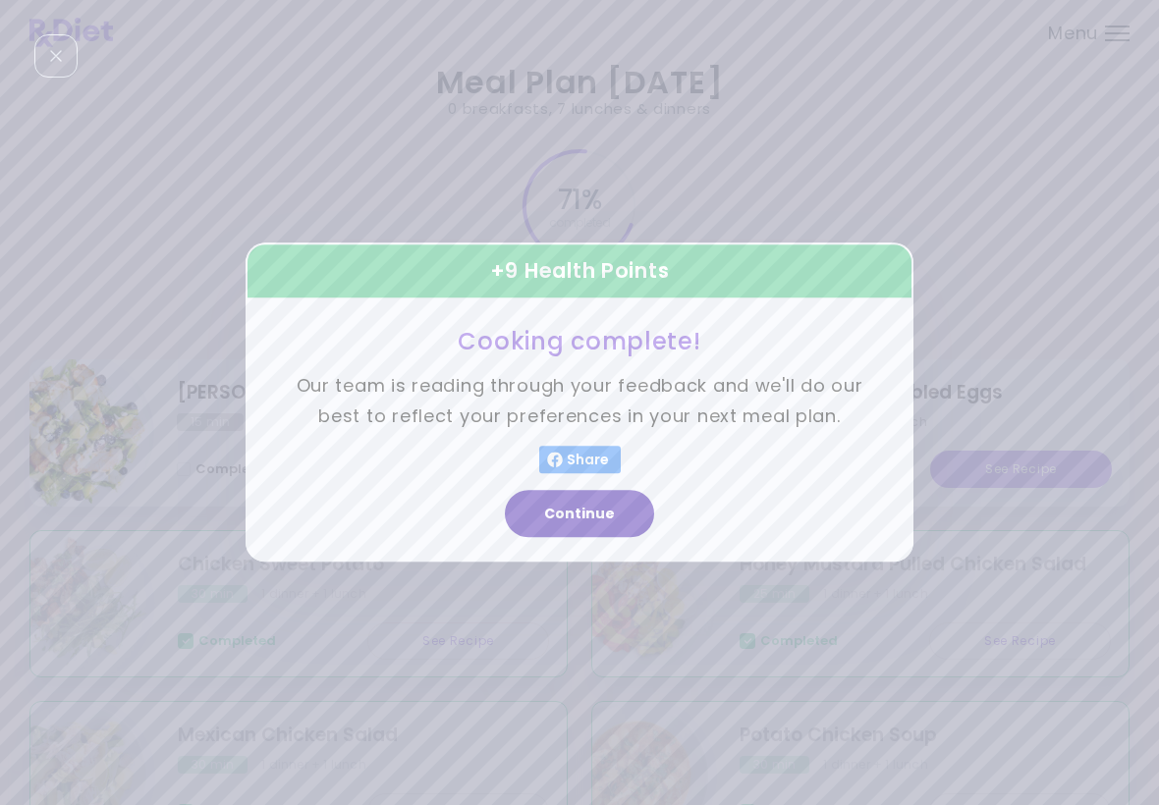
click at [604, 534] on button "Continue" at bounding box center [579, 514] width 149 height 47
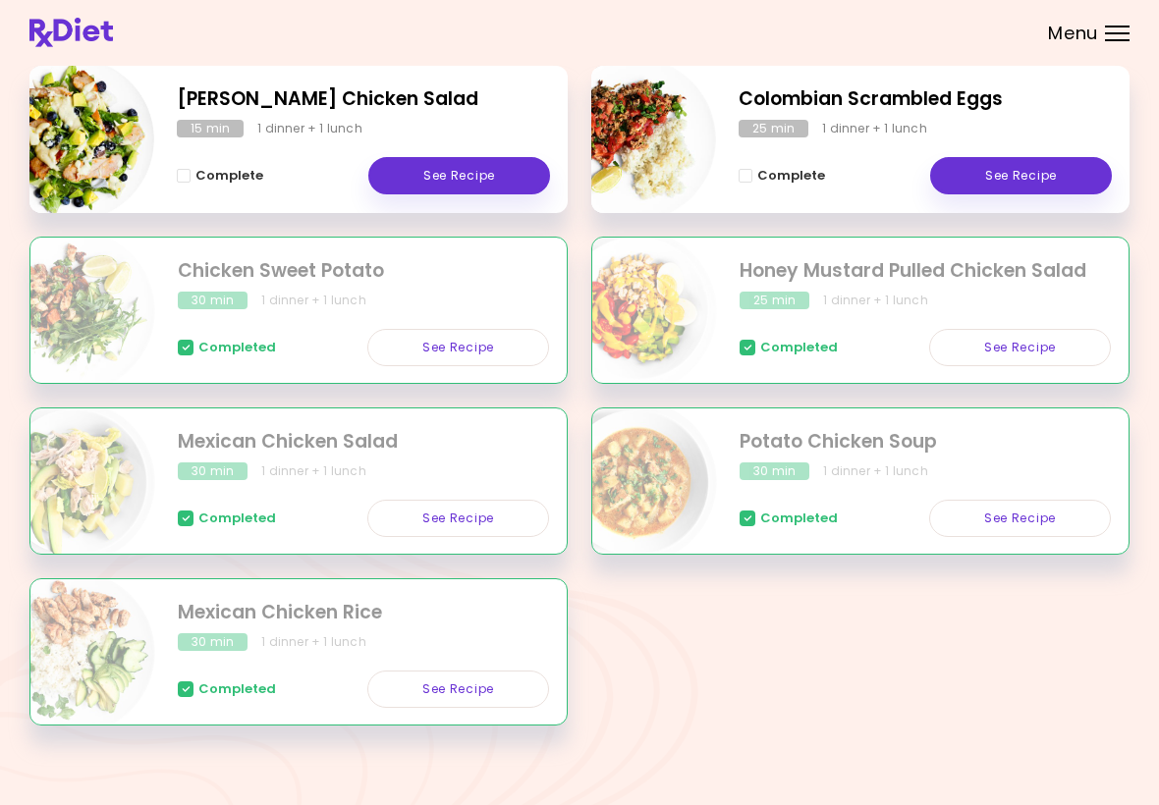
scroll to position [304, 0]
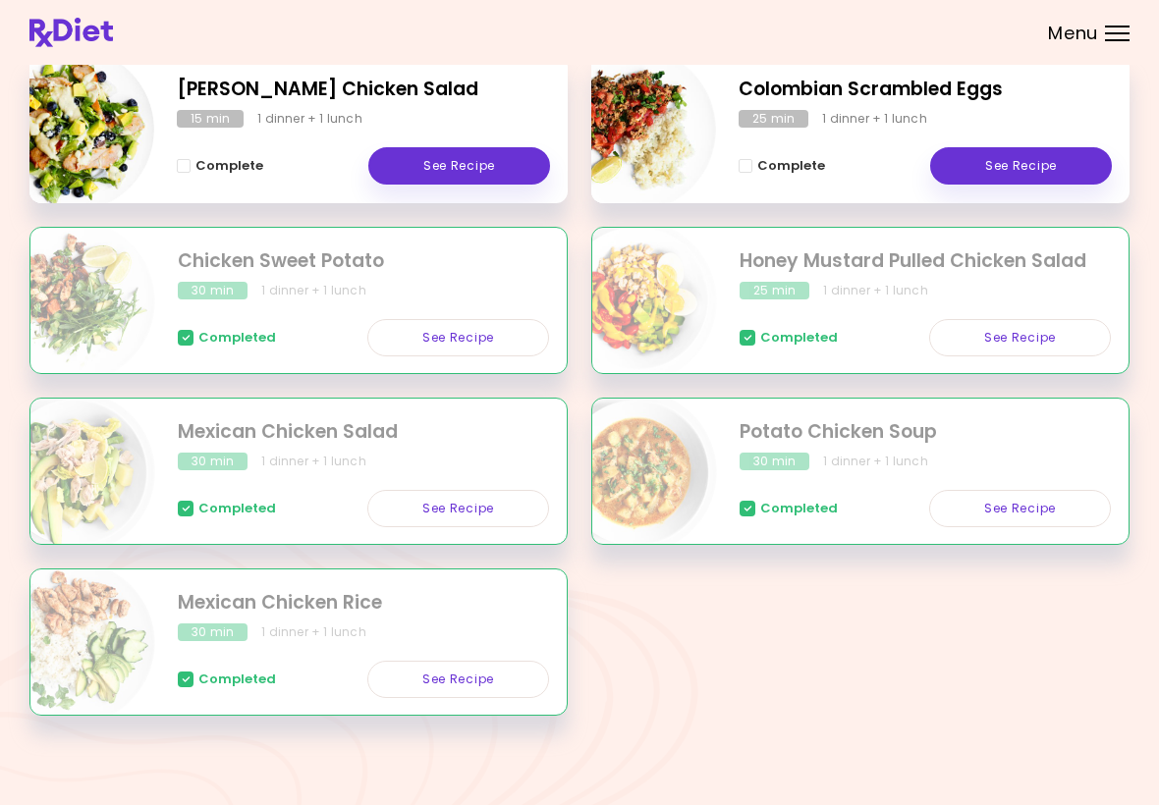
click at [1033, 322] on link "See Recipe" at bounding box center [1020, 337] width 182 height 37
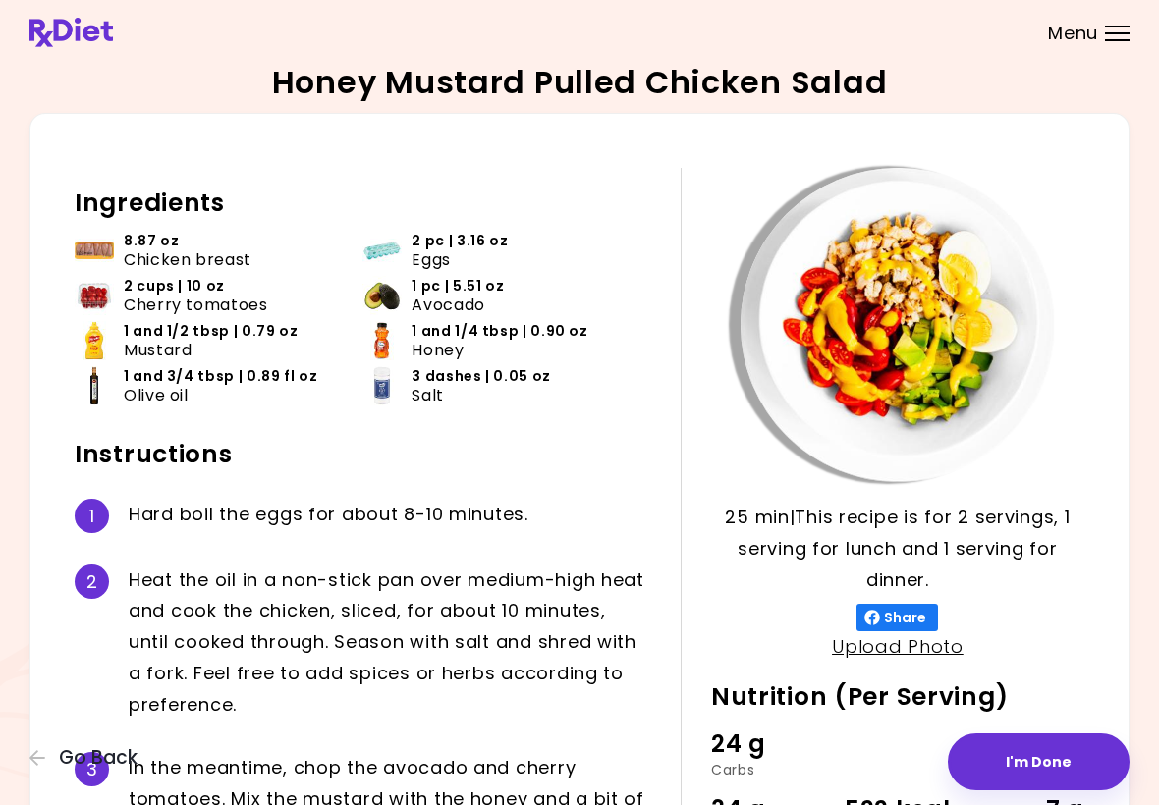
click at [1056, 763] on button "I'm Done" at bounding box center [1039, 762] width 182 height 57
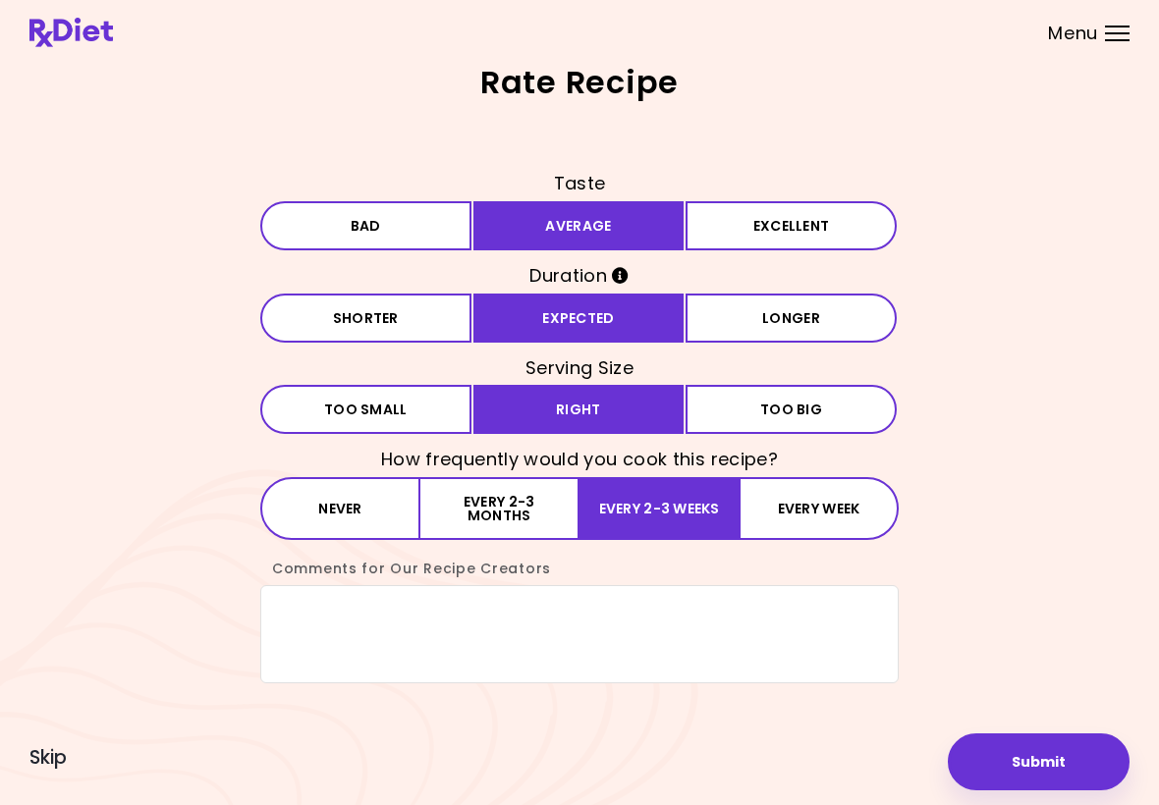
click at [1083, 756] on button "Submit" at bounding box center [1039, 762] width 182 height 57
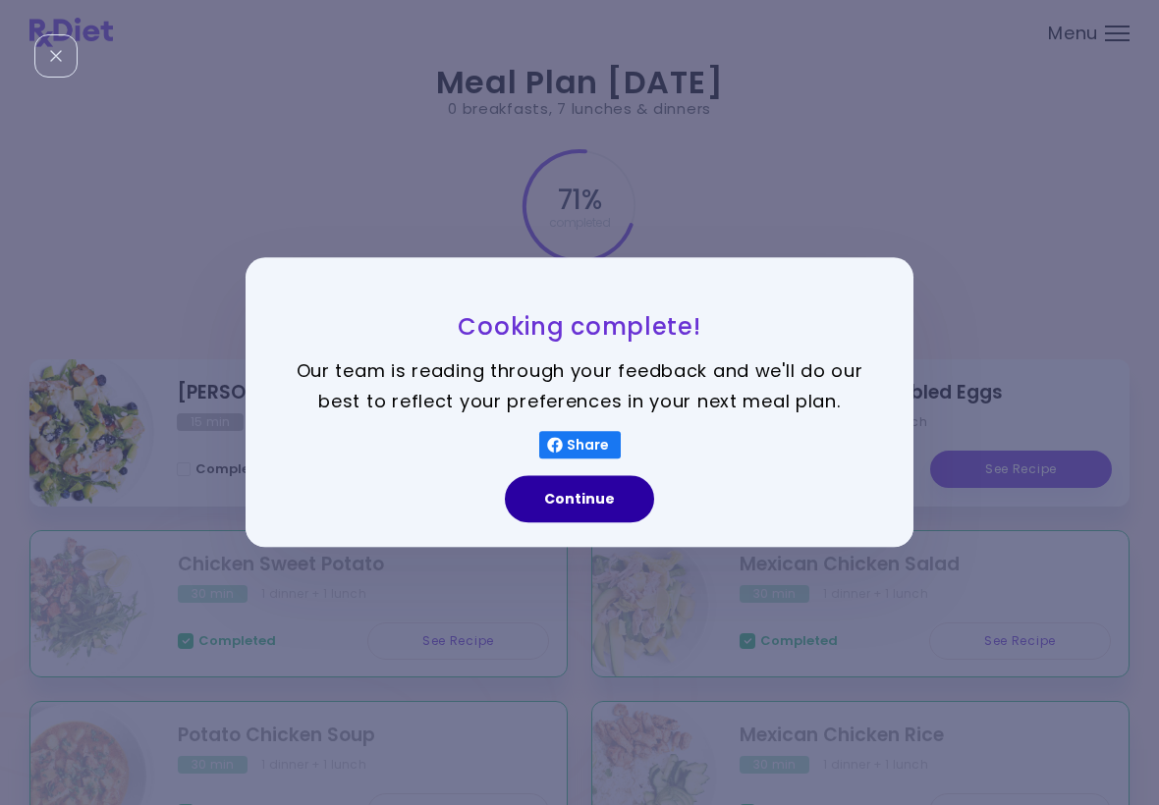
click at [584, 508] on button "Continue" at bounding box center [579, 499] width 149 height 47
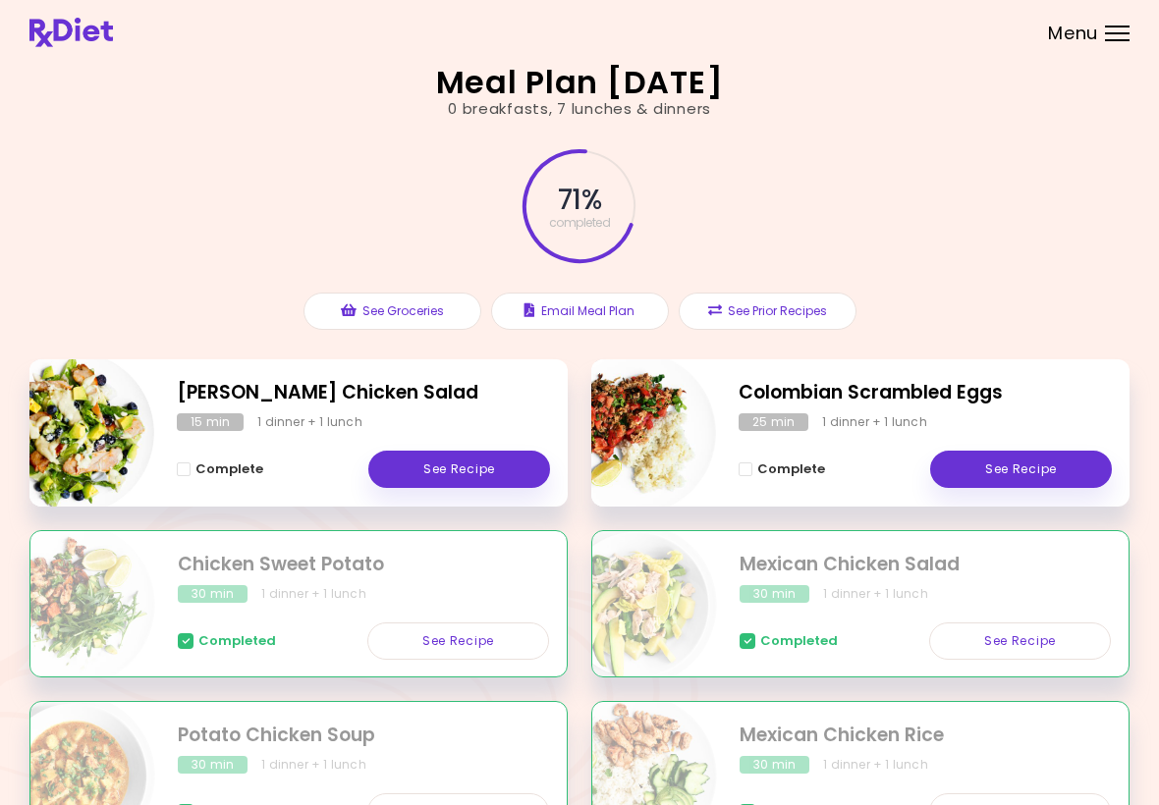
click at [1033, 763] on div "30 min 1 dinner + 1 lunch" at bounding box center [925, 765] width 371 height 18
click at [224, 591] on div "30 min" at bounding box center [213, 594] width 70 height 18
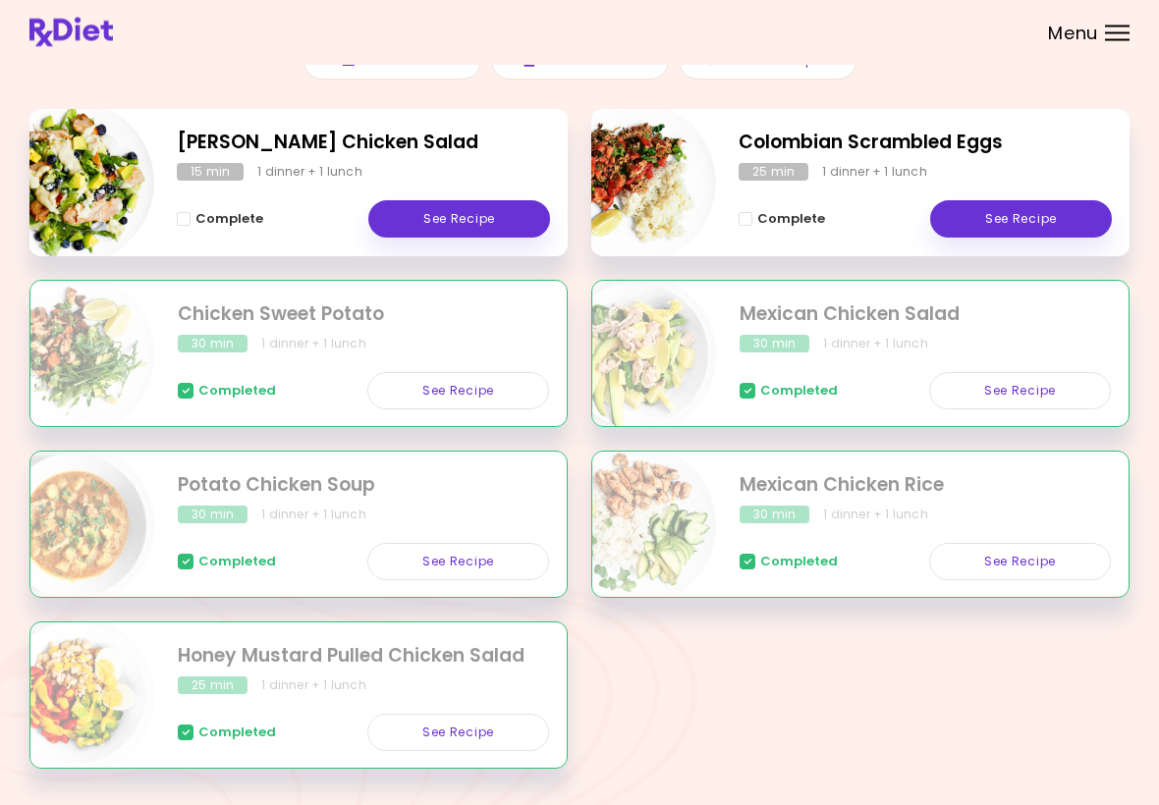
scroll to position [250, 0]
click at [635, 794] on div "Meal Plan [DATE] 0 breakfasts , 7 lunches & dinners 71 % completed See Grocerie…" at bounding box center [579, 305] width 1159 height 1110
